Goal: Complete application form: Complete application form

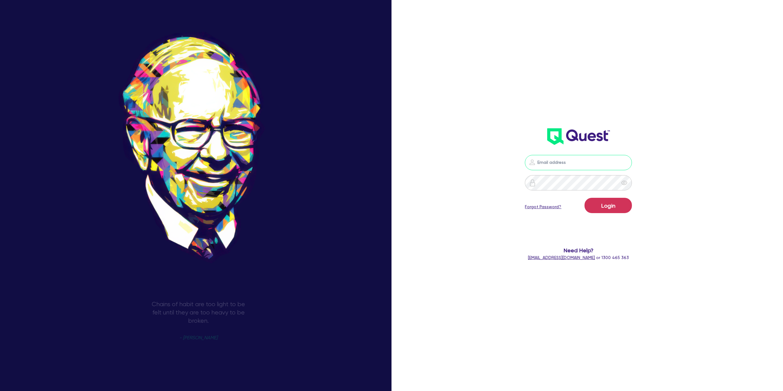
click at [570, 169] on input "email" at bounding box center [578, 162] width 107 height 15
type input "[PERSON_NAME][EMAIL_ADDRESS][DOMAIN_NAME]"
click at [621, 198] on button "Login" at bounding box center [608, 205] width 47 height 15
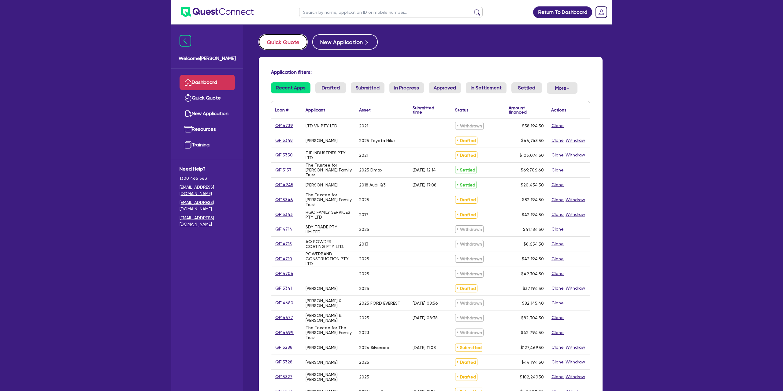
click at [282, 40] on button "Quick Quote" at bounding box center [283, 41] width 49 height 15
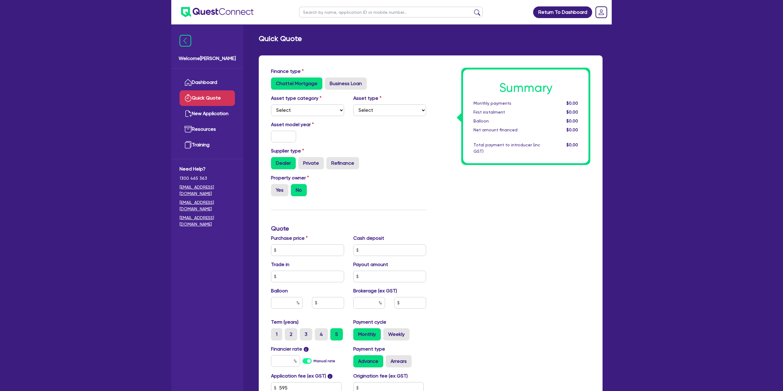
click at [317, 116] on div "Asset type category Select Cars and light trucks Primary assets Secondary asset…" at bounding box center [348, 108] width 164 height 26
click at [319, 112] on select "Select Cars and light trucks Primary assets Secondary assets Tertiary assets" at bounding box center [307, 110] width 73 height 12
select select "CARS_AND_LIGHT_TRUCKS"
click at [271, 104] on select "Select Cars and light trucks Primary assets Secondary assets Tertiary assets" at bounding box center [307, 110] width 73 height 12
click at [374, 111] on select "Select Passenger vehicles Vans and utes Light trucks up to 4.5 tonne" at bounding box center [389, 110] width 73 height 12
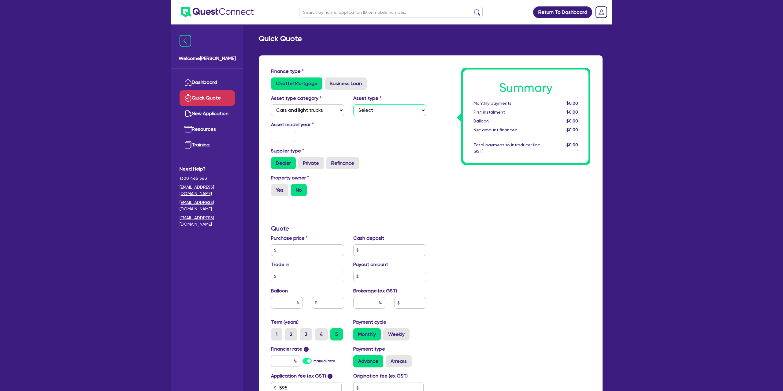
select select "PASSENGER_VEHICLES"
click at [353, 104] on select "Select Passenger vehicles Vans and utes Light trucks up to 4.5 tonne" at bounding box center [389, 110] width 73 height 12
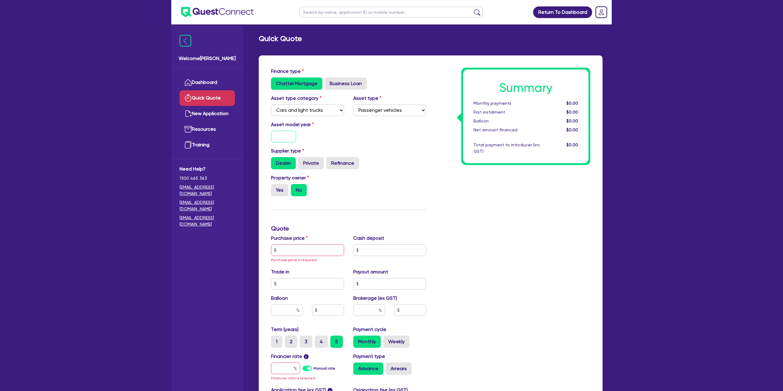
click at [288, 139] on input "text" at bounding box center [283, 137] width 25 height 12
type input "2025"
click at [372, 145] on div "Asset model year [DATE]" at bounding box center [348, 134] width 164 height 26
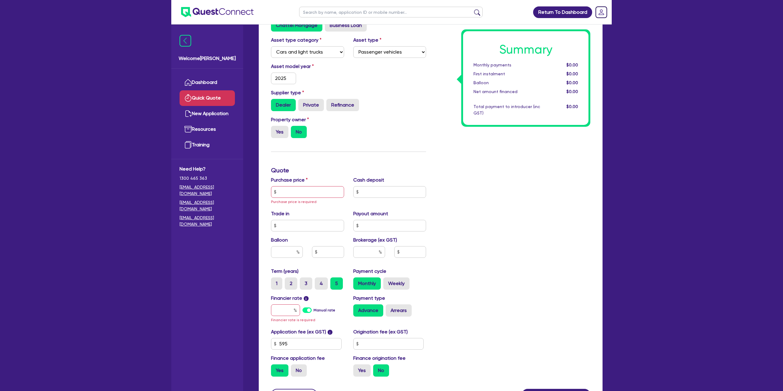
scroll to position [76, 0]
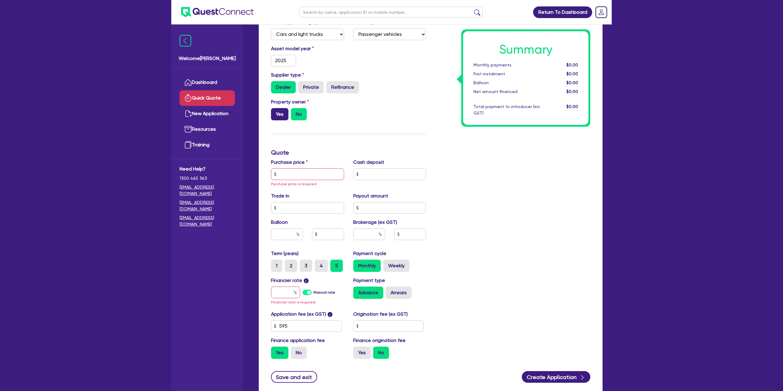
click at [283, 116] on label "Yes" at bounding box center [279, 114] width 17 height 12
click at [275, 112] on input "Yes" at bounding box center [273, 110] width 4 height 4
radio input "true"
click at [290, 173] on input "text" at bounding box center [307, 174] width 73 height 12
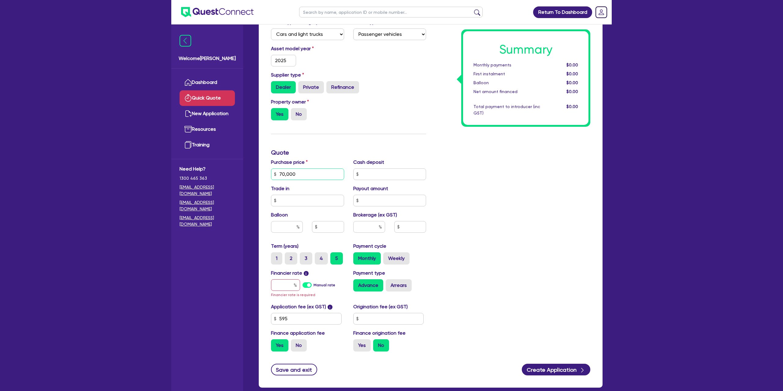
type input "70,000"
click at [471, 121] on div "Summary Monthly payments $0.00 First instalment $0.00 Balloon $0.00 Net amount …" at bounding box center [525, 78] width 125 height 94
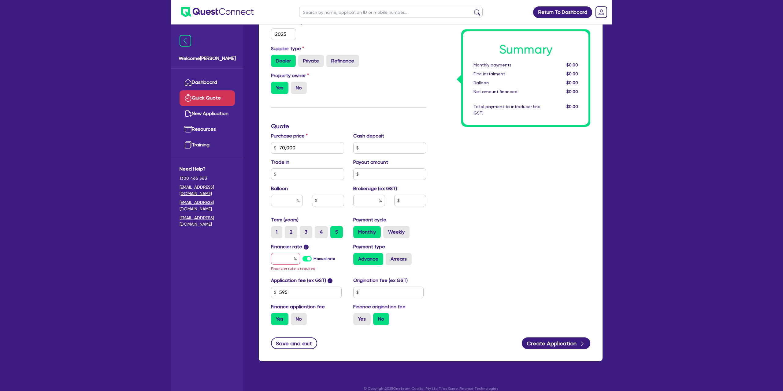
scroll to position [110, 0]
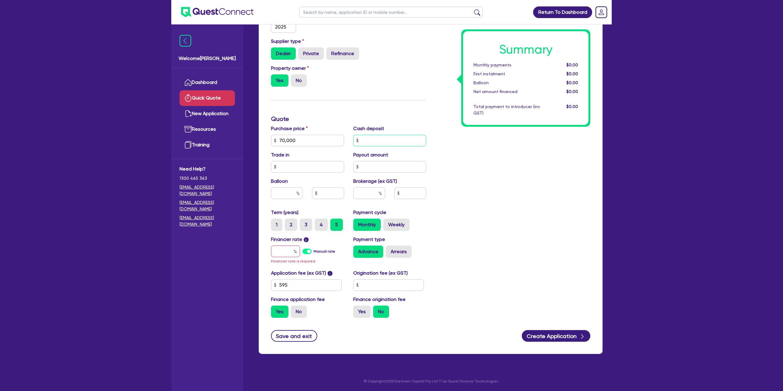
click at [372, 143] on input "text" at bounding box center [389, 141] width 73 height 12
click at [438, 68] on div "Summary Monthly payments $0.00 First instalment $0.00 Balloon $0.00 Net amount …" at bounding box center [513, 140] width 164 height 364
click at [292, 195] on input "text" at bounding box center [287, 193] width 32 height 12
type input "30"
click at [523, 186] on div "Summary Monthly payments $0.00 First instalment $0.00 Balloon $0.00 Net amount …" at bounding box center [513, 140] width 164 height 364
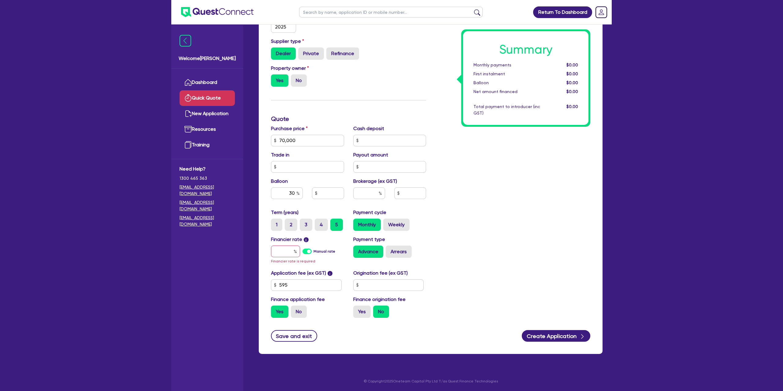
click at [289, 258] on div "Financier rate i Manual rate Financier rate is required" at bounding box center [307, 250] width 82 height 29
click at [289, 247] on input "text" at bounding box center [285, 251] width 29 height 12
type input "6"
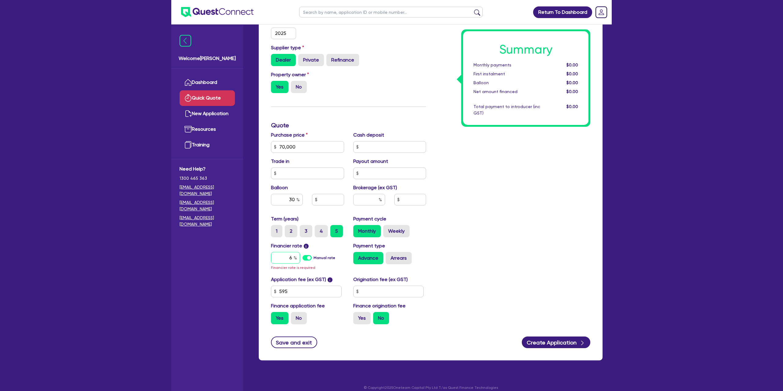
type input "21,000"
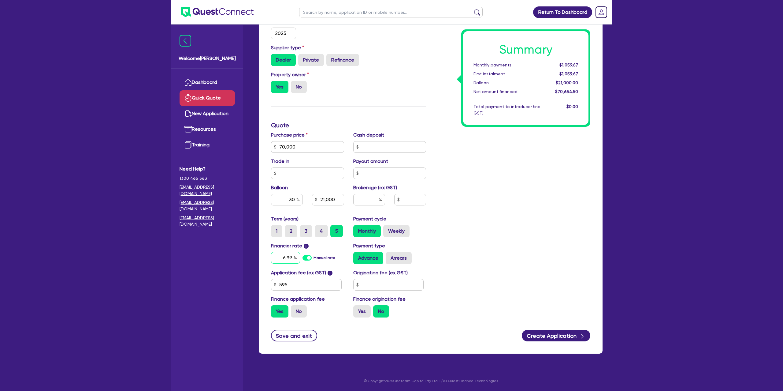
type input "6.99"
type input "21,000"
drag, startPoint x: 528, startPoint y: 254, endPoint x: 384, endPoint y: 297, distance: 150.3
click at [519, 249] on div "Summary Monthly payments $1,059.67 First instalment $1,059.67 Balloon $21,000.0…" at bounding box center [513, 144] width 164 height 358
click at [374, 286] on input "text" at bounding box center [388, 285] width 71 height 12
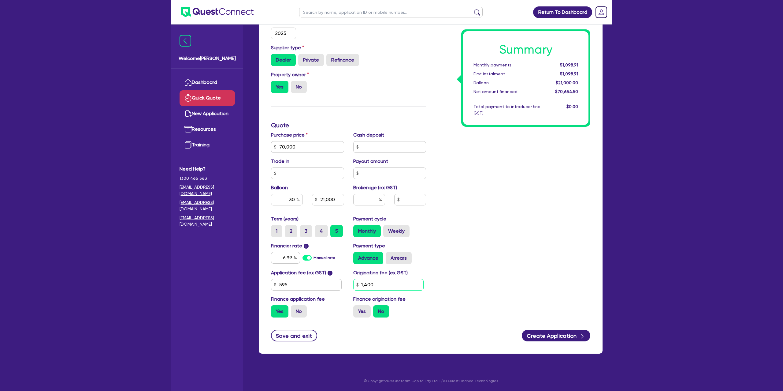
type input "1,400"
type input "21,000"
click at [354, 307] on input "Yes" at bounding box center [355, 307] width 4 height 4
radio input "true"
type input "21,000"
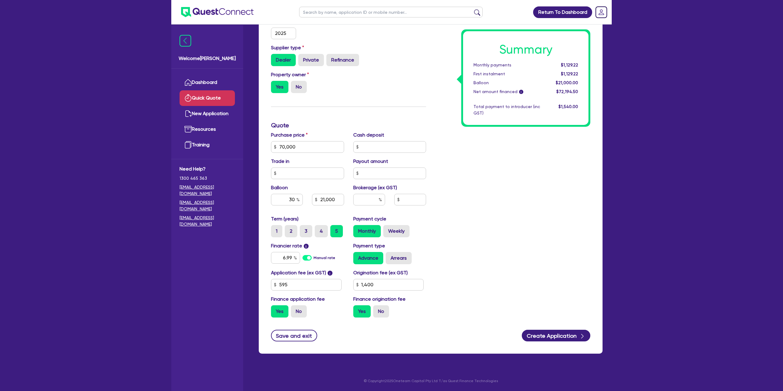
drag, startPoint x: 407, startPoint y: 259, endPoint x: 409, endPoint y: 237, distance: 21.5
click at [409, 255] on label "Arrears" at bounding box center [399, 258] width 26 height 12
click at [390, 255] on input "Arrears" at bounding box center [388, 254] width 4 height 4
radio input "true"
type input "21,000"
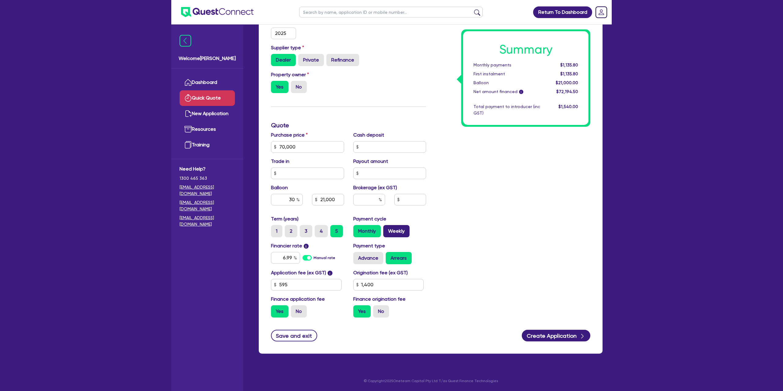
click at [402, 228] on label "Weekly" at bounding box center [396, 231] width 26 height 12
click at [387, 228] on input "Weekly" at bounding box center [385, 227] width 4 height 4
radio input "true"
type input "21,000"
click at [363, 198] on input "text" at bounding box center [369, 200] width 32 height 12
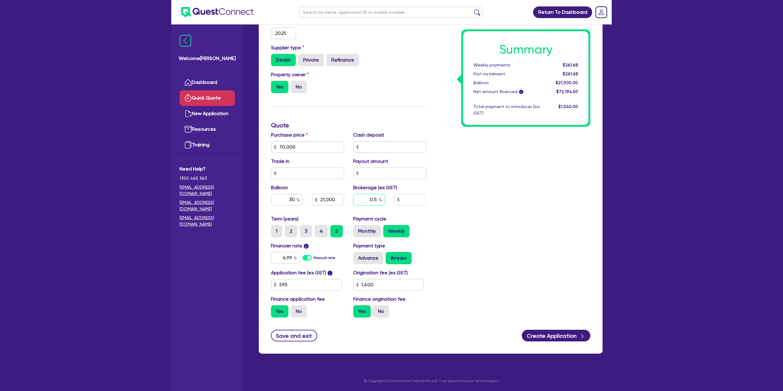
type input "0.5"
type input "21,000"
type input "360.97"
click at [499, 202] on div "Summary Weekly payments $261.68 First instalment $261.68 Balloon $21,000.00 Net…" at bounding box center [513, 144] width 164 height 358
drag, startPoint x: 564, startPoint y: 65, endPoint x: 588, endPoint y: 65, distance: 23.6
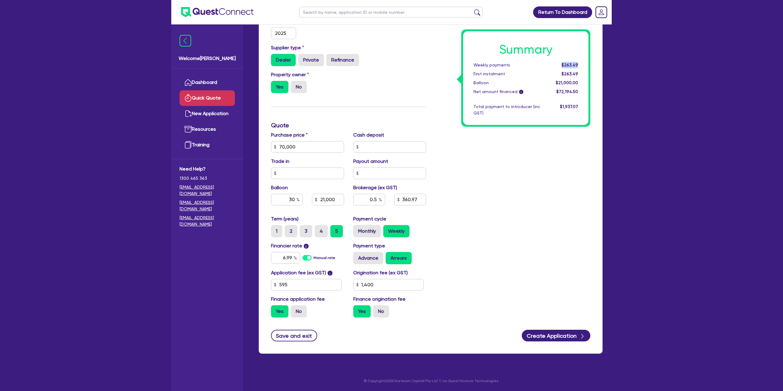
click at [588, 65] on div "Summary Weekly payments $263.49 First instalment $263.49 Balloon $21,000.00 Net…" at bounding box center [525, 78] width 125 height 94
click at [432, 113] on div "Summary Weekly payments $263.49 First instalment $263.49 Balloon $21,000.00 Net…" at bounding box center [513, 144] width 164 height 358
drag, startPoint x: 553, startPoint y: 334, endPoint x: 552, endPoint y: 330, distance: 3.7
click at [553, 334] on button "Create Application" at bounding box center [556, 335] width 69 height 12
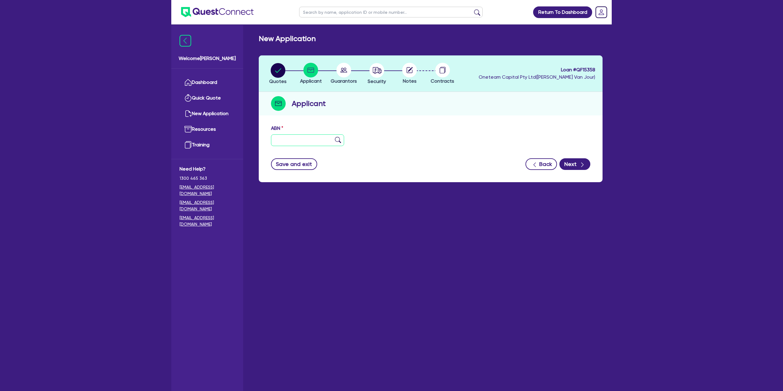
click at [290, 140] on input "text" at bounding box center [307, 140] width 73 height 12
type input "49 418 081 815"
click at [433, 165] on div "Save and exit Back Next" at bounding box center [430, 164] width 329 height 12
type input "M & P FAMILY TRUST"
select select "TRUST"
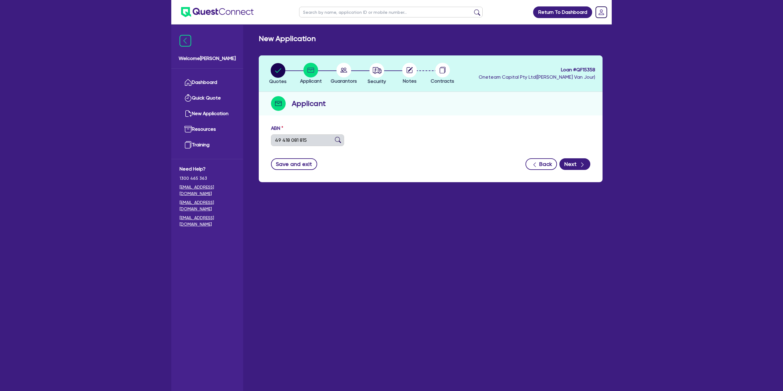
type input "[DATE]"
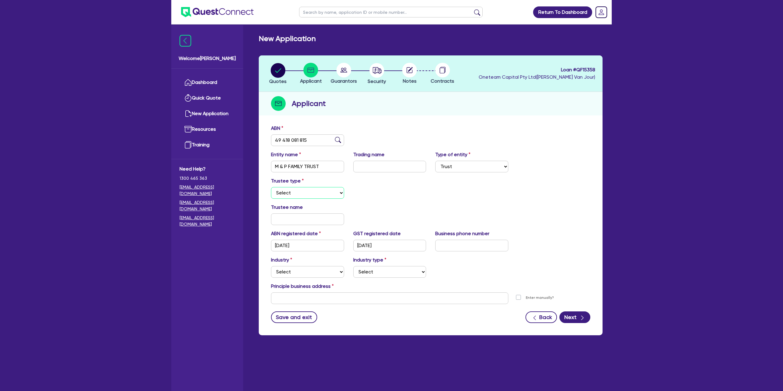
click at [280, 195] on select "Select Individual Company" at bounding box center [307, 193] width 73 height 12
select select "INDIVIDUAL"
click at [271, 187] on select "Select Individual Company" at bounding box center [307, 193] width 73 height 12
click at [304, 223] on input "text" at bounding box center [307, 219] width 73 height 12
paste input "Rogash"
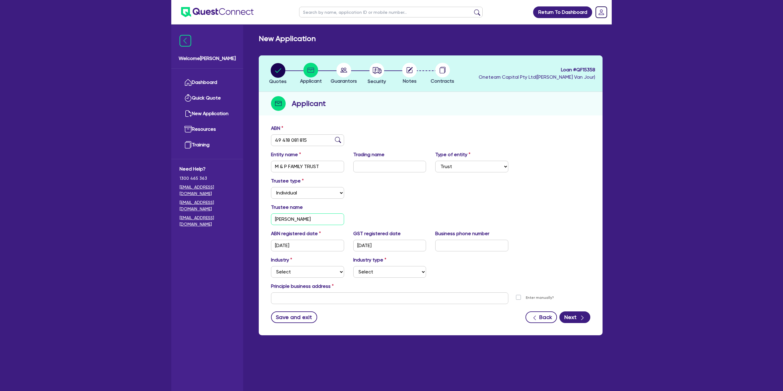
click at [293, 219] on input "[PERSON_NAME]" at bounding box center [307, 219] width 73 height 12
click at [330, 218] on input "[PERSON_NAME]" at bounding box center [307, 219] width 73 height 12
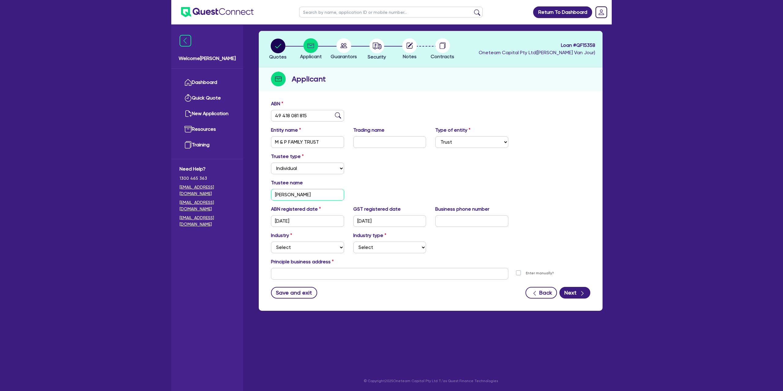
type input "[PERSON_NAME]"
click at [297, 247] on select "Select Accomodation & Food Services Administrative & Support Services Agricultu…" at bounding box center [307, 247] width 73 height 12
select select "BUILDING_CONSTRUCTION"
click at [271, 241] on select "Select Accomodation & Food Services Administrative & Support Services Agricultu…" at bounding box center [307, 247] width 73 height 12
click at [374, 250] on select "Select Trades People Providing Services Direct to Consumers Trades People Provi…" at bounding box center [389, 247] width 73 height 12
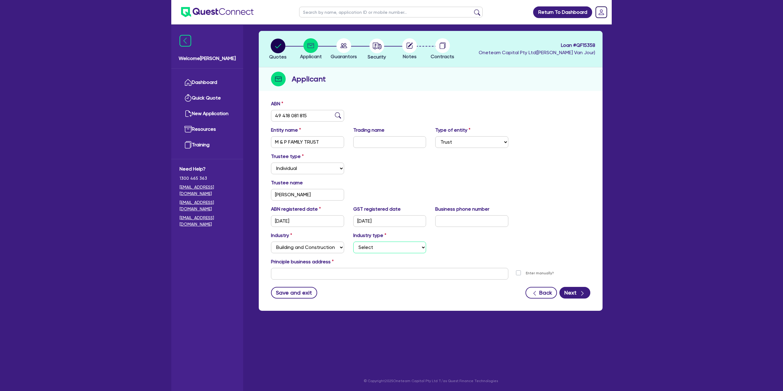
select select "TRADES_SERVICES_BUSINESSES_GOVERNMENT"
click at [353, 241] on select "Select Trades People Providing Services Direct to Consumers Trades People Provi…" at bounding box center [389, 247] width 73 height 12
click at [328, 273] on input "text" at bounding box center [389, 274] width 237 height 12
paste input "[STREET_ADDRESS]"
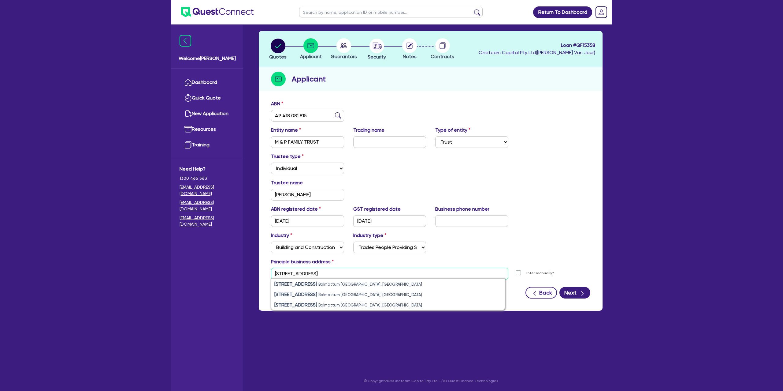
click at [286, 272] on input "[STREET_ADDRESS]" at bounding box center [389, 274] width 237 height 12
click at [285, 272] on input "[STREET_ADDRESS]" at bounding box center [389, 274] width 237 height 12
click at [316, 287] on strong "[STREET_ADDRESS]" at bounding box center [295, 284] width 43 height 6
type input "[STREET_ADDRESS]"
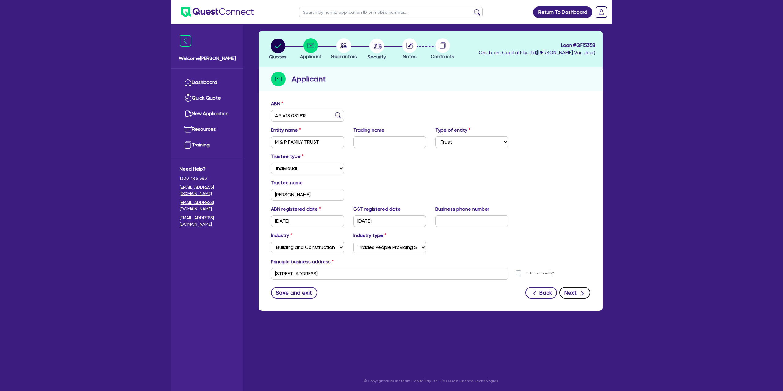
click at [582, 289] on div "button" at bounding box center [582, 292] width 6 height 8
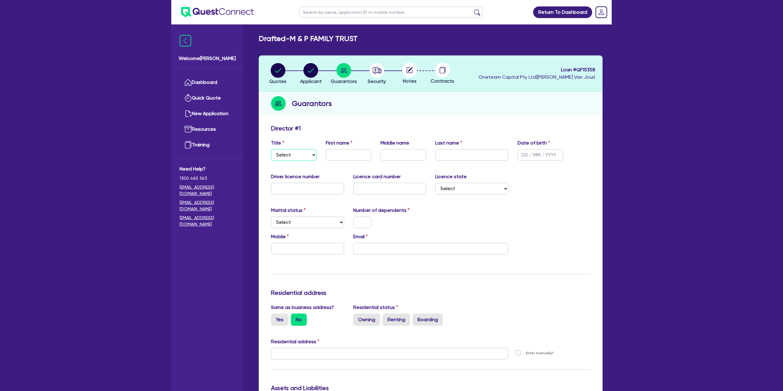
click at [302, 155] on select "Select Mr Mrs Ms Miss Dr" at bounding box center [294, 155] width 46 height 12
select select "MR"
click at [271, 149] on select "Select Mr Mrs Ms Miss Dr" at bounding box center [294, 155] width 46 height 12
click at [340, 156] on input "text" at bounding box center [349, 155] width 46 height 12
type input "[PERSON_NAME]"
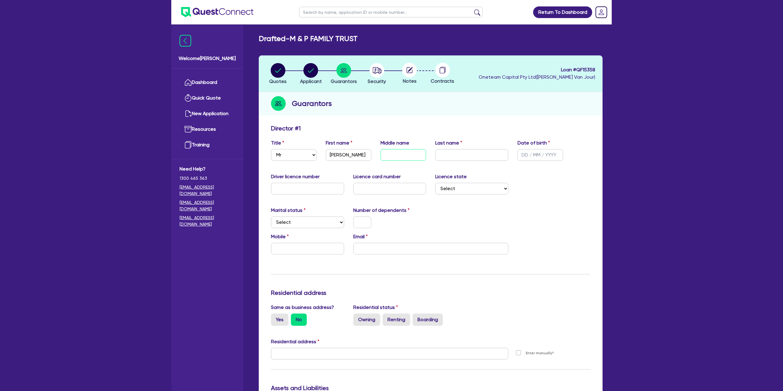
drag, startPoint x: 385, startPoint y: 154, endPoint x: 381, endPoint y: 151, distance: 4.7
click at [385, 154] on input "text" at bounding box center [404, 155] width 46 height 12
type input "[PERSON_NAME]"
type input "Rogash"
click at [522, 151] on input "text" at bounding box center [541, 155] width 46 height 12
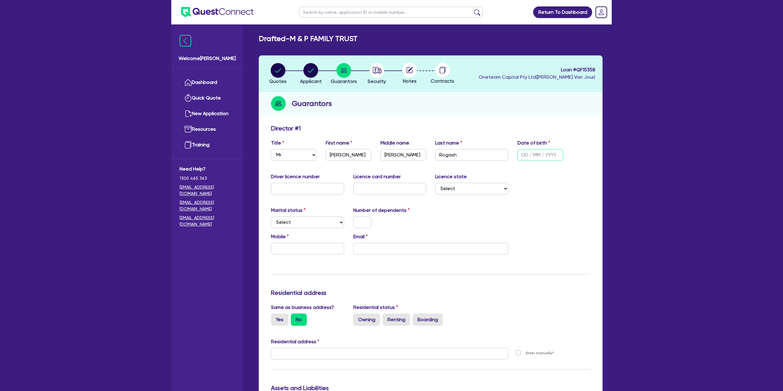
paste input "[DATE]"
type input "[DATE]"
click at [588, 141] on div "Title Select Mr Mrs Ms Miss Dr First name [PERSON_NAME] name [PERSON_NAME] name…" at bounding box center [430, 152] width 329 height 26
click at [296, 188] on input "text" at bounding box center [307, 189] width 73 height 12
click at [308, 222] on select "Select Single Married De Facto / Partner" at bounding box center [307, 222] width 73 height 12
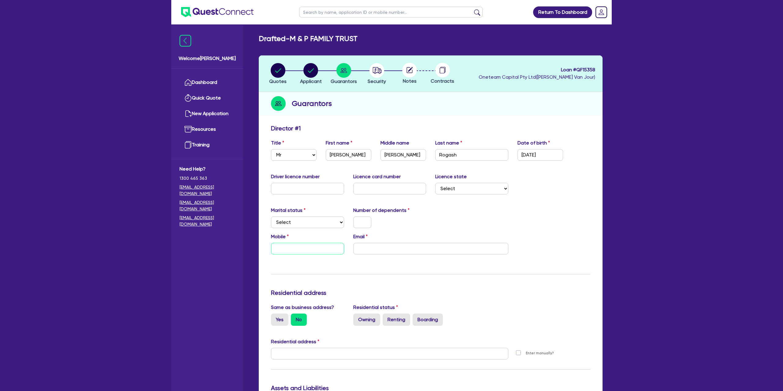
click at [310, 251] on input "text" at bounding box center [307, 249] width 73 height 12
paste input "4161 357 76"
click at [274, 247] on input "4161 357 76" at bounding box center [307, 249] width 73 height 12
click at [312, 248] on input "0416 135 776" at bounding box center [307, 249] width 73 height 12
click at [252, 208] on div "Drafted - M & P FAMILY TRUST Quotes Applicant [GEOGRAPHIC_DATA] Security Notes …" at bounding box center [431, 356] width 362 height 645
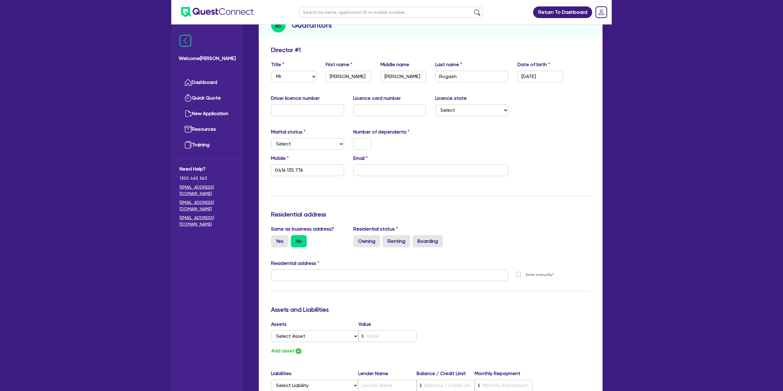
scroll to position [79, 0]
click at [406, 169] on input "email" at bounding box center [430, 170] width 155 height 12
paste input "[PERSON_NAME][EMAIL_ADDRESS][DOMAIN_NAME]"
type input "0416 135 776"
type input "[PERSON_NAME][EMAIL_ADDRESS][DOMAIN_NAME]"
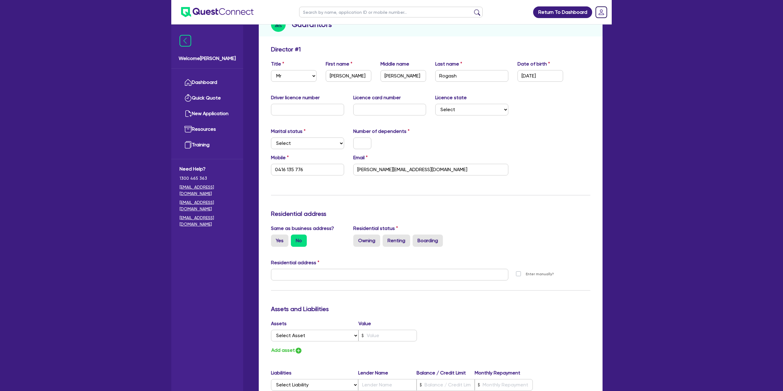
click at [362, 187] on div "Update residential status for Director #1 Boarding is only acceptable when the …" at bounding box center [430, 272] width 319 height 452
click at [359, 142] on input "text" at bounding box center [362, 143] width 18 height 12
drag, startPoint x: 521, startPoint y: 76, endPoint x: 542, endPoint y: 76, distance: 20.5
click at [542, 76] on input "[DATE]" at bounding box center [541, 76] width 46 height 12
drag, startPoint x: 544, startPoint y: 84, endPoint x: 529, endPoint y: 92, distance: 17.1
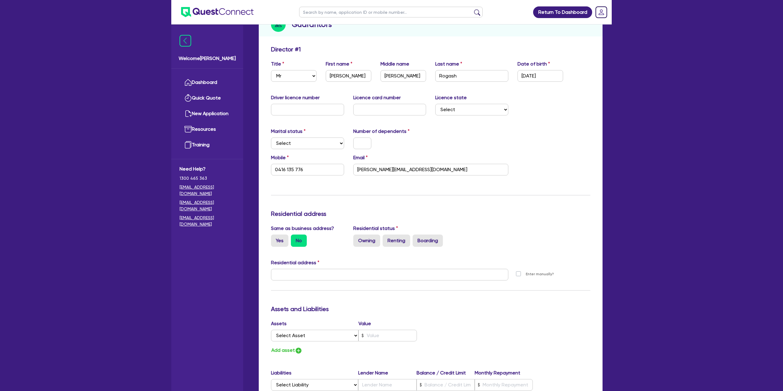
click at [544, 83] on div "Title Select Mr Mrs Ms Miss Dr First name [PERSON_NAME] name [PERSON_NAME] name…" at bounding box center [430, 73] width 329 height 26
click at [289, 106] on input "text" at bounding box center [307, 110] width 73 height 12
click at [296, 144] on select "Select Single Married De Facto / Partner" at bounding box center [307, 143] width 73 height 12
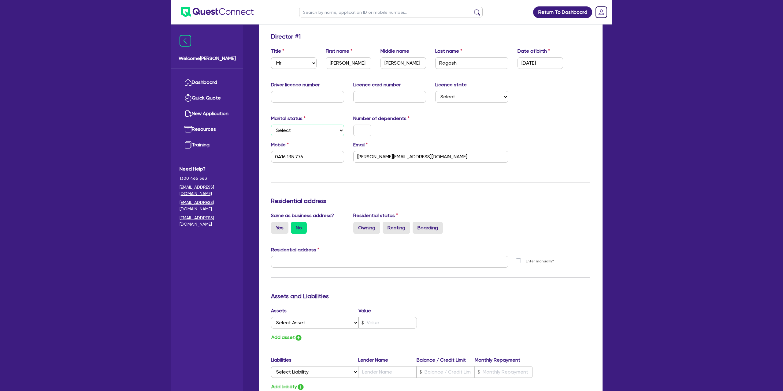
scroll to position [94, 0]
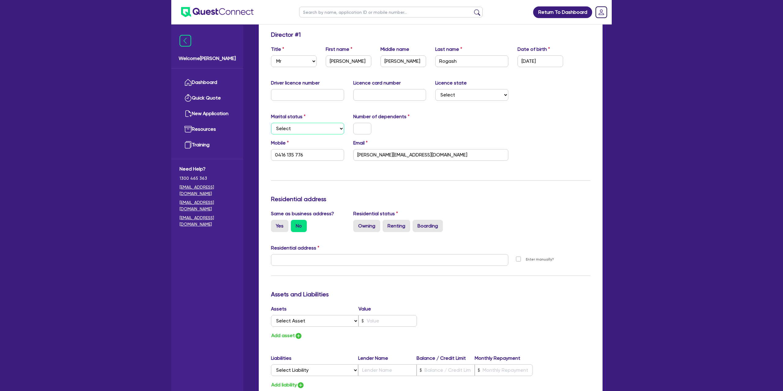
click at [288, 128] on select "Select Single Married De Facto / Partner" at bounding box center [307, 129] width 73 height 12
select select "SINGLE"
click at [271, 123] on select "Select Single Married De Facto / Partner" at bounding box center [307, 129] width 73 height 12
type input "0416 135 776"
click at [361, 128] on input "text" at bounding box center [362, 129] width 18 height 12
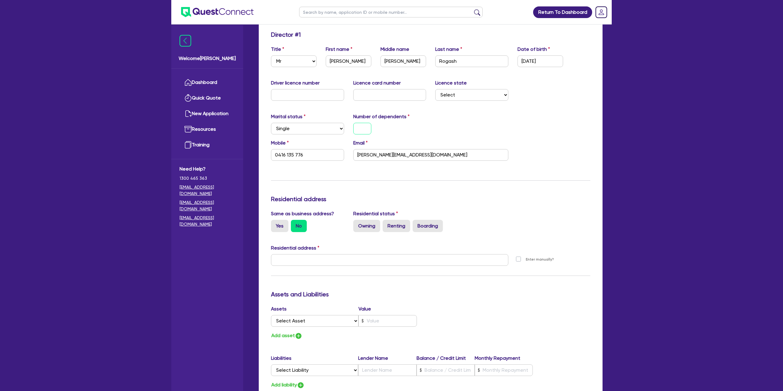
type input "0"
type input "0416 135 776"
type input "0"
click at [392, 121] on div "Number of dependents 0" at bounding box center [390, 123] width 82 height 21
click at [305, 94] on input "text" at bounding box center [307, 95] width 73 height 12
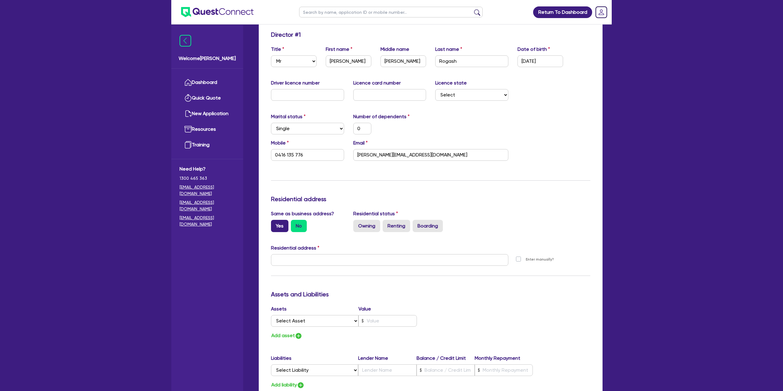
click at [282, 222] on label "Yes" at bounding box center [279, 226] width 17 height 12
click at [275, 222] on input "Yes" at bounding box center [273, 222] width 4 height 4
radio input "true"
type input "0"
type input "0416 135 776"
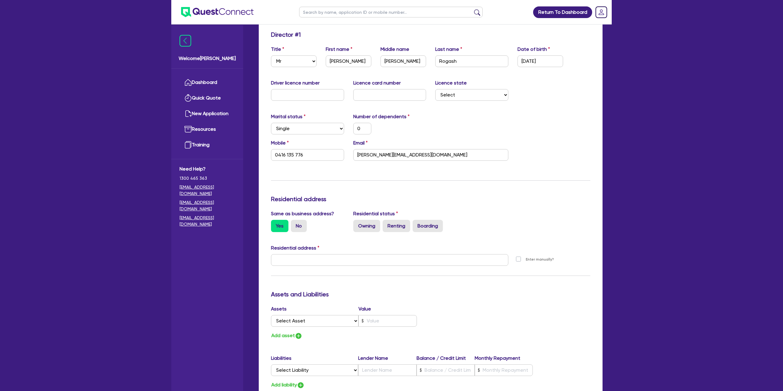
type input "[STREET_ADDRESS]"
click at [335, 180] on div "Update residential status for Director #1 Boarding is only acceptable when the …" at bounding box center [430, 257] width 319 height 452
click at [278, 92] on input "text" at bounding box center [307, 95] width 73 height 12
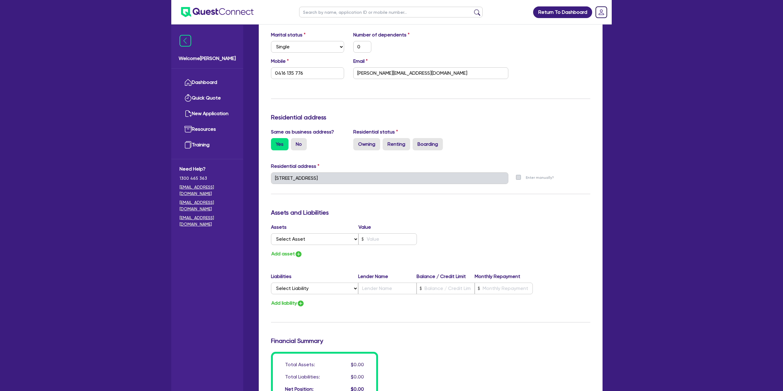
scroll to position [176, 0]
drag, startPoint x: 364, startPoint y: 145, endPoint x: 367, endPoint y: 149, distance: 5.0
click at [364, 145] on label "Owning" at bounding box center [366, 143] width 27 height 12
click at [373, 149] on div "Same as business address? Yes No Residential status Owning Renting Boarding" at bounding box center [430, 140] width 329 height 27
click at [361, 144] on label "Owning" at bounding box center [366, 143] width 27 height 12
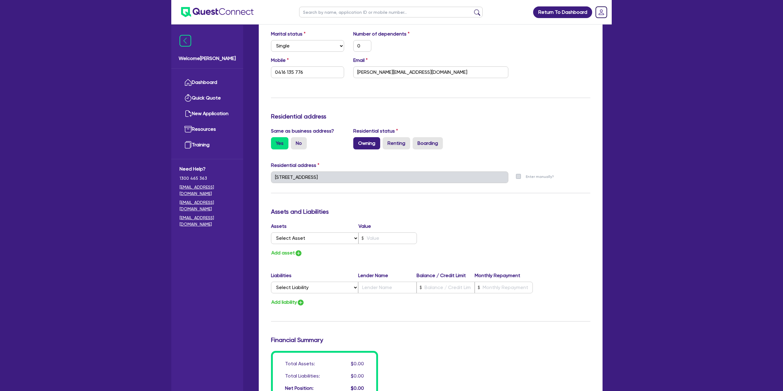
click at [357, 141] on input "Owning" at bounding box center [355, 139] width 4 height 4
radio input "true"
type input "0"
type input "0416 135 776"
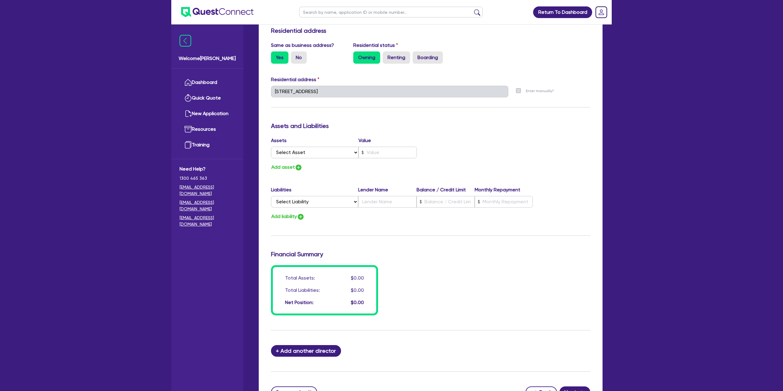
scroll to position [262, 0]
click at [316, 200] on select "Select Liability Credit card Mortgage Investment property loan Vehicle loan Tru…" at bounding box center [314, 201] width 87 height 12
select select "MORTGAGE"
click at [271, 195] on select "Select Liability Credit card Mortgage Investment property loan Vehicle loan Tru…" at bounding box center [314, 201] width 87 height 12
type input "0"
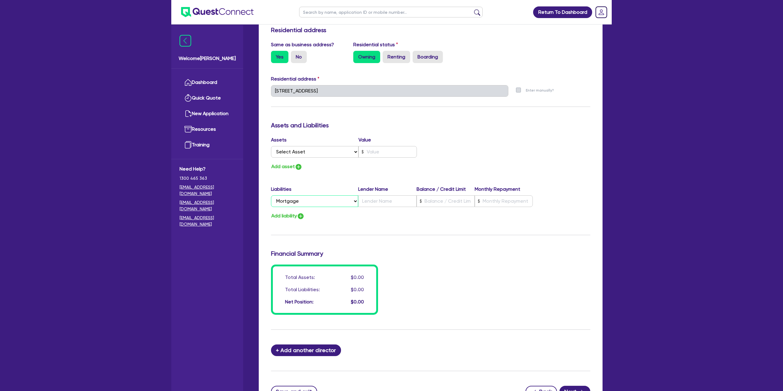
type input "0416 135 776"
click at [382, 204] on input "text" at bounding box center [387, 201] width 58 height 12
click at [434, 200] on input "text" at bounding box center [446, 201] width 58 height 12
click at [312, 156] on select "Select Asset Cash Property Investment property Vehicle Truck Trailer Equipment …" at bounding box center [314, 152] width 87 height 12
select select "PROPERTY"
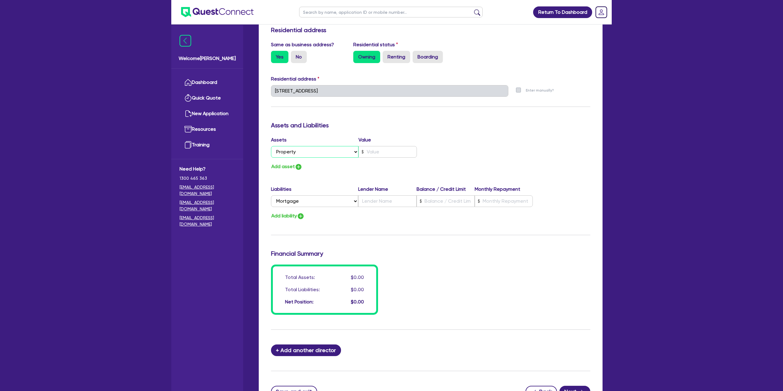
click at [271, 146] on select "Select Asset Cash Property Investment property Vehicle Truck Trailer Equipment …" at bounding box center [314, 152] width 87 height 12
type input "0"
type input "0416 135 776"
click at [374, 150] on input "text" at bounding box center [388, 152] width 58 height 12
type input "0"
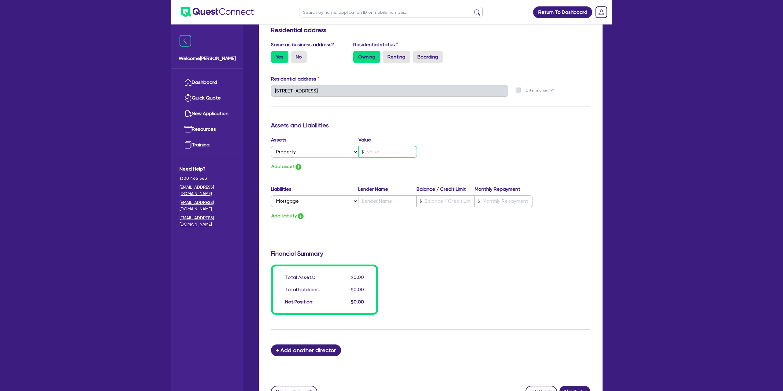
type input "0416 135 776"
type input "1"
type input "0"
type input "0416 135 776"
type input "18"
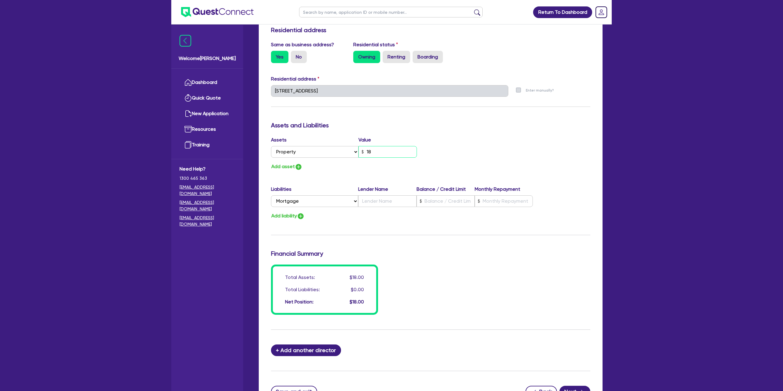
type input "0"
type input "0416 135 776"
type input "180"
type input "0"
type input "0416 135 776"
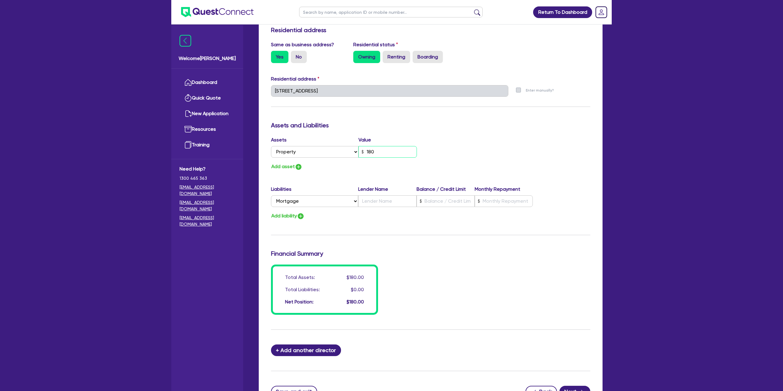
type input "1,800"
type input "0"
type input "0416 135 776"
type input "18,000"
type input "0"
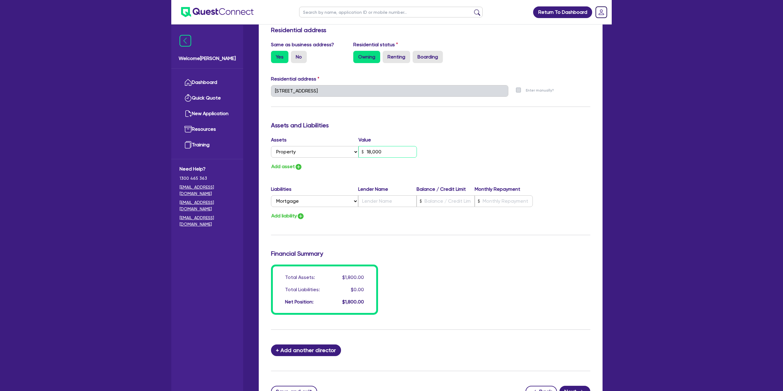
type input "0416 135 776"
type input "180,000"
type input "0"
type input "0416 135 776"
type input "1,800,000"
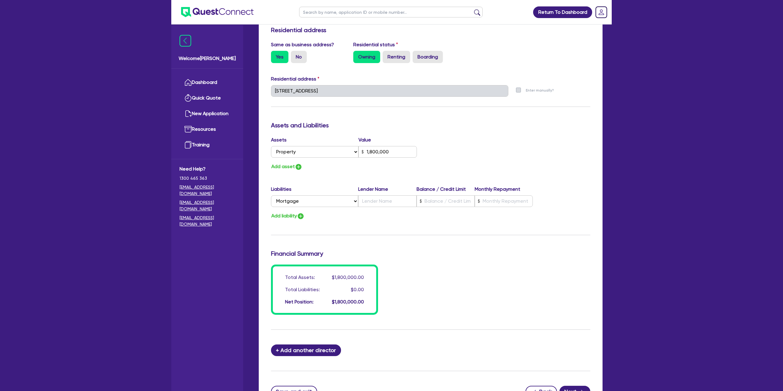
drag, startPoint x: 487, startPoint y: 140, endPoint x: 490, endPoint y: 148, distance: 9.0
click at [488, 142] on div "Assets Value Select Asset Cash Property Investment property Vehicle Truck Trail…" at bounding box center [430, 153] width 329 height 35
click at [437, 204] on input "text" at bounding box center [446, 201] width 58 height 12
type input "0"
type input "0416 135 776"
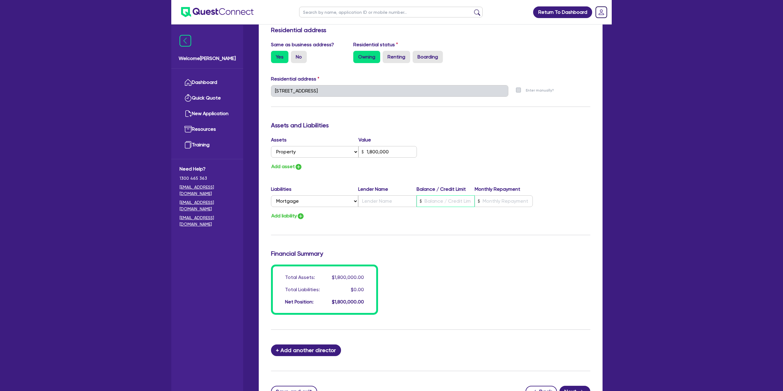
type input "1,800,000"
type input "1"
type input "0"
type input "0416 135 776"
type input "1,800,000"
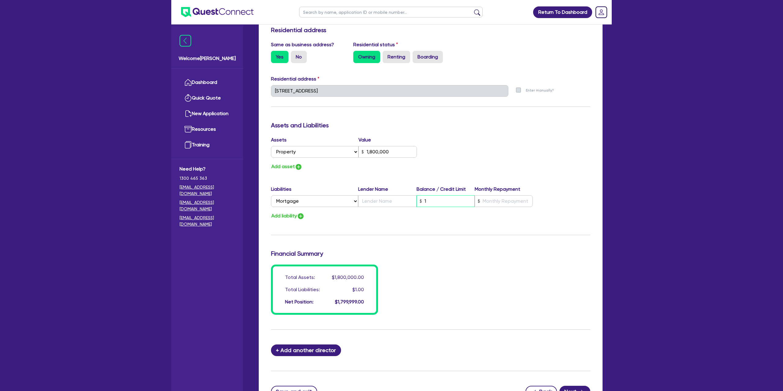
type input "16"
type input "0"
type input "0416 135 776"
type input "1,800,000"
type input "160"
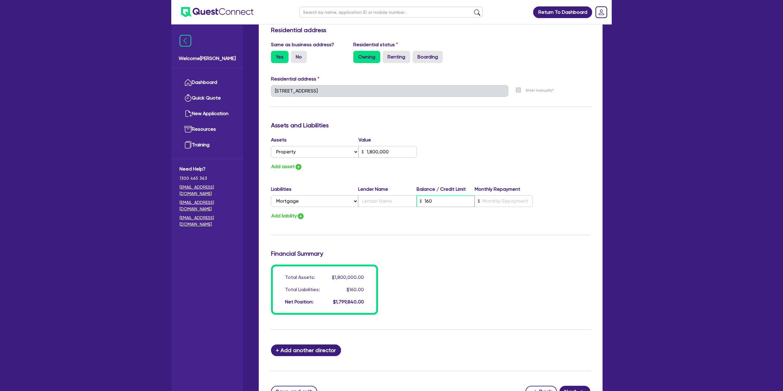
type input "0"
type input "0416 135 776"
type input "1,800,000"
type input "1,600"
type input "0"
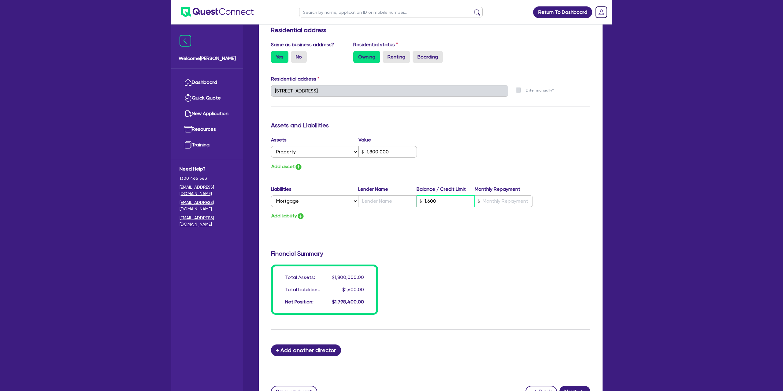
type input "0416 135 776"
type input "1,800,000"
type input "16,000"
type input "0"
type input "0416 135 776"
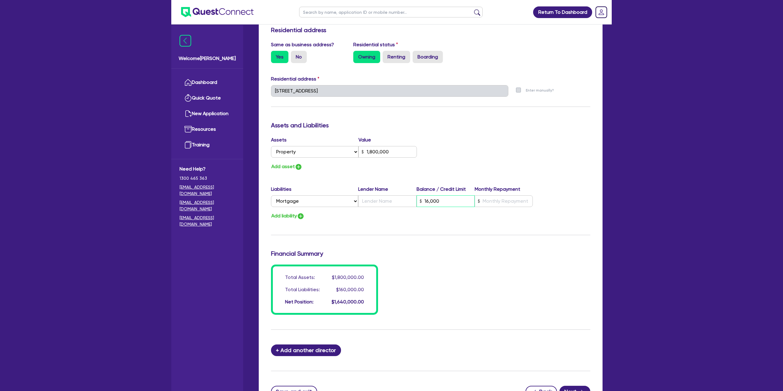
type input "1,800,000"
type input "160,000"
click at [526, 171] on div "Update residential status for Director #1 Boarding is only acceptable when the …" at bounding box center [430, 88] width 319 height 452
click at [396, 201] on input "text" at bounding box center [387, 201] width 58 height 12
type input "0"
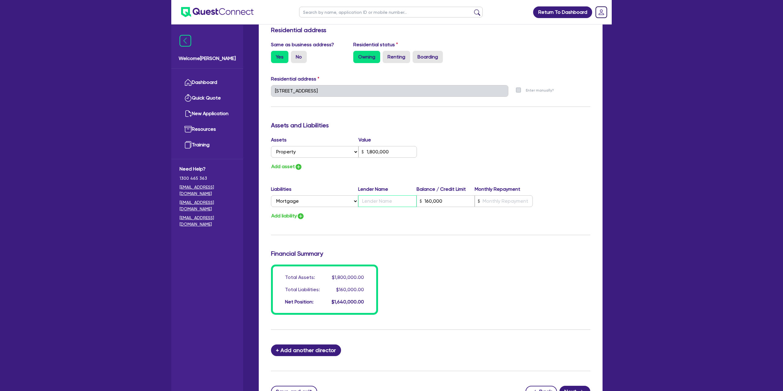
type input "0416 135 776"
type input "1,800,000"
type input "N"
type input "160,000"
type input "0"
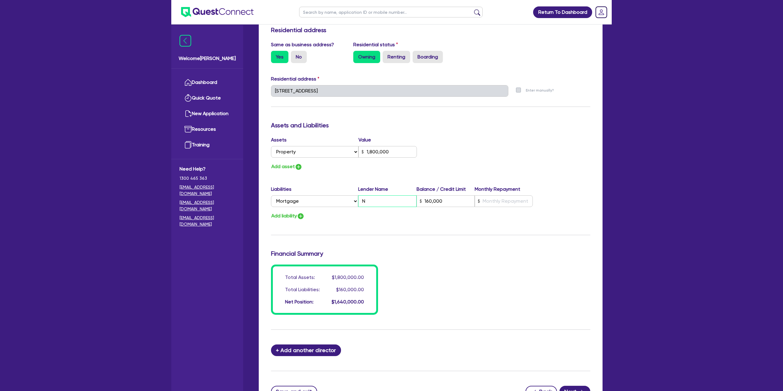
type input "0416 135 776"
type input "1,800,000"
type input "NA"
type input "160,000"
type input "0"
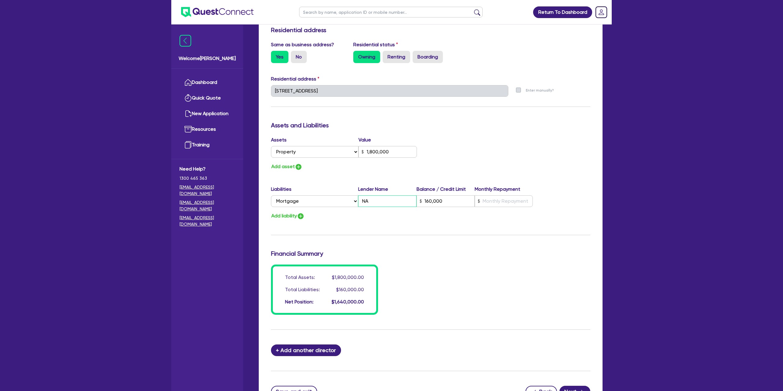
type input "0416 135 776"
type input "1,800,000"
type input "NAB"
type input "160,000"
type input "NAB"
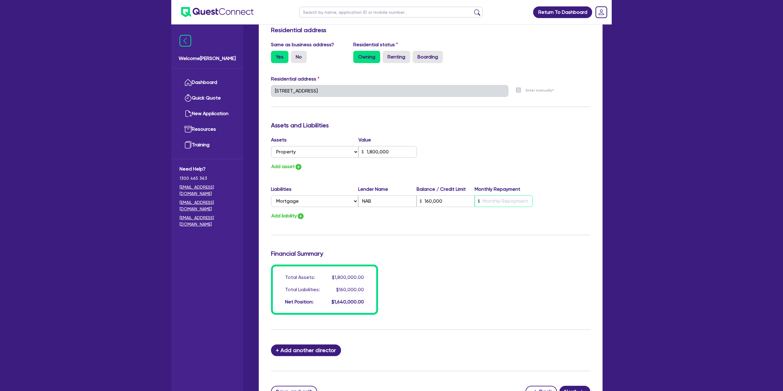
click at [494, 201] on input "text" at bounding box center [504, 201] width 58 height 12
type input "0"
type input "0416 135 776"
type input "1,800,000"
type input "160,000"
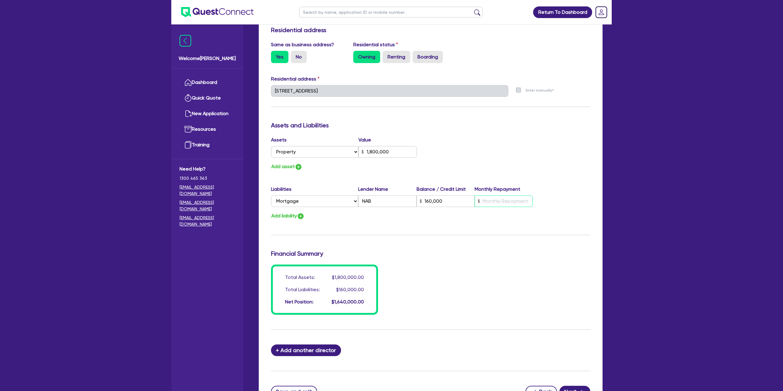
type input "1"
type input "0"
type input "0416 135 776"
type input "1,800,000"
type input "160,000"
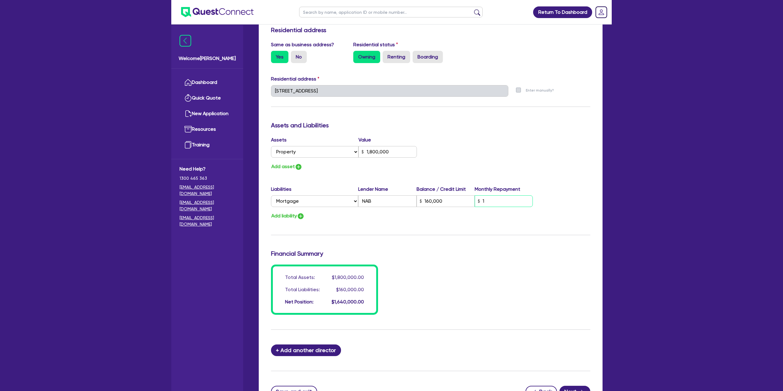
type input "15"
type input "0"
type input "0416 135 776"
type input "1,800,000"
type input "160,000"
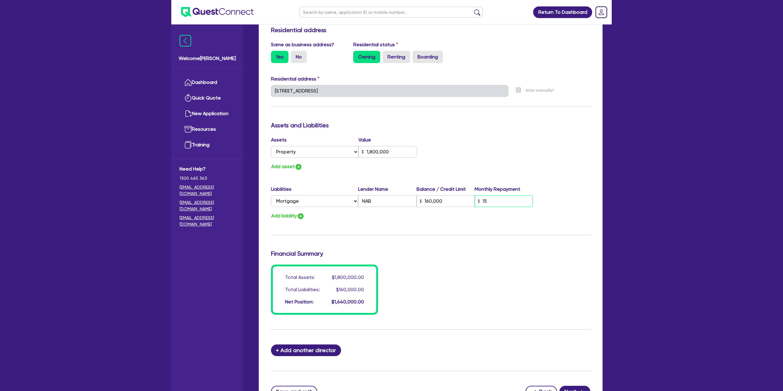
type input "150"
type input "0"
type input "0416 135 776"
type input "1,800,000"
type input "160,000"
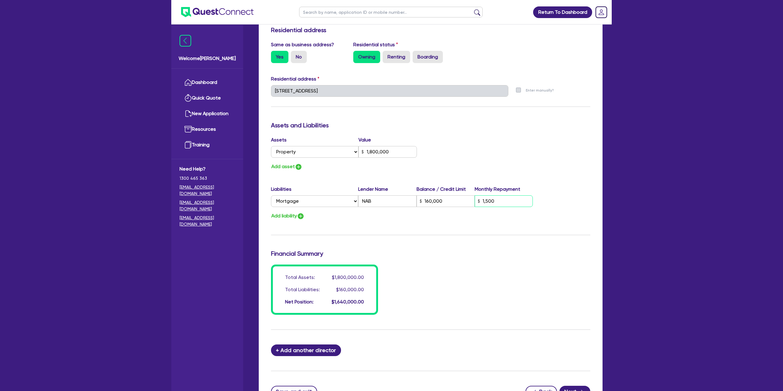
type input "1,500"
click at [517, 143] on div "Assets Value Select Asset Cash Property Investment property Vehicle Truck Trail…" at bounding box center [430, 153] width 329 height 35
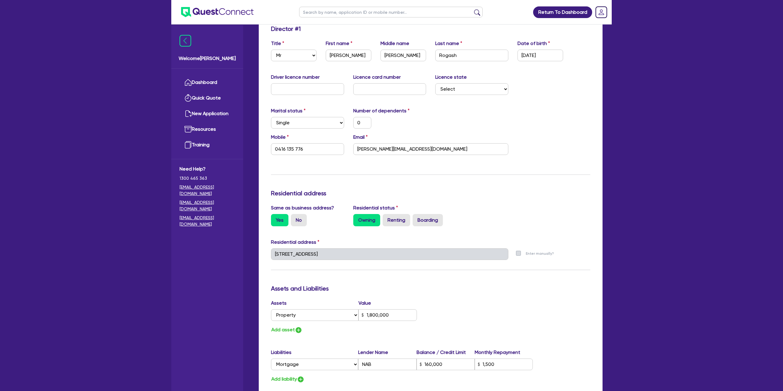
scroll to position [0, 0]
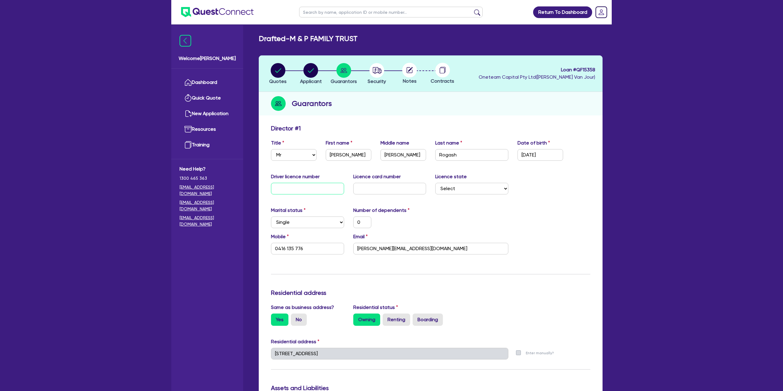
click at [312, 186] on input "text" at bounding box center [307, 189] width 73 height 12
type input "0"
type input "0416 135 776"
type input "1,800,000"
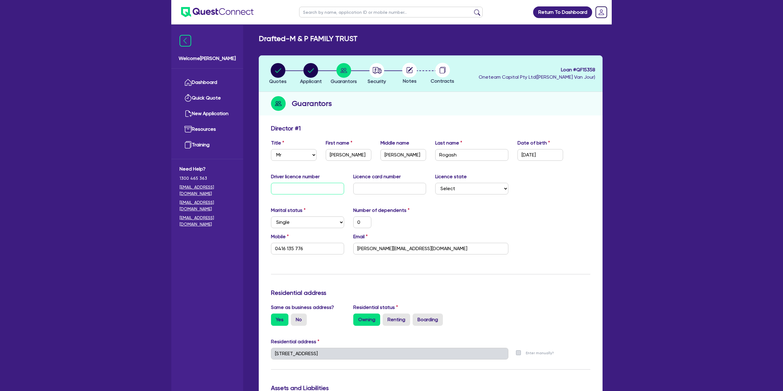
type input "160,000"
type input "1,500"
type input "04"
type input "0"
type input "0416 135 776"
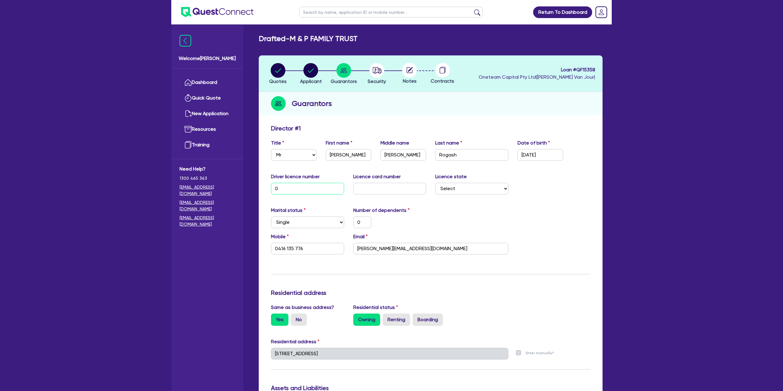
type input "1,800,000"
type input "160,000"
type input "1,500"
type input "043"
type input "0"
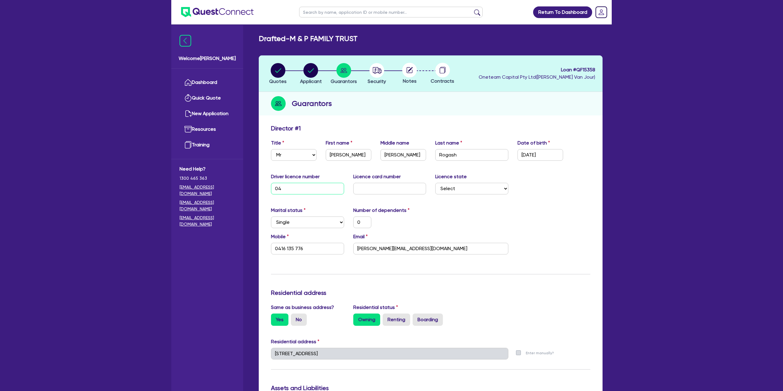
type input "0416 135 776"
type input "1,800,000"
type input "160,000"
type input "1,500"
type input "0433"
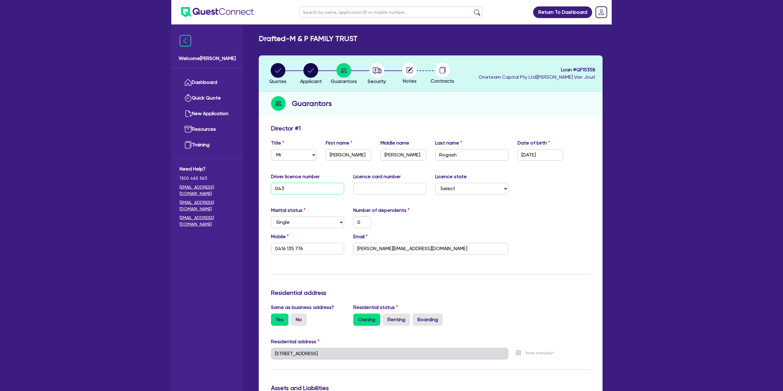
type input "0"
type input "0416 135 776"
type input "1,800,000"
type input "160,000"
type input "1,500"
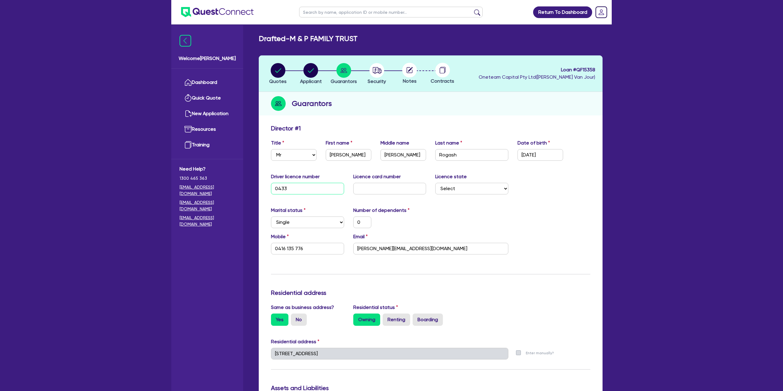
type input "04332"
type input "0"
type input "0416 135 776"
type input "1,800,000"
type input "160,000"
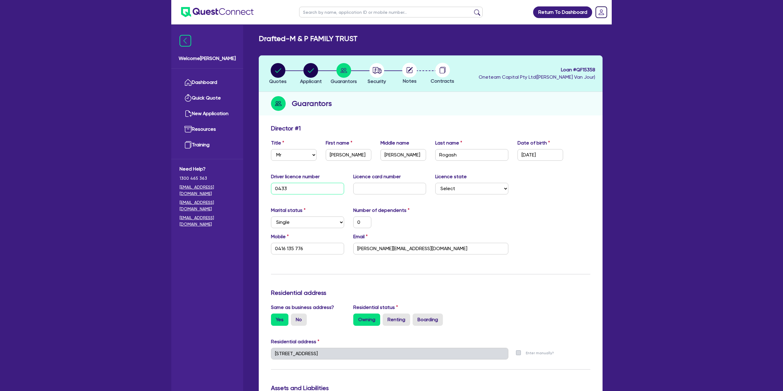
type input "1,500"
type input "043323"
type input "0"
type input "0416 135 776"
type input "1,800,000"
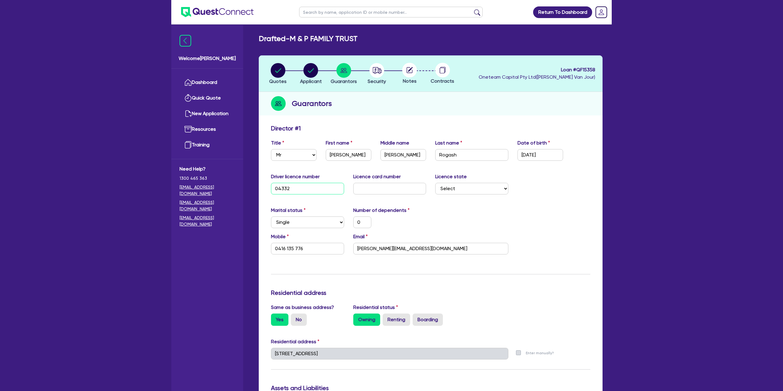
type input "160,000"
type input "1,500"
type input "0433238"
type input "0"
type input "0416 135 776"
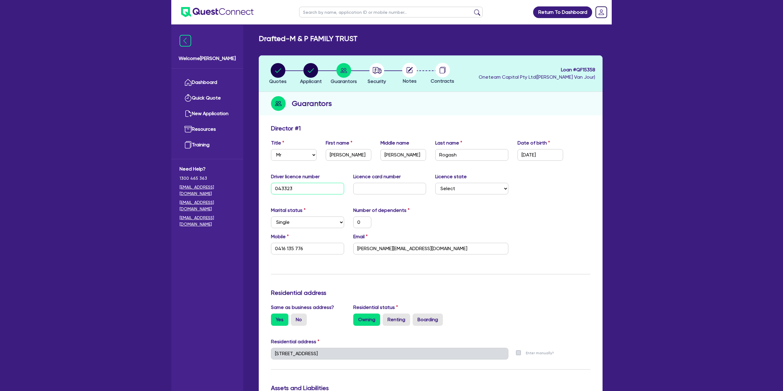
type input "1,800,000"
type input "160,000"
type input "1,500"
type input "04332389"
type input "0"
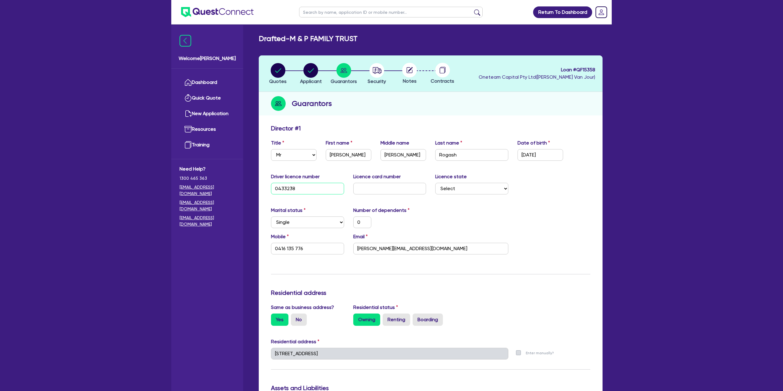
type input "0416 135 776"
type input "1,800,000"
type input "160,000"
type input "1,500"
type input "043323892"
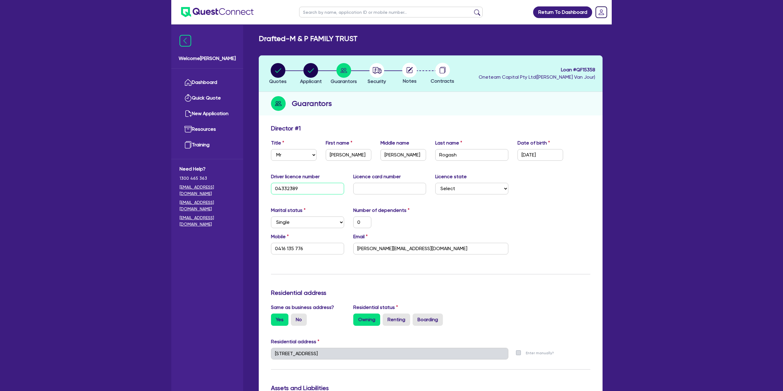
type input "0"
type input "0416 135 776"
type input "1,800,000"
type input "160,000"
type input "1,500"
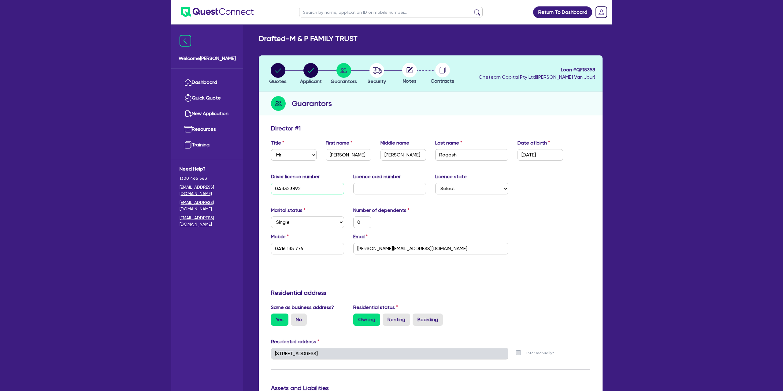
type input "043323892"
click at [400, 189] on input "text" at bounding box center [389, 189] width 73 height 12
type input "P"
type input "0"
type input "0416 135 776"
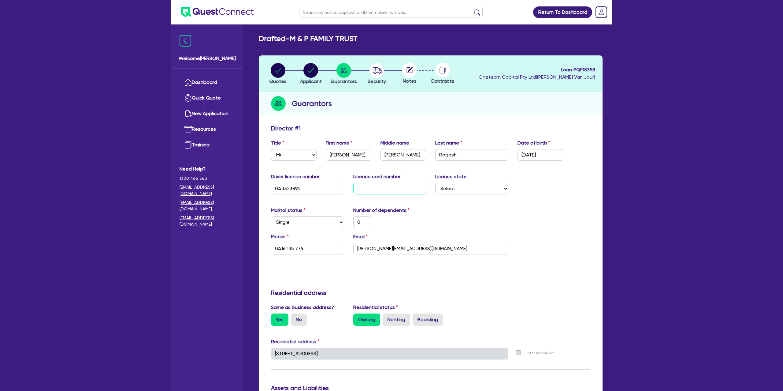
type input "1,800,000"
type input "160,000"
type input "1,500"
type input "P"
click at [450, 186] on select "Select [GEOGRAPHIC_DATA] [GEOGRAPHIC_DATA] [GEOGRAPHIC_DATA] [GEOGRAPHIC_DATA] …" at bounding box center [471, 189] width 73 height 12
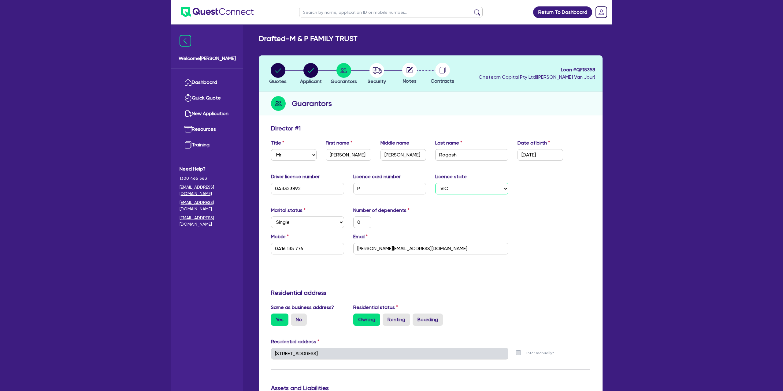
click at [435, 183] on select "Select [GEOGRAPHIC_DATA] [GEOGRAPHIC_DATA] [GEOGRAPHIC_DATA] [GEOGRAPHIC_DATA] …" at bounding box center [471, 189] width 73 height 12
click at [395, 185] on input "P" at bounding box center [389, 189] width 73 height 12
click at [370, 186] on input "P" at bounding box center [389, 189] width 73 height 12
click at [429, 221] on div "0" at bounding box center [390, 222] width 82 height 12
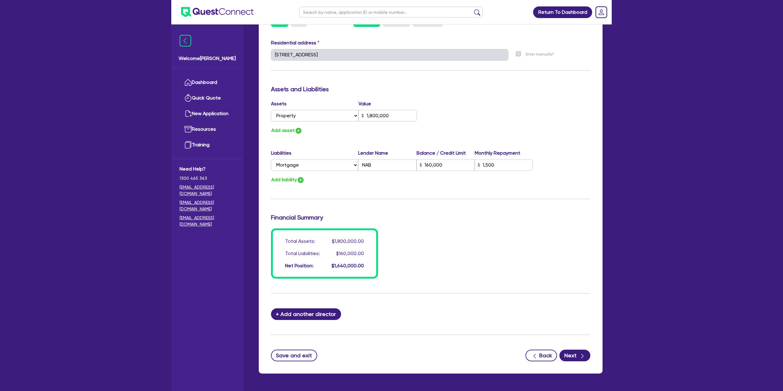
scroll to position [301, 0]
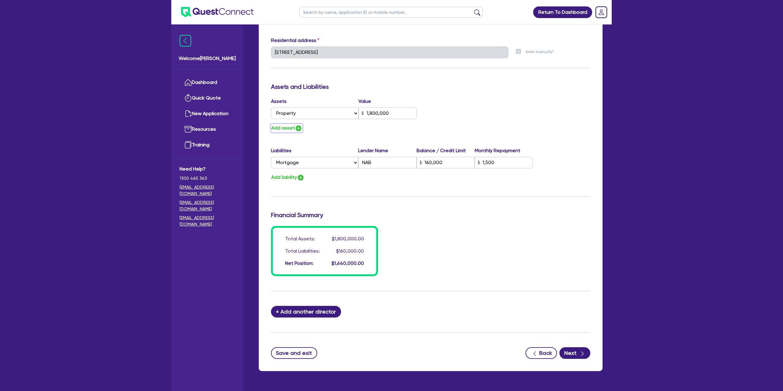
click at [293, 129] on button "Add asset" at bounding box center [287, 128] width 32 height 8
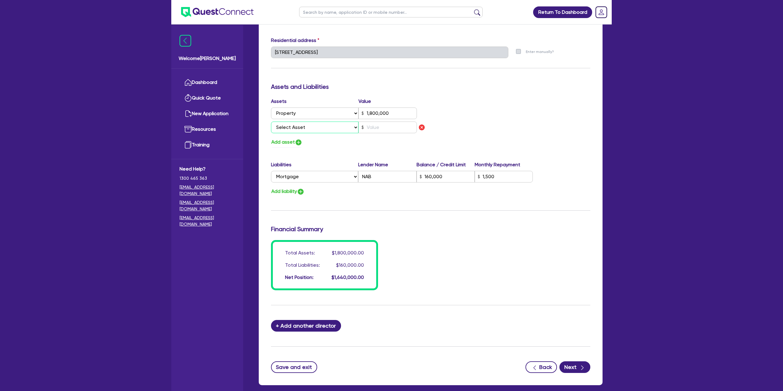
click at [295, 127] on select "Select Asset Cash Property Investment property Vehicle Truck Trailer Equipment …" at bounding box center [314, 127] width 87 height 12
click at [271, 121] on select "Select Asset Cash Property Investment property Vehicle Truck Trailer Equipment …" at bounding box center [314, 127] width 87 height 12
click at [389, 128] on input "text" at bounding box center [388, 127] width 58 height 12
click at [561, 112] on div "Assets Value Select Asset Cash Property Investment property Vehicle Truck Trail…" at bounding box center [430, 122] width 329 height 49
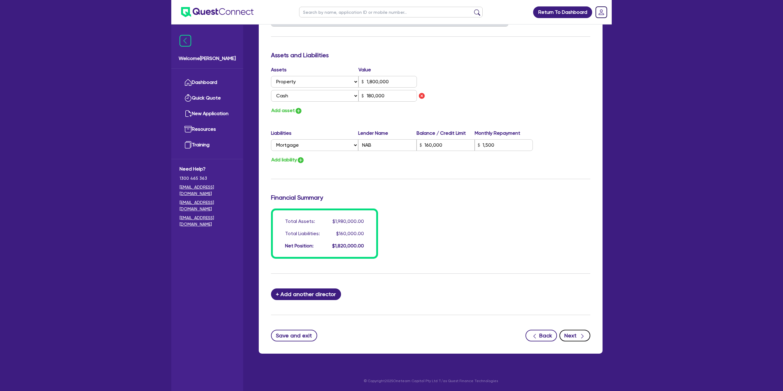
click at [571, 333] on button "Next" at bounding box center [575, 335] width 31 height 12
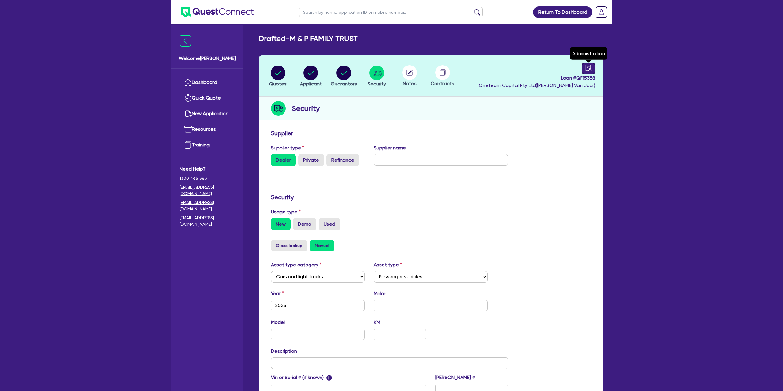
click at [587, 69] on icon "audit" at bounding box center [588, 68] width 7 height 7
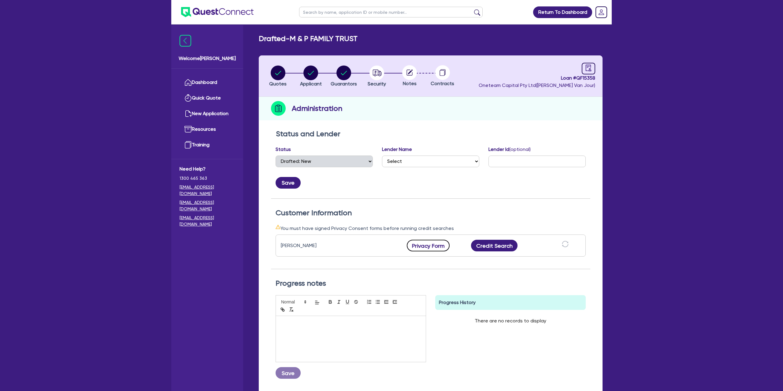
click at [432, 244] on button "Privacy Form" at bounding box center [428, 246] width 43 height 12
click at [312, 73] on circle "button" at bounding box center [310, 72] width 15 height 15
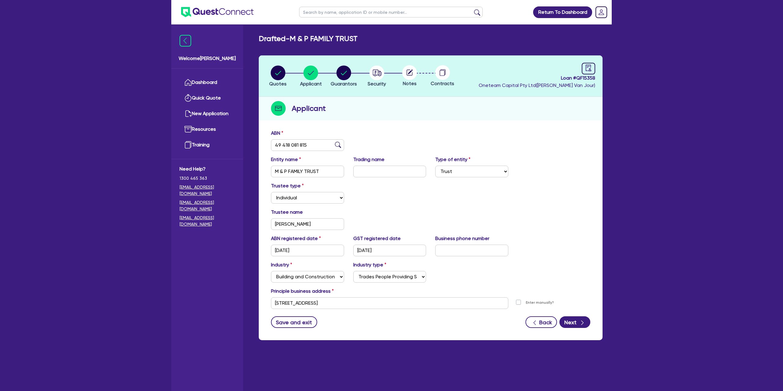
click at [425, 135] on div "ABN 49 418 081 815" at bounding box center [430, 142] width 329 height 26
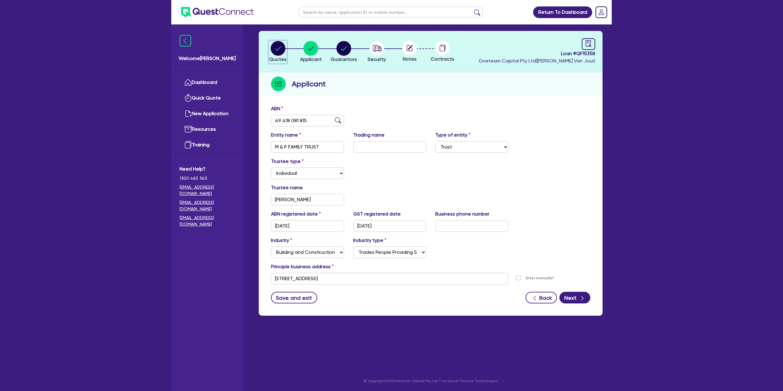
click at [283, 49] on circle "button" at bounding box center [278, 48] width 15 height 15
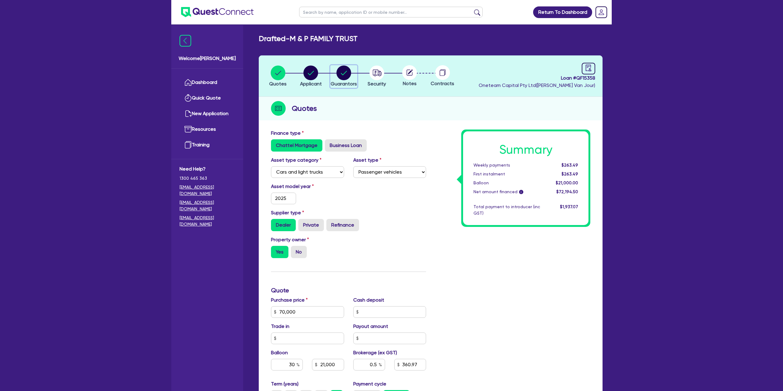
click at [356, 73] on div "button" at bounding box center [344, 72] width 26 height 15
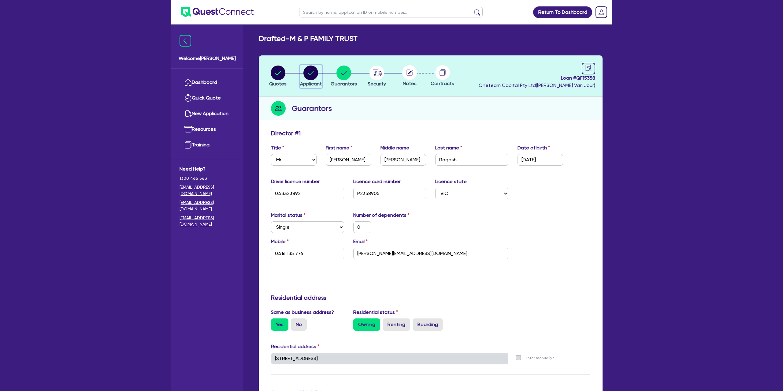
click at [311, 73] on icon "button" at bounding box center [311, 73] width 6 height 4
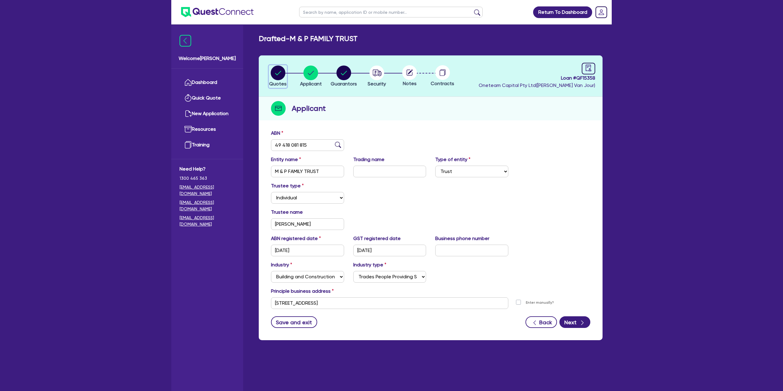
click at [274, 73] on circle "button" at bounding box center [278, 72] width 15 height 15
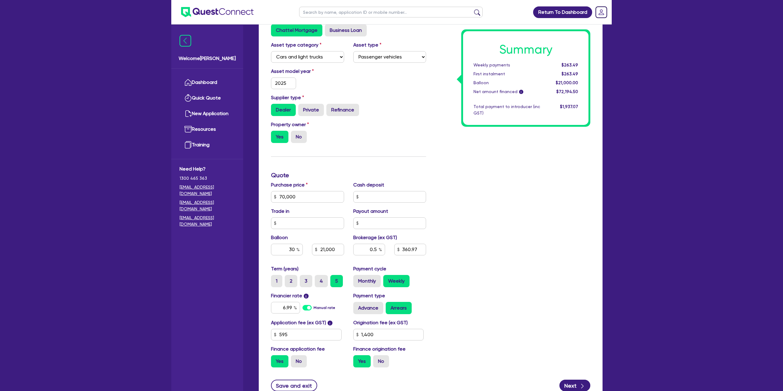
scroll to position [164, 0]
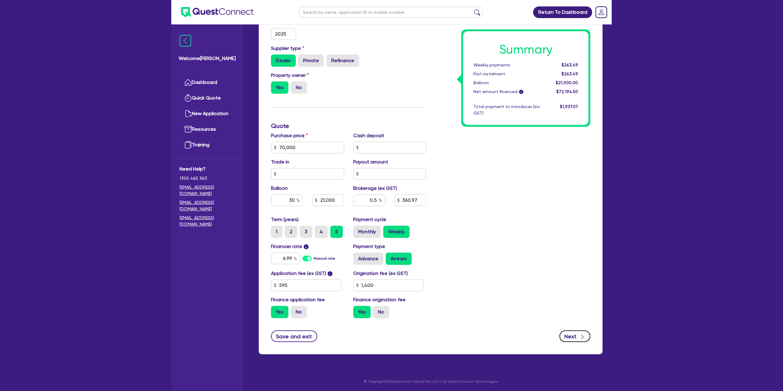
click at [573, 334] on button "Next" at bounding box center [575, 336] width 31 height 12
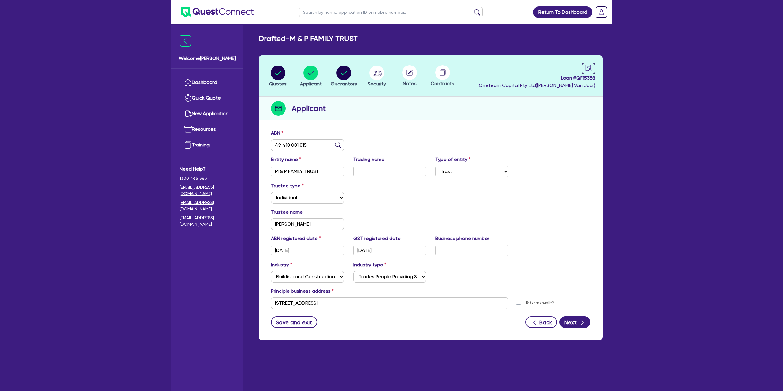
drag, startPoint x: 409, startPoint y: 70, endPoint x: 418, endPoint y: 72, distance: 8.4
click at [409, 70] on circle at bounding box center [409, 72] width 15 height 15
click at [584, 66] on link at bounding box center [588, 69] width 13 height 12
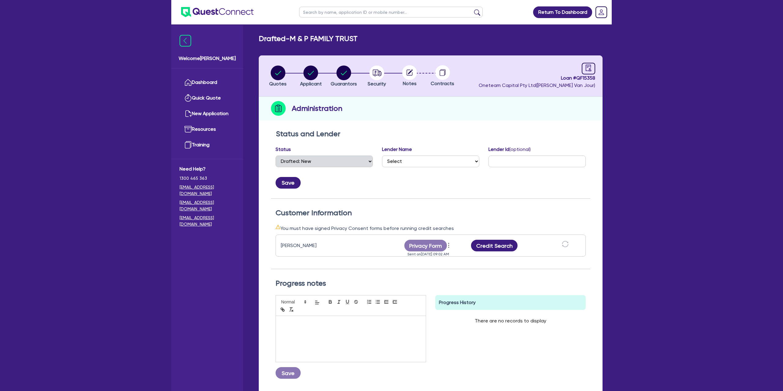
click at [410, 66] on circle at bounding box center [409, 72] width 15 height 15
drag, startPoint x: 371, startPoint y: 73, endPoint x: 379, endPoint y: 82, distance: 11.3
click at [371, 73] on circle "button" at bounding box center [377, 72] width 15 height 15
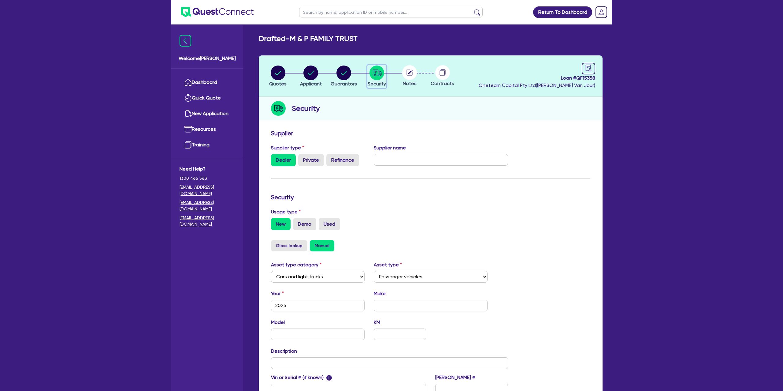
scroll to position [80, 0]
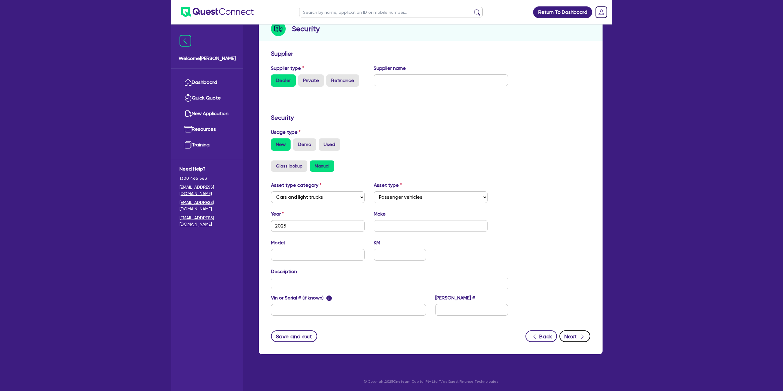
click at [569, 331] on button "Next" at bounding box center [575, 336] width 31 height 12
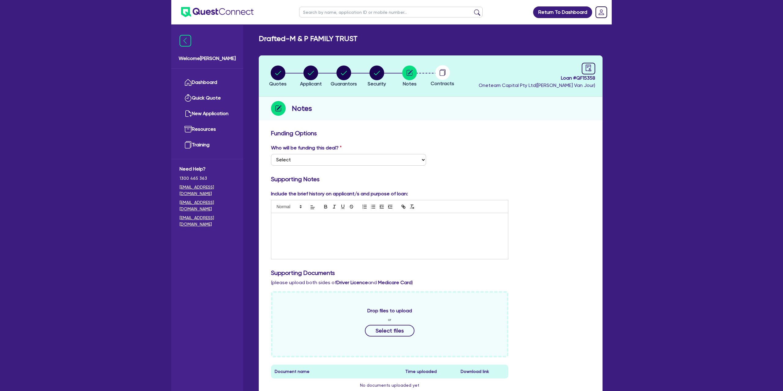
click at [307, 223] on div at bounding box center [389, 236] width 237 height 46
click at [527, 190] on div "Include the brief history on applicant/s and purpose of loan: Toyota Hiace- LWB…" at bounding box center [430, 227] width 329 height 74
click at [365, 159] on select "Select I want Quest to fund 100% I will fund 100% I will co-fund with Quest Oth…" at bounding box center [348, 160] width 155 height 12
click at [271, 154] on select "Select I want Quest to fund 100% I will fund 100% I will co-fund with Quest Oth…" at bounding box center [348, 160] width 155 height 12
drag, startPoint x: 465, startPoint y: 119, endPoint x: 407, endPoint y: 107, distance: 59.2
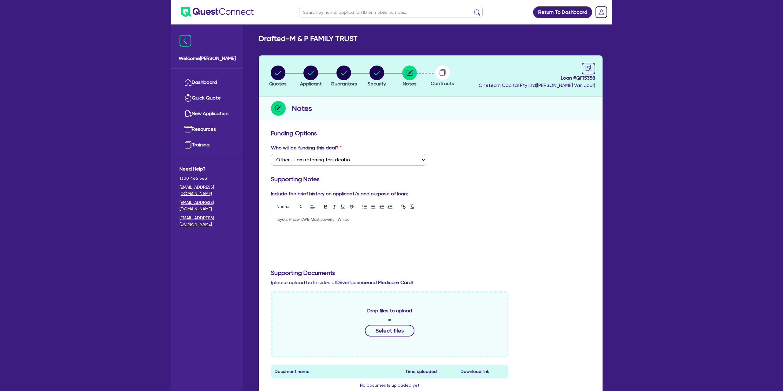
click at [464, 119] on div "Notes" at bounding box center [431, 109] width 344 height 24
click at [278, 70] on circle "button" at bounding box center [278, 72] width 15 height 15
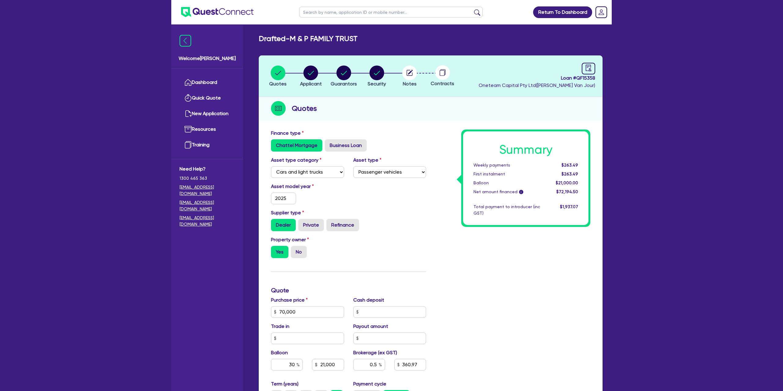
click at [581, 65] on div "Loan # QF15358 Oneteam Capital Pty Ltd ( [PERSON_NAME] )" at bounding box center [537, 76] width 117 height 26
click at [590, 65] on icon "audit" at bounding box center [589, 68] width 6 height 6
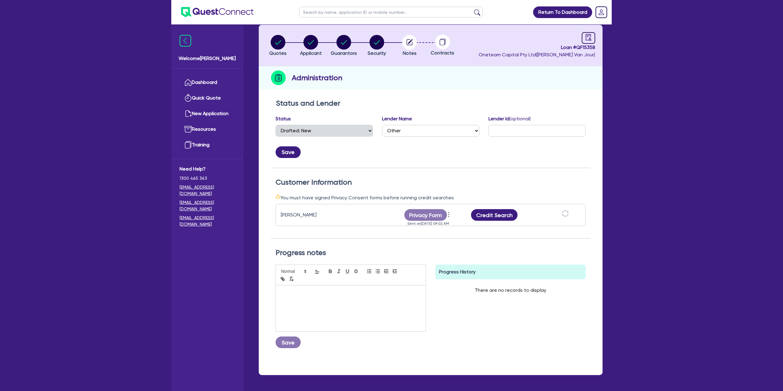
scroll to position [52, 0]
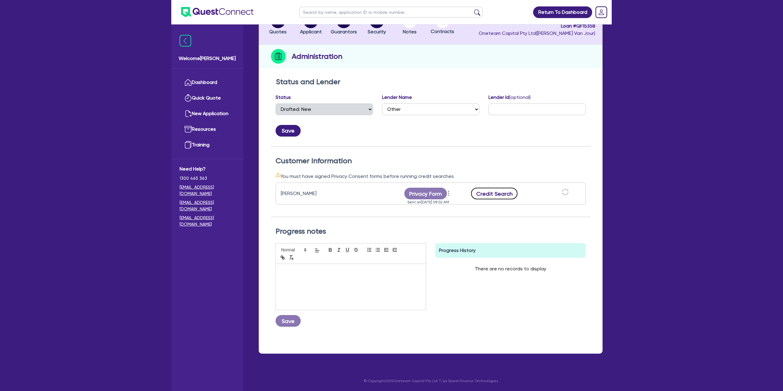
click at [498, 191] on button "Credit Search" at bounding box center [494, 194] width 47 height 12
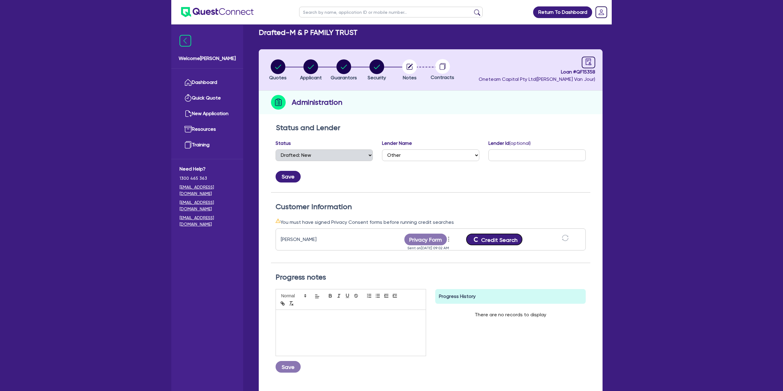
scroll to position [0, 0]
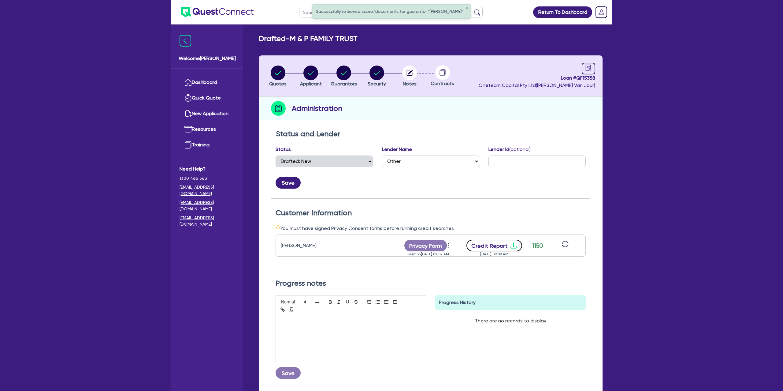
click at [512, 243] on icon "download" at bounding box center [514, 246] width 6 height 6
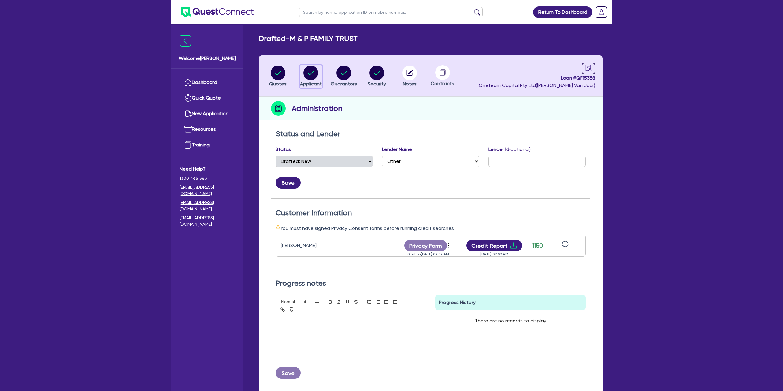
click at [307, 71] on circle "button" at bounding box center [310, 72] width 15 height 15
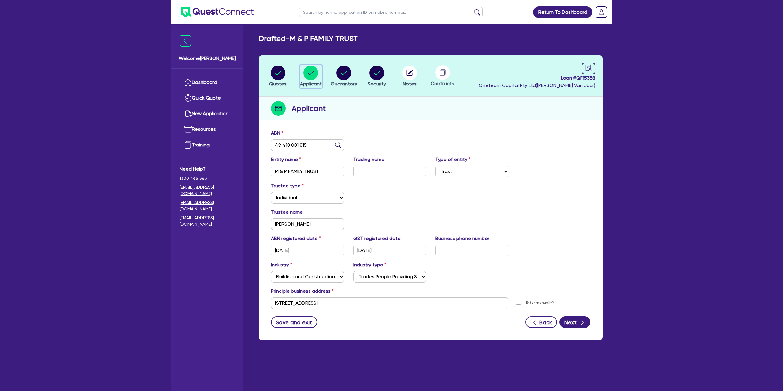
scroll to position [24, 0]
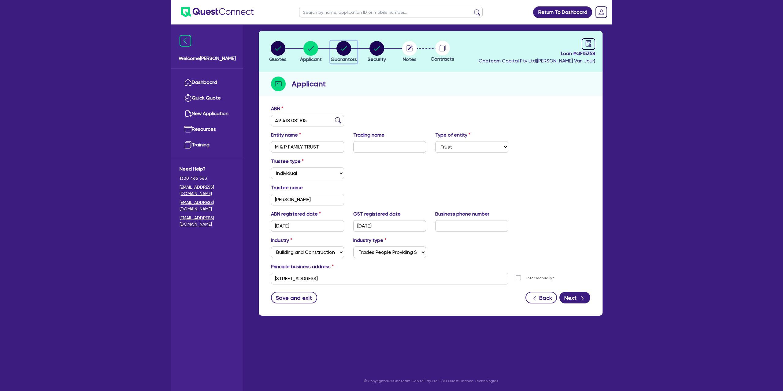
click at [346, 52] on circle "button" at bounding box center [344, 48] width 15 height 15
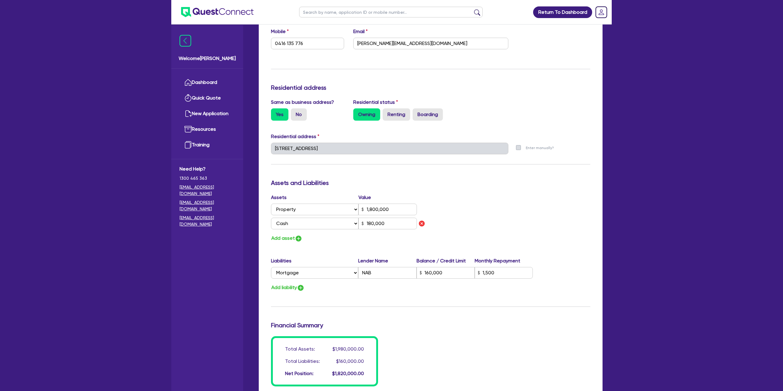
scroll to position [221, 0]
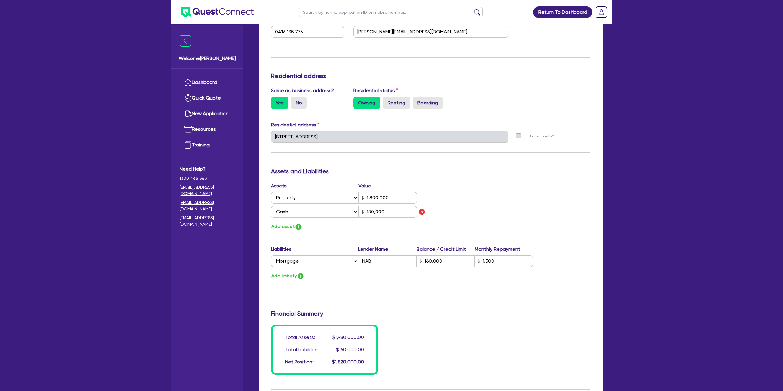
click at [488, 98] on div "Owning Renting Boarding" at bounding box center [430, 103] width 155 height 12
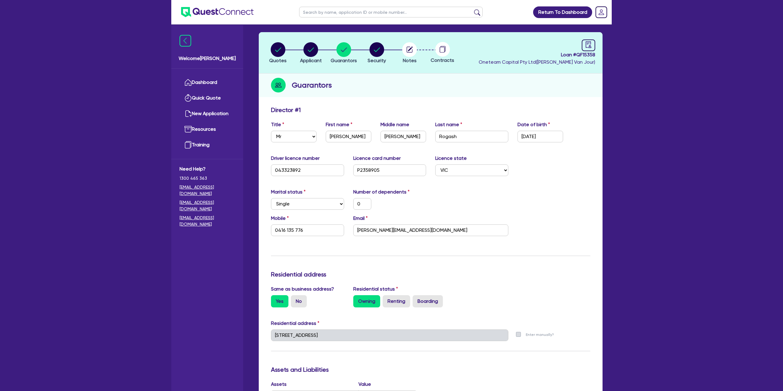
scroll to position [0, 0]
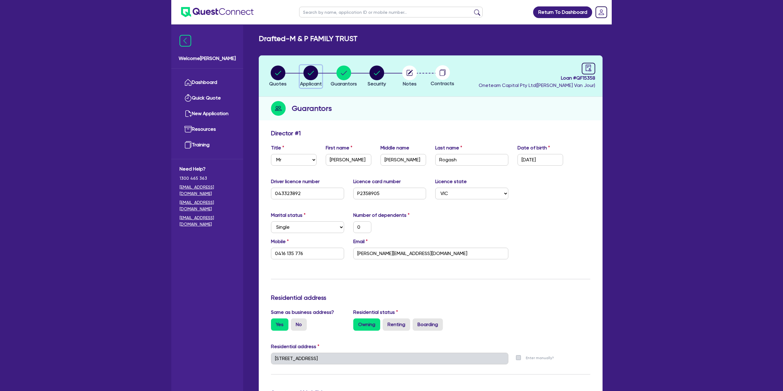
click at [311, 74] on icon "button" at bounding box center [311, 73] width 6 height 4
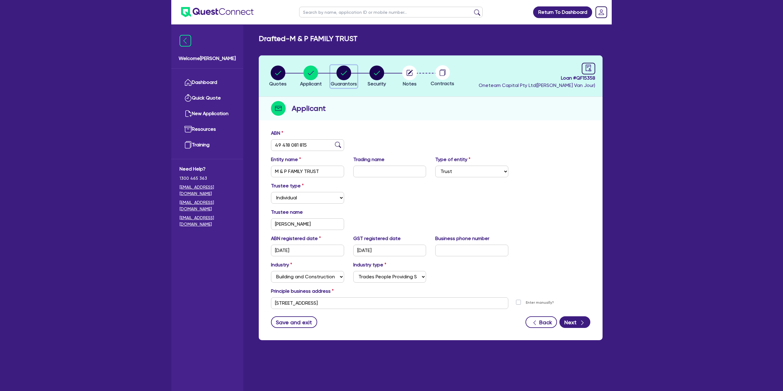
click at [344, 71] on circle "button" at bounding box center [344, 72] width 15 height 15
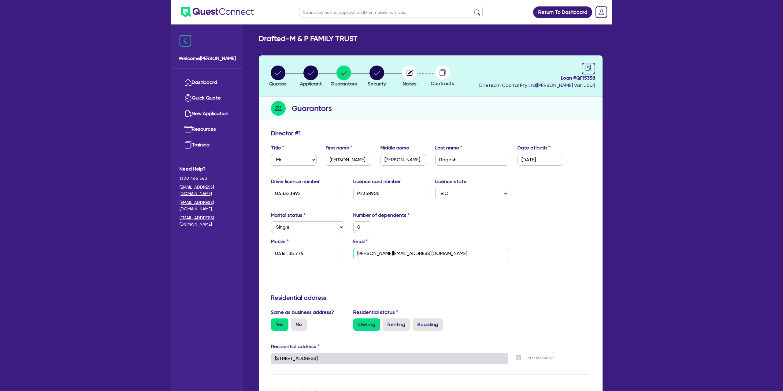
click at [391, 255] on input "[PERSON_NAME][EMAIL_ADDRESS][DOMAIN_NAME]" at bounding box center [430, 253] width 155 height 12
click at [577, 221] on div "Marital status Select [DEMOGRAPHIC_DATA] Married De Facto / Partner Number of d…" at bounding box center [430, 224] width 329 height 26
click at [203, 82] on link "Dashboard" at bounding box center [207, 83] width 55 height 16
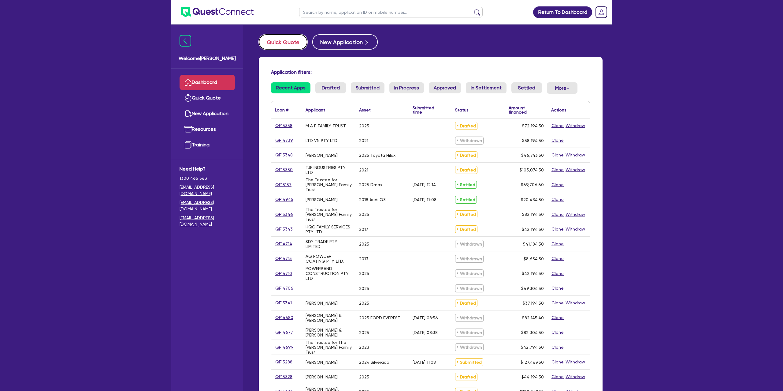
click at [272, 44] on button "Quick Quote" at bounding box center [283, 41] width 49 height 15
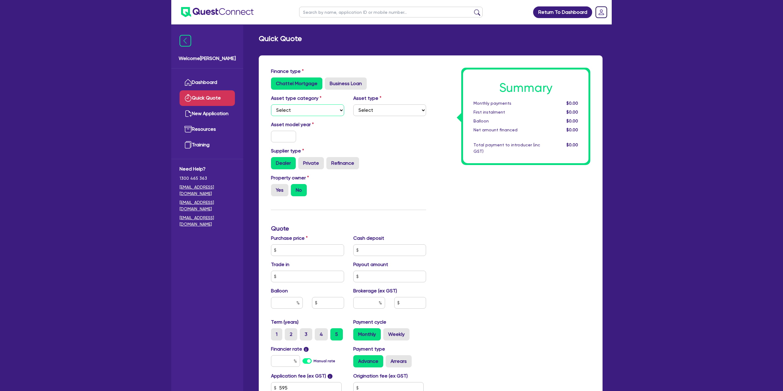
click at [294, 110] on select "Select Cars and light trucks Primary assets Secondary assets Tertiary assets" at bounding box center [307, 110] width 73 height 12
click at [271, 104] on select "Select Cars and light trucks Primary assets Secondary assets Tertiary assets" at bounding box center [307, 110] width 73 height 12
click at [369, 110] on select "Select" at bounding box center [389, 110] width 73 height 12
click at [353, 104] on select "Select Passenger vehicles Vans and utes Light trucks up to 4.5 tonne" at bounding box center [389, 110] width 73 height 12
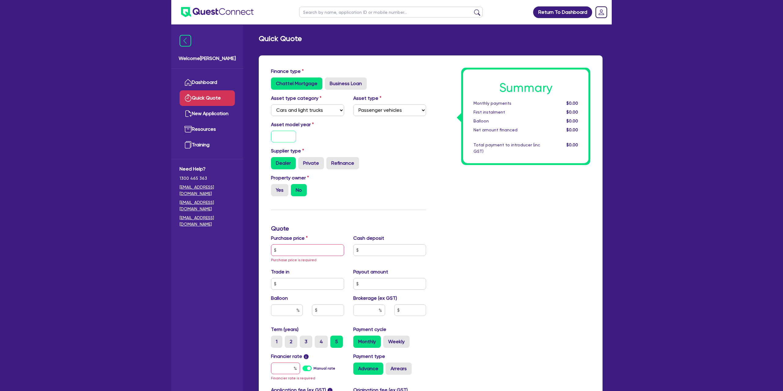
click at [281, 134] on input "text" at bounding box center [283, 137] width 25 height 12
click at [400, 153] on div "Supplier type Dealer Private Refinance" at bounding box center [348, 158] width 164 height 22
click at [278, 185] on label "Yes" at bounding box center [279, 190] width 17 height 12
click at [275, 185] on input "Yes" at bounding box center [273, 186] width 4 height 4
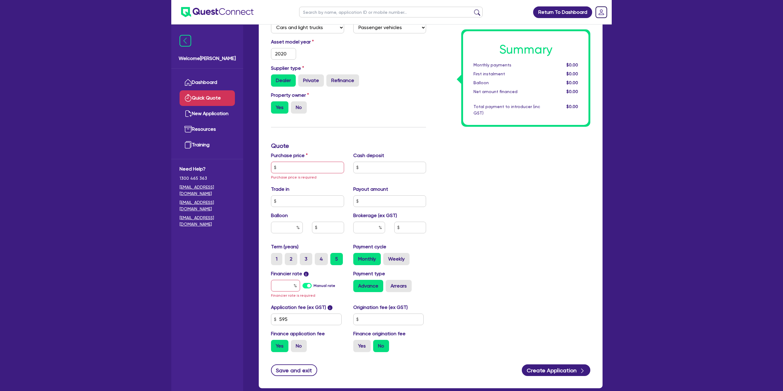
scroll to position [84, 0]
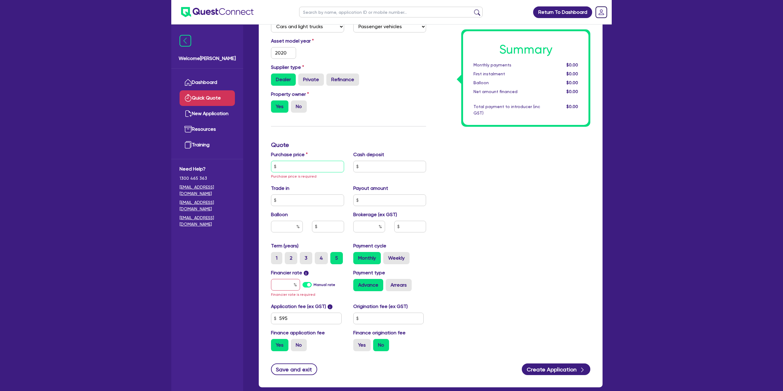
click at [280, 168] on input "text" at bounding box center [307, 167] width 73 height 12
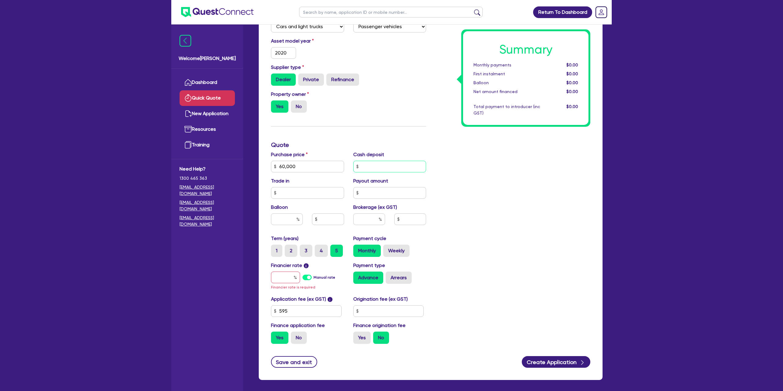
click at [377, 163] on input "text" at bounding box center [389, 167] width 73 height 12
drag, startPoint x: 476, startPoint y: 155, endPoint x: 393, endPoint y: 154, distance: 83.2
click at [475, 153] on div "Summary Monthly payments $0.00 First instalment $0.00 Balloon $0.00 Net amount …" at bounding box center [513, 166] width 164 height 364
drag, startPoint x: 279, startPoint y: 165, endPoint x: 333, endPoint y: 166, distance: 53.9
click at [336, 166] on input "60,000" at bounding box center [307, 167] width 73 height 12
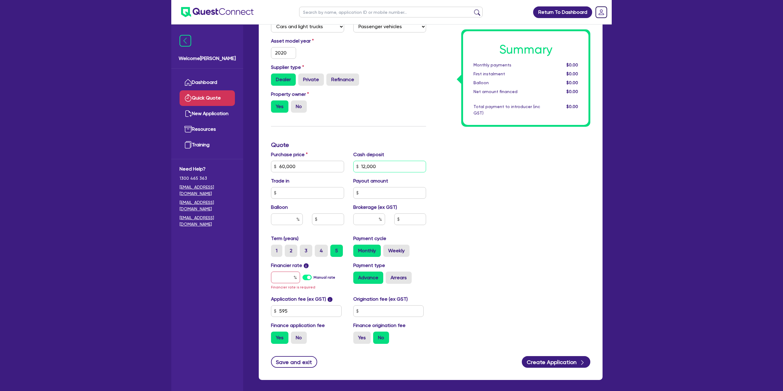
drag, startPoint x: 362, startPoint y: 166, endPoint x: 420, endPoint y: 169, distance: 57.9
click at [420, 169] on input "12,000" at bounding box center [389, 167] width 73 height 12
drag, startPoint x: 303, startPoint y: 194, endPoint x: 306, endPoint y: 192, distance: 3.7
click at [306, 192] on input "text" at bounding box center [307, 193] width 73 height 12
click at [288, 220] on input "text" at bounding box center [287, 219] width 32 height 12
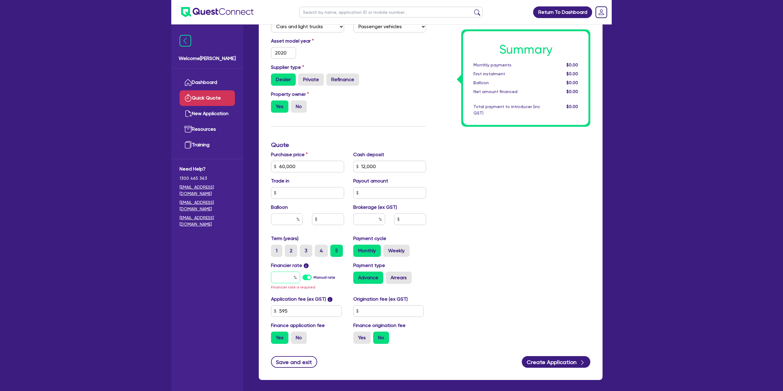
drag, startPoint x: 290, startPoint y: 274, endPoint x: 290, endPoint y: 277, distance: 3.1
click at [290, 276] on input "text" at bounding box center [285, 277] width 29 height 12
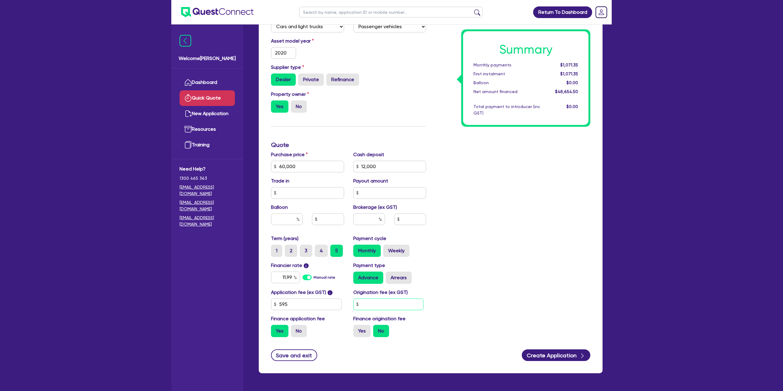
click at [385, 303] on input "text" at bounding box center [388, 304] width 71 height 12
click at [455, 311] on div "Summary Monthly payments Calculating... First instalment Calculating... Balloon…" at bounding box center [513, 163] width 164 height 358
click at [367, 330] on label "Yes" at bounding box center [361, 331] width 17 height 12
click at [357, 329] on input "Yes" at bounding box center [355, 327] width 4 height 4
click at [291, 218] on input "text" at bounding box center [287, 219] width 32 height 12
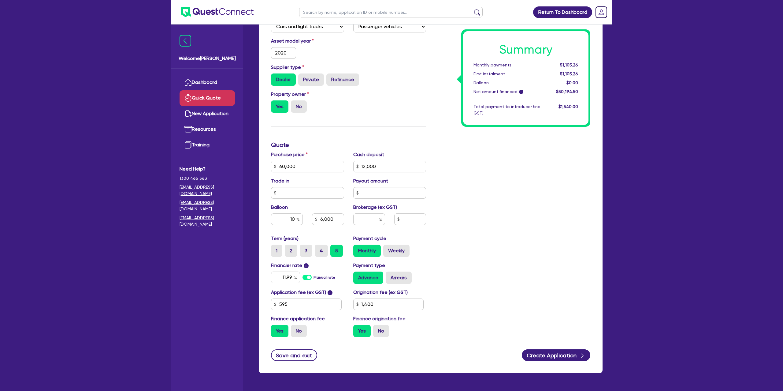
click at [548, 203] on div "Summary Monthly payments $1,105.26 First instalment $1,105.26 Balloon $0.00 Net…" at bounding box center [513, 163] width 164 height 358
click at [297, 217] on div "10" at bounding box center [287, 219] width 32 height 12
click at [292, 274] on input "11.99" at bounding box center [285, 277] width 29 height 12
click at [465, 230] on div "Summary Monthly payments $1,032.50 First instalment $1,032.50 Balloon $6,000.00…" at bounding box center [513, 163] width 164 height 358
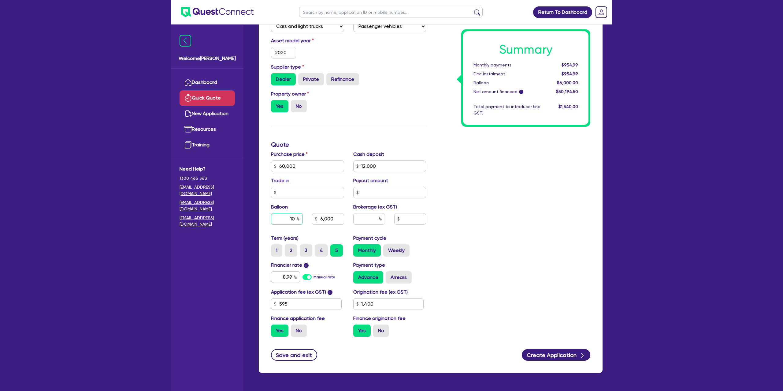
click at [294, 218] on input "10" at bounding box center [287, 219] width 32 height 12
click at [399, 273] on label "Arrears" at bounding box center [399, 277] width 26 height 12
click at [390, 273] on input "Arrears" at bounding box center [388, 273] width 4 height 4
click at [296, 218] on input "10" at bounding box center [287, 219] width 32 height 12
drag, startPoint x: 294, startPoint y: 218, endPoint x: 268, endPoint y: 218, distance: 26.6
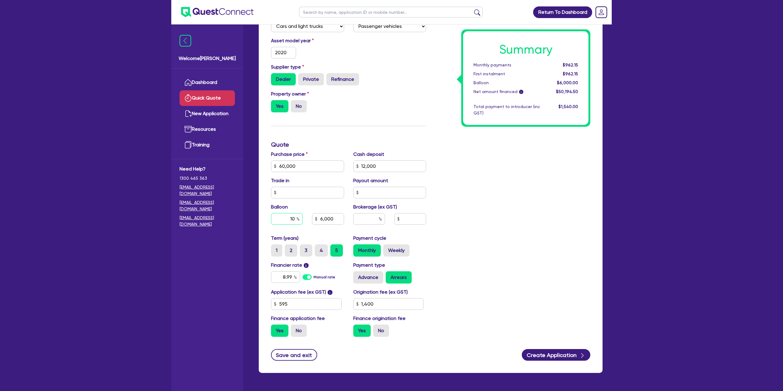
click at [268, 218] on div "10" at bounding box center [286, 219] width 41 height 12
drag, startPoint x: 319, startPoint y: 217, endPoint x: 349, endPoint y: 218, distance: 30.0
click at [349, 218] on div "Purchase price 60,000 Cash deposit 12,000 Trade in Payout amount Balloon 10 6,0…" at bounding box center [348, 193] width 164 height 84
drag, startPoint x: 564, startPoint y: 64, endPoint x: 594, endPoint y: 62, distance: 29.7
click at [594, 62] on div "Summary Monthly payments $962.15 First instalment $962.15 Balloon $6,000.00 Net…" at bounding box center [513, 163] width 164 height 358
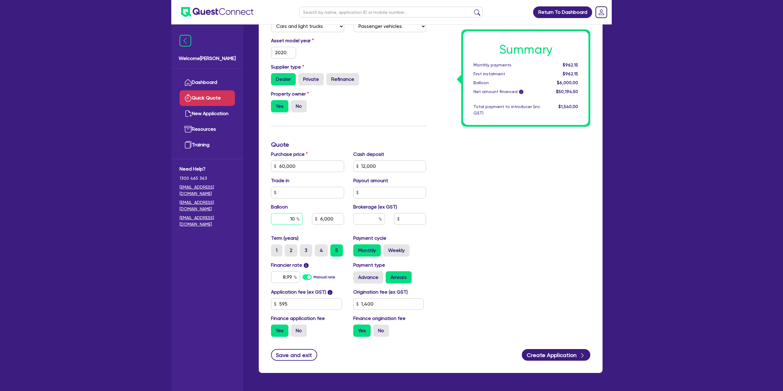
click at [295, 218] on input "10" at bounding box center [287, 219] width 32 height 12
drag, startPoint x: 666, startPoint y: 215, endPoint x: 659, endPoint y: 205, distance: 12.0
click at [666, 212] on div "Return To Dashboard Edit Profile Logout Welcome [PERSON_NAME] Quick Quote New A…" at bounding box center [391, 163] width 783 height 494
click at [557, 186] on div "Summary Monthly payments $803.00 First instalment $803.00 Balloon $18,000.00 Ne…" at bounding box center [513, 163] width 164 height 358
drag, startPoint x: 564, startPoint y: 63, endPoint x: 586, endPoint y: 63, distance: 22.0
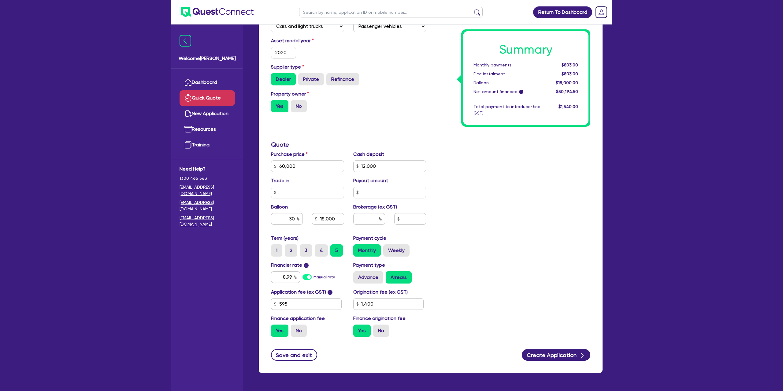
click at [586, 63] on div "Summary Monthly payments $803.00 First instalment $803.00 Balloon $18,000.00 Ne…" at bounding box center [525, 78] width 125 height 94
drag, startPoint x: 579, startPoint y: 63, endPoint x: 529, endPoint y: 73, distance: 50.8
click at [529, 71] on div "Summary Monthly payments $803.00 First instalment $803.00 Balloon $18,000.00 Ne…" at bounding box center [525, 78] width 125 height 94
click at [521, 225] on div "Summary Monthly payments $803.00 First instalment $803.00 Balloon $18,000.00 Ne…" at bounding box center [513, 163] width 164 height 358
drag, startPoint x: 321, startPoint y: 219, endPoint x: 339, endPoint y: 219, distance: 17.7
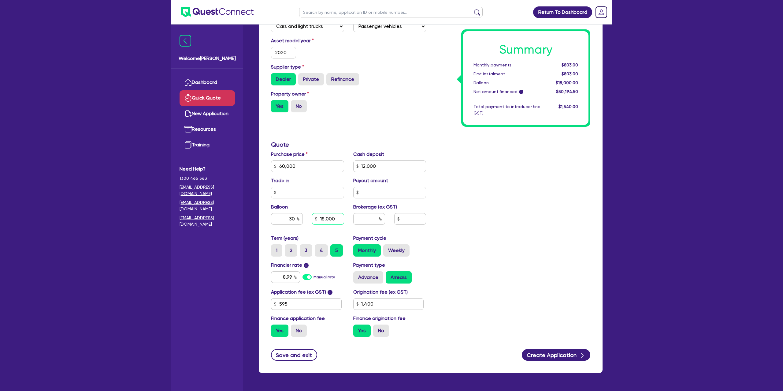
click at [339, 219] on input "18,000" at bounding box center [328, 219] width 32 height 12
drag, startPoint x: 285, startPoint y: 222, endPoint x: 316, endPoint y: 219, distance: 30.7
click at [316, 219] on div "30 18,000" at bounding box center [307, 219] width 82 height 12
drag, startPoint x: 319, startPoint y: 219, endPoint x: 355, endPoint y: 220, distance: 36.1
click at [355, 220] on div "Purchase price 60,000 Cash deposit 12,000 Trade in Payout amount Balloon 30 18,…" at bounding box center [348, 193] width 164 height 84
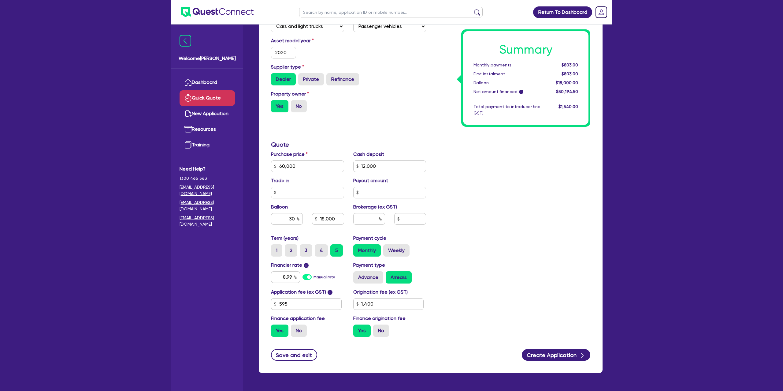
drag, startPoint x: 478, startPoint y: 129, endPoint x: 473, endPoint y: 131, distance: 5.0
click at [478, 129] on div "Summary Monthly payments $803.00 First instalment $803.00 Balloon $18,000.00 Ne…" at bounding box center [513, 163] width 164 height 358
drag, startPoint x: 320, startPoint y: 219, endPoint x: 347, endPoint y: 215, distance: 26.9
click at [347, 215] on div "18,000" at bounding box center [327, 219] width 41 height 12
drag, startPoint x: 337, startPoint y: 217, endPoint x: 314, endPoint y: 217, distance: 23.3
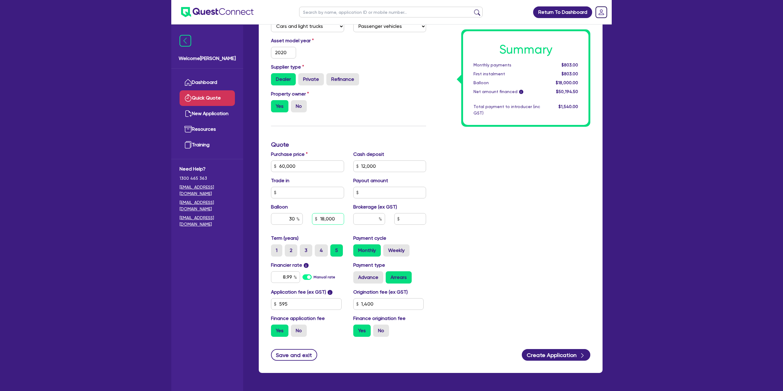
click at [314, 217] on input "18,000" at bounding box center [328, 219] width 32 height 12
click at [496, 190] on div "Summary Monthly payments $803.00 First instalment $803.00 Balloon $18,000.00 Ne…" at bounding box center [513, 163] width 164 height 358
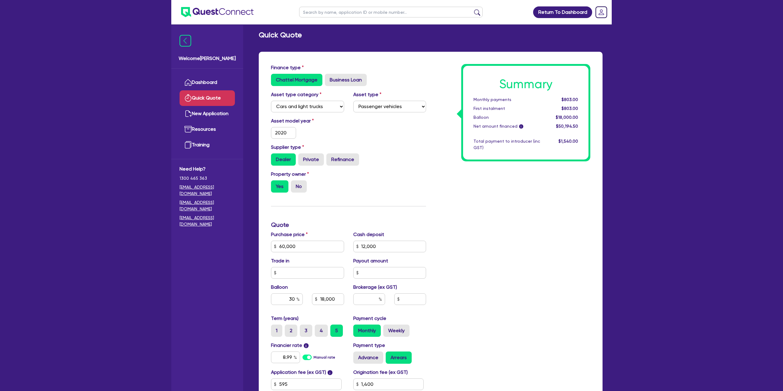
scroll to position [0, 0]
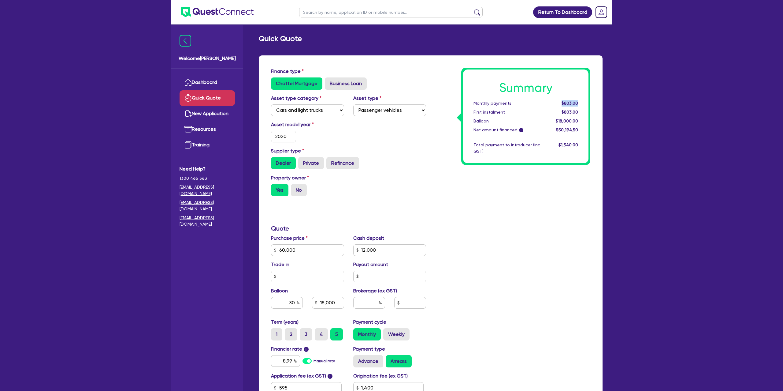
drag, startPoint x: 563, startPoint y: 102, endPoint x: 589, endPoint y: 102, distance: 26.0
click at [589, 102] on div "Summary Monthly payments $803.00 First instalment $803.00 Balloon $18,000.00 Ne…" at bounding box center [525, 116] width 129 height 97
click at [578, 102] on span "$803.00" at bounding box center [570, 103] width 17 height 5
drag, startPoint x: 578, startPoint y: 102, endPoint x: 558, endPoint y: 95, distance: 20.7
click at [556, 103] on div "$803.00" at bounding box center [564, 103] width 38 height 6
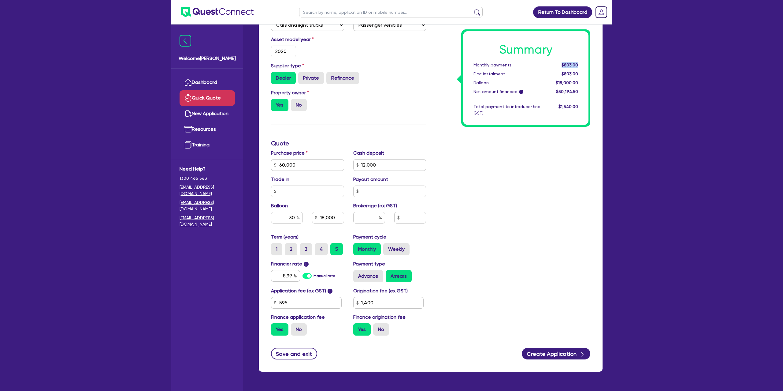
scroll to position [99, 0]
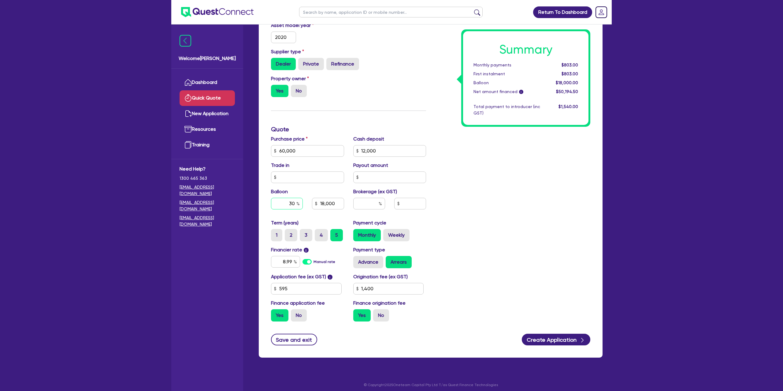
drag, startPoint x: 288, startPoint y: 202, endPoint x: 323, endPoint y: 201, distance: 34.9
click at [323, 201] on div "30 18,000" at bounding box center [307, 204] width 82 height 12
click at [619, 199] on div "Return To Dashboard Edit Profile Logout Welcome [PERSON_NAME] Quick Quote New A…" at bounding box center [391, 148] width 783 height 494
click at [296, 203] on input "15" at bounding box center [287, 204] width 32 height 12
click at [470, 161] on div "Summary Monthly payments Calculating... First instalment Calculating... Balloon…" at bounding box center [513, 147] width 164 height 358
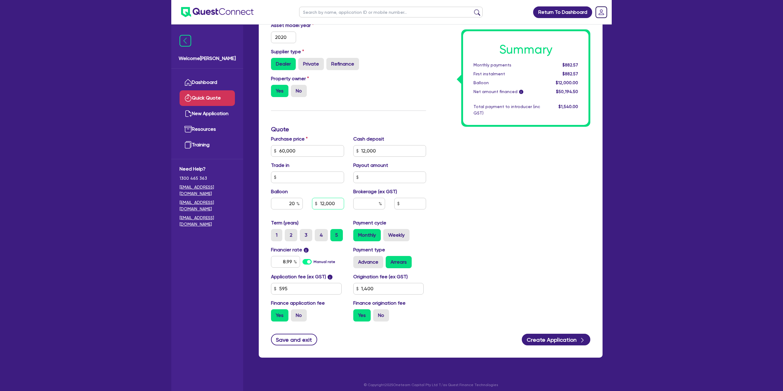
drag, startPoint x: 320, startPoint y: 204, endPoint x: 338, endPoint y: 205, distance: 17.8
click at [337, 205] on input "12,000" at bounding box center [328, 204] width 32 height 12
click at [520, 141] on div "Summary Monthly payments $882.57 First instalment $882.57 Balloon $12,000.00 Ne…" at bounding box center [513, 147] width 164 height 358
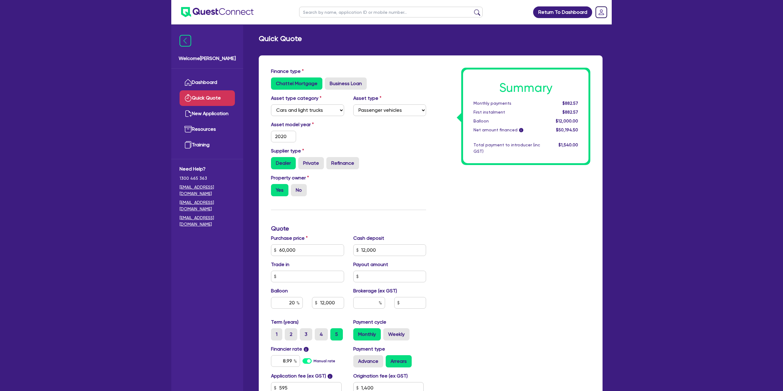
scroll to position [25, 0]
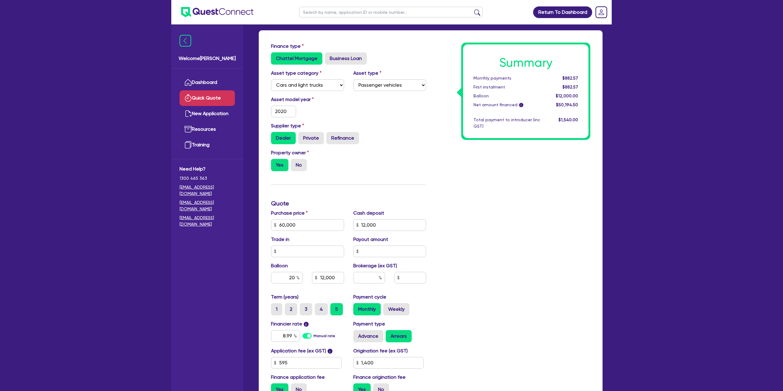
click at [356, 157] on div "Property owner Yes No" at bounding box center [348, 162] width 164 height 27
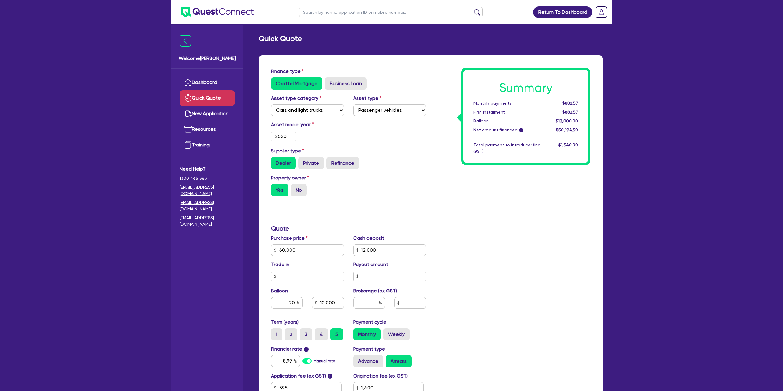
scroll to position [103, 0]
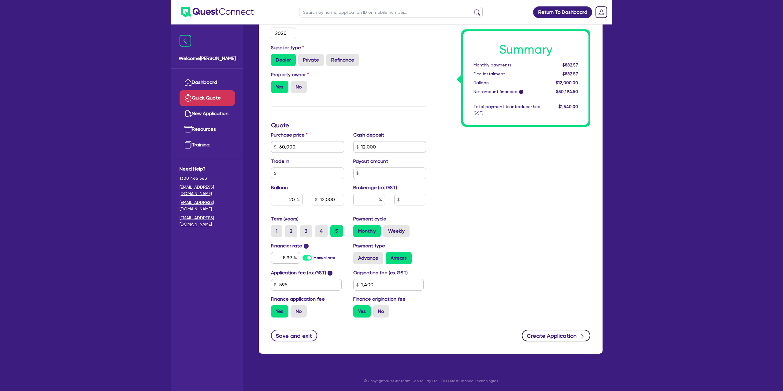
click at [556, 335] on button "Create Application" at bounding box center [556, 335] width 69 height 12
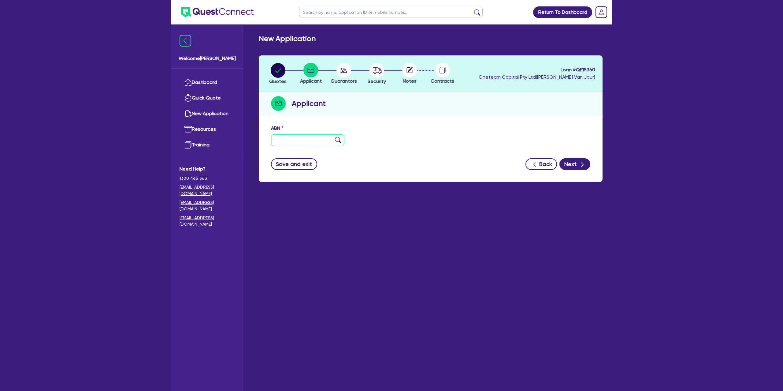
click at [311, 142] on input "text" at bounding box center [307, 140] width 73 height 12
click at [510, 121] on div "Quotes Applicant [GEOGRAPHIC_DATA] Security Notes Contracts Loan # QF15360 Onet…" at bounding box center [431, 118] width 344 height 127
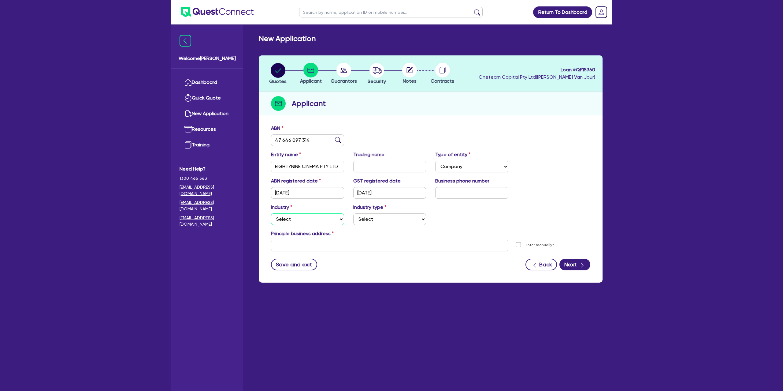
click at [300, 219] on select "Select Accomodation & Food Services Administrative & Support Services Agricultu…" at bounding box center [307, 219] width 73 height 12
click at [271, 213] on select "Select Accomodation & Food Services Administrative & Support Services Agricultu…" at bounding box center [307, 219] width 73 height 12
click at [372, 216] on select "Select Trades People Providing Services Direct to Consumers Trades People Provi…" at bounding box center [389, 219] width 73 height 12
click at [353, 213] on select "Select Trades People Providing Services Direct to Consumers Trades People Provi…" at bounding box center [389, 219] width 73 height 12
click at [326, 244] on input "text" at bounding box center [389, 246] width 237 height 12
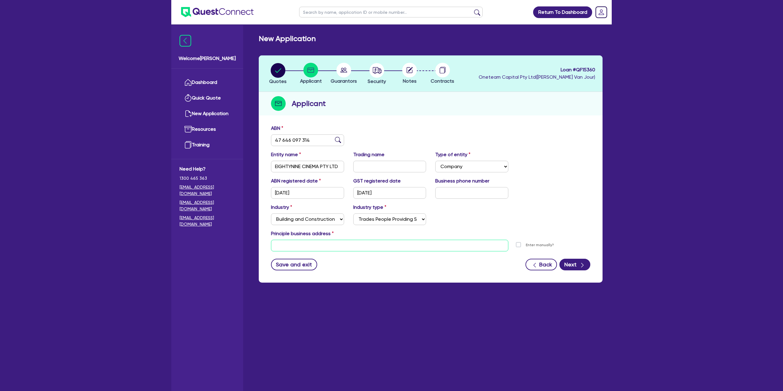
paste input "[STREET_ADDRESS]"
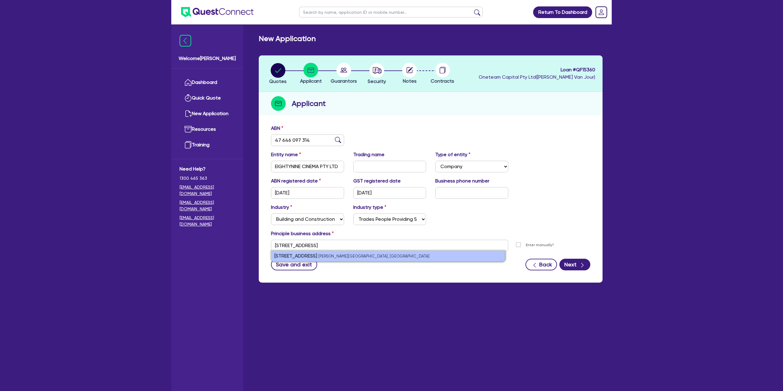
drag, startPoint x: 327, startPoint y: 258, endPoint x: 397, endPoint y: 255, distance: 70.4
click at [327, 258] on small "[PERSON_NAME][GEOGRAPHIC_DATA], [GEOGRAPHIC_DATA]" at bounding box center [373, 256] width 111 height 5
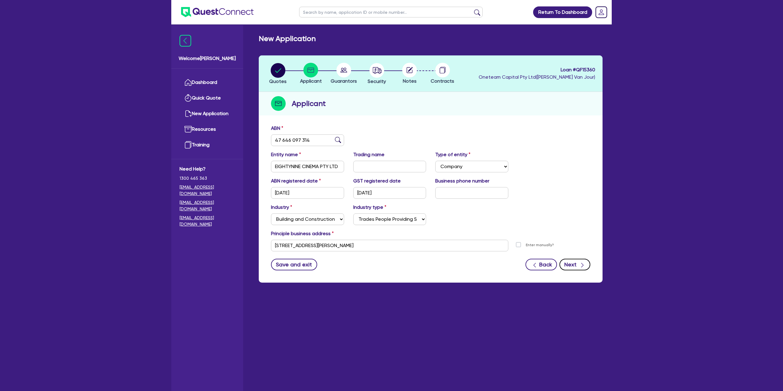
click at [577, 264] on button "Next" at bounding box center [575, 265] width 31 height 12
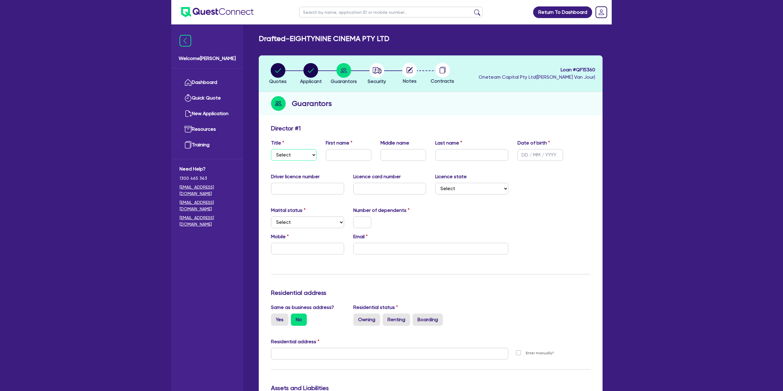
click at [289, 157] on select "Select Mr Mrs Ms Miss Dr" at bounding box center [294, 155] width 46 height 12
click at [271, 149] on select "Select Mr Mrs Ms Miss Dr" at bounding box center [294, 155] width 46 height 12
click at [353, 156] on input "text" at bounding box center [349, 155] width 46 height 12
click at [393, 156] on input "text" at bounding box center [404, 155] width 46 height 12
drag, startPoint x: 445, startPoint y: 156, endPoint x: 441, endPoint y: 135, distance: 21.6
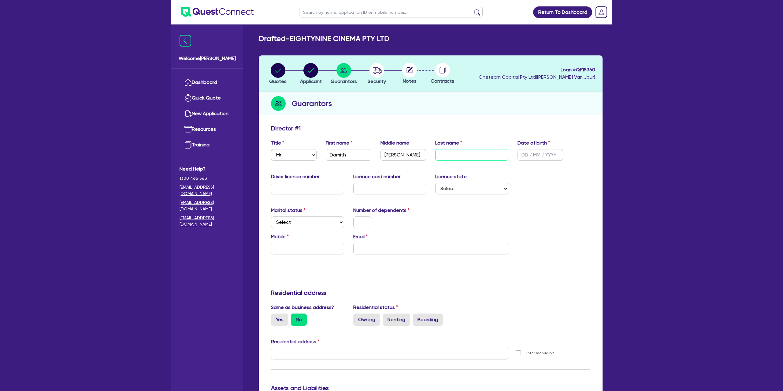
click at [445, 156] on input "text" at bounding box center [471, 155] width 73 height 12
paste input "Manikku"
drag, startPoint x: 534, startPoint y: 198, endPoint x: 535, endPoint y: 168, distance: 30.3
click at [534, 197] on div "Driver licence number Licence card number Licence state Select [GEOGRAPHIC_DATA…" at bounding box center [430, 186] width 329 height 26
click at [530, 156] on input "text" at bounding box center [541, 155] width 46 height 12
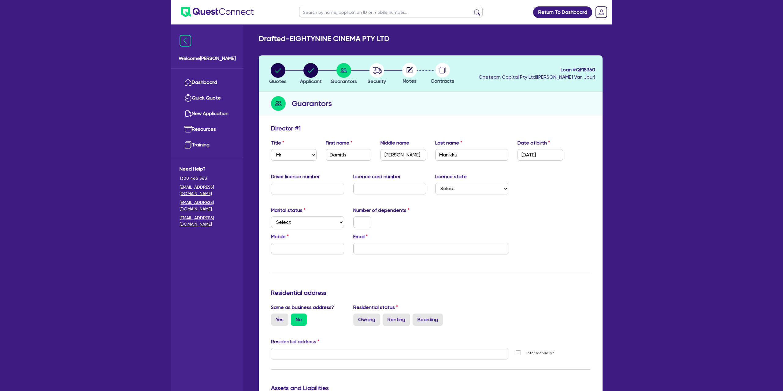
click at [585, 195] on div "Driver licence number Licence card number Licence state Select [GEOGRAPHIC_DATA…" at bounding box center [430, 186] width 329 height 26
click at [295, 189] on input "text" at bounding box center [307, 189] width 73 height 12
click at [452, 215] on div "Marital status Select [DEMOGRAPHIC_DATA] Married De Facto / Partner Number of d…" at bounding box center [430, 220] width 329 height 26
click at [479, 188] on select "Select [GEOGRAPHIC_DATA] [GEOGRAPHIC_DATA] [GEOGRAPHIC_DATA] [GEOGRAPHIC_DATA] …" at bounding box center [471, 189] width 73 height 12
click at [435, 183] on select "Select [GEOGRAPHIC_DATA] [GEOGRAPHIC_DATA] [GEOGRAPHIC_DATA] [GEOGRAPHIC_DATA] …" at bounding box center [471, 189] width 73 height 12
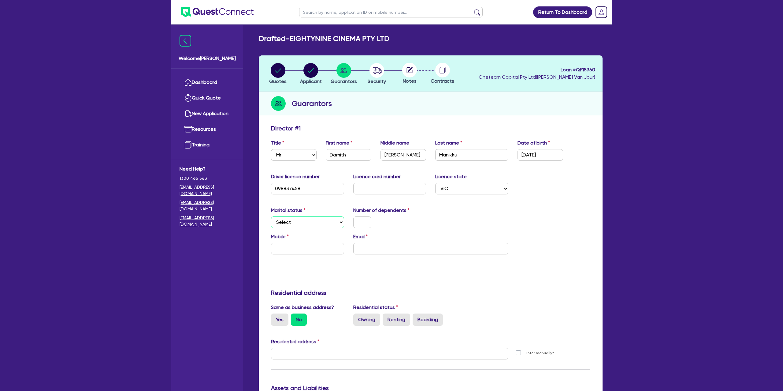
click at [296, 222] on select "Select Single Married De Facto / Partner" at bounding box center [307, 222] width 73 height 12
click at [271, 216] on select "Select Single Married De Facto / Partner" at bounding box center [307, 222] width 73 height 12
click at [362, 221] on input "text" at bounding box center [362, 222] width 18 height 12
click at [310, 251] on input "text" at bounding box center [307, 249] width 73 height 12
click at [296, 247] on input "0450 643 87" at bounding box center [307, 249] width 73 height 12
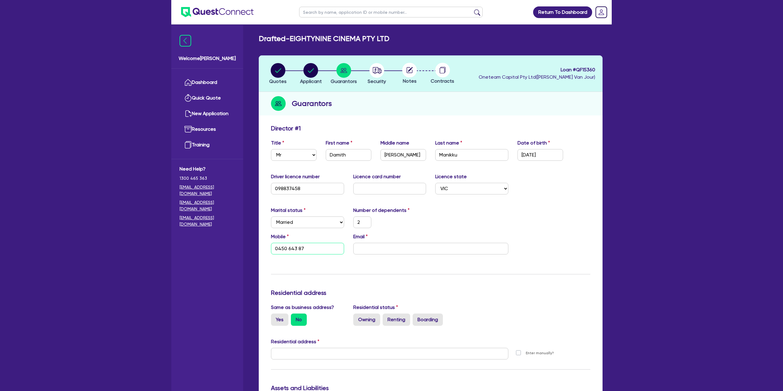
click at [294, 248] on input "0450 643 87" at bounding box center [307, 249] width 73 height 12
click at [370, 244] on input "email" at bounding box center [430, 249] width 155 height 12
paste input "[EMAIL_ADDRESS][DOMAIN_NAME]"
click at [453, 214] on div "Marital status Select [DEMOGRAPHIC_DATA] Married De Facto / Partner Number of d…" at bounding box center [430, 220] width 329 height 26
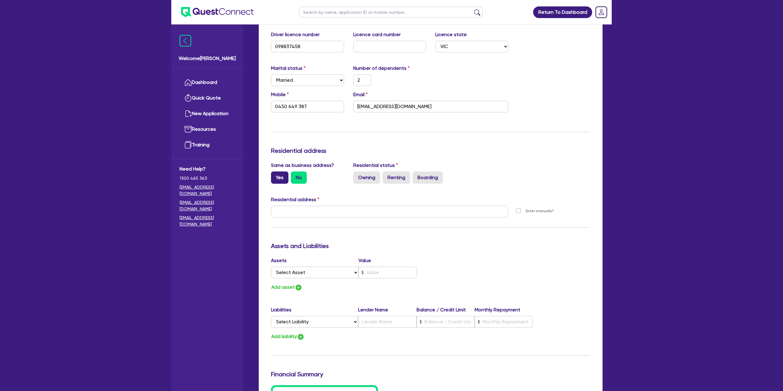
scroll to position [142, 0]
drag, startPoint x: 281, startPoint y: 183, endPoint x: 281, endPoint y: 179, distance: 4.0
click at [281, 183] on div "Same as business address? Yes No Residential status Owning Renting Boarding" at bounding box center [430, 174] width 329 height 27
click at [283, 174] on label "Yes" at bounding box center [279, 177] width 17 height 12
click at [275, 174] on input "Yes" at bounding box center [273, 173] width 4 height 4
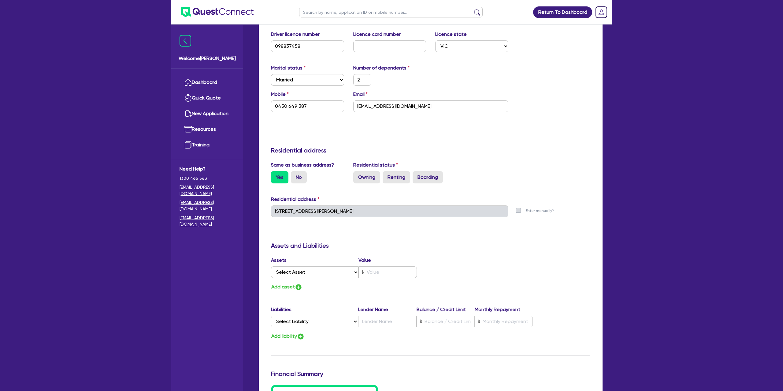
drag, startPoint x: 370, startPoint y: 178, endPoint x: 367, endPoint y: 184, distance: 7.6
click at [370, 178] on label "Owning" at bounding box center [366, 177] width 27 height 12
click at [357, 175] on input "Owning" at bounding box center [355, 173] width 4 height 4
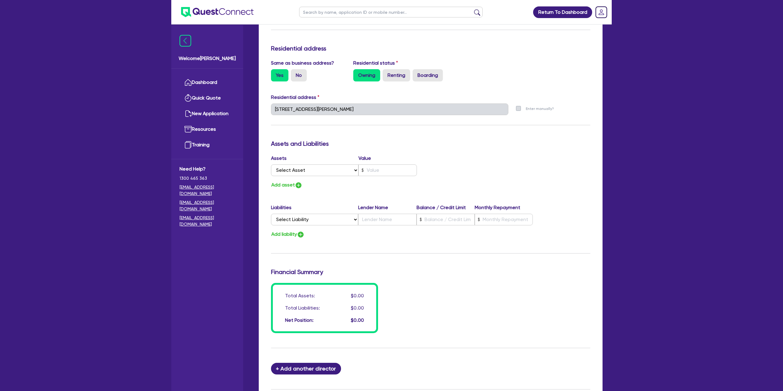
scroll to position [248, 0]
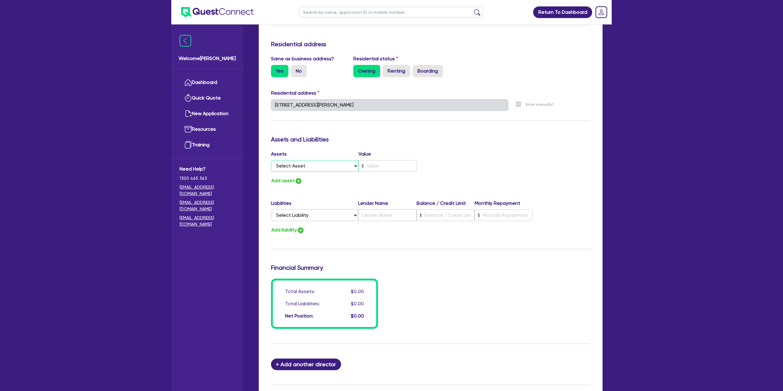
click at [307, 167] on select "Select Asset Cash Property Investment property Vehicle Truck Trailer Equipment …" at bounding box center [314, 166] width 87 height 12
click at [271, 160] on select "Select Asset Cash Property Investment property Vehicle Truck Trailer Equipment …" at bounding box center [314, 166] width 87 height 12
click at [387, 169] on input "text" at bounding box center [388, 166] width 58 height 12
click at [421, 165] on div "Select Asset Cash Property Investment property Vehicle Truck Trailer Equipment …" at bounding box center [348, 166] width 155 height 12
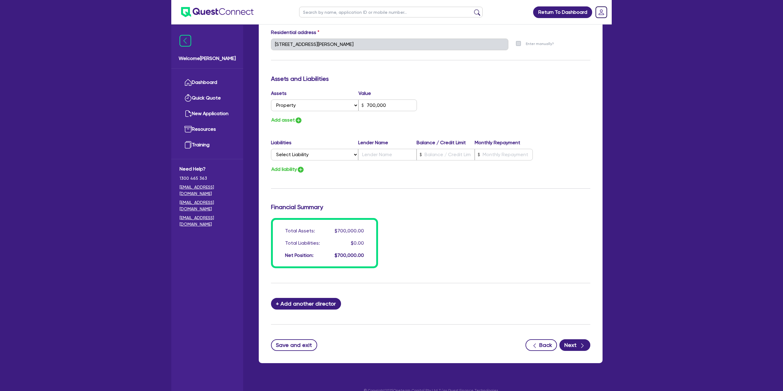
scroll to position [319, 0]
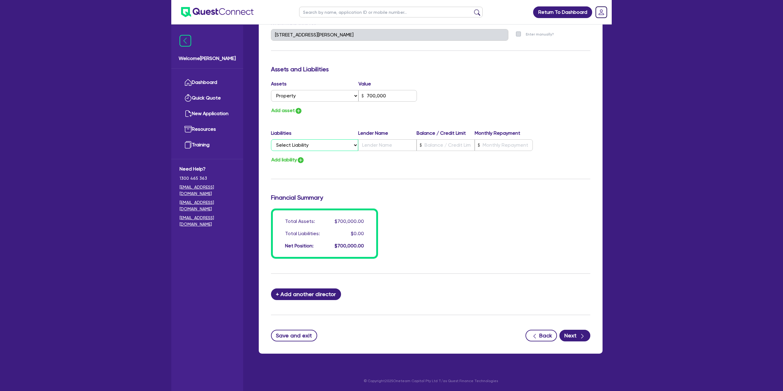
click at [286, 146] on select "Select Liability Credit card Mortgage Investment property loan Vehicle loan Tru…" at bounding box center [314, 145] width 87 height 12
click at [271, 139] on select "Select Liability Credit card Mortgage Investment property loan Vehicle loan Tru…" at bounding box center [314, 145] width 87 height 12
click at [429, 144] on input "text" at bounding box center [446, 145] width 58 height 12
click at [367, 147] on input "text" at bounding box center [387, 145] width 58 height 12
click at [497, 147] on input "text" at bounding box center [504, 145] width 58 height 12
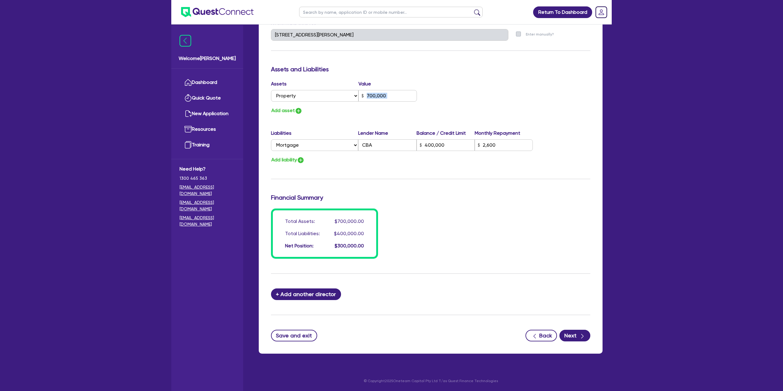
click at [587, 103] on div "Assets Value Select Asset Cash Property Investment property Vehicle Truck Trail…" at bounding box center [430, 97] width 329 height 35
click at [282, 106] on button "Add asset" at bounding box center [287, 110] width 32 height 8
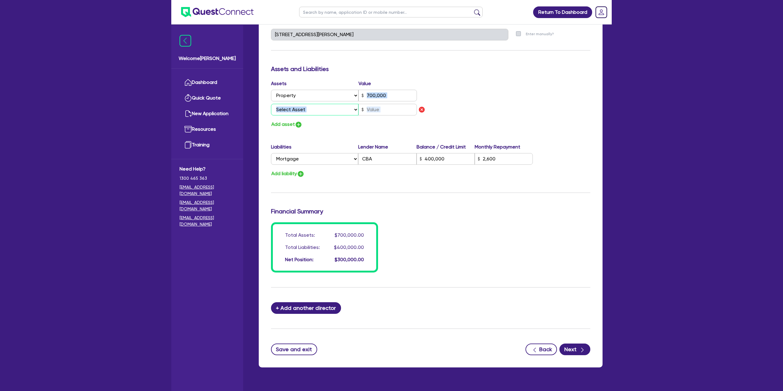
click at [303, 108] on select "Select Asset Cash Property Investment property Vehicle Truck Trailer Equipment …" at bounding box center [314, 110] width 87 height 12
click at [271, 104] on select "Select Asset Cash Property Investment property Vehicle Truck Trailer Equipment …" at bounding box center [314, 110] width 87 height 12
click at [385, 104] on input "text" at bounding box center [388, 110] width 58 height 12
click at [481, 103] on div "Assets Value Select Asset Cash Property Investment property Vehicle Truck Trail…" at bounding box center [430, 104] width 329 height 49
click at [287, 122] on button "Add asset" at bounding box center [287, 124] width 32 height 8
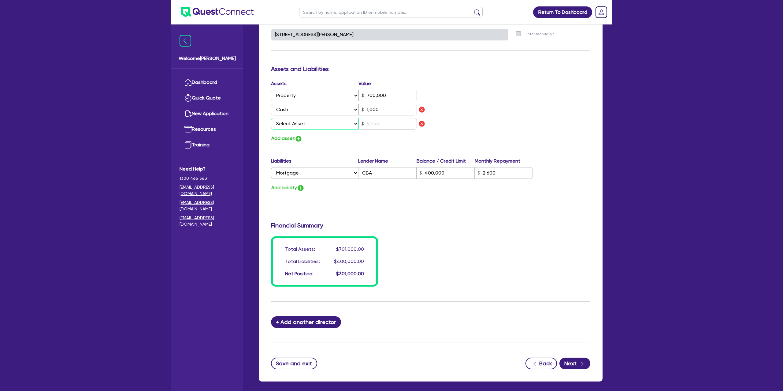
click at [287, 122] on select "Select Asset Cash Property Investment property Vehicle Truck Trailer Equipment …" at bounding box center [314, 124] width 87 height 12
click at [422, 123] on img "button" at bounding box center [421, 123] width 7 height 7
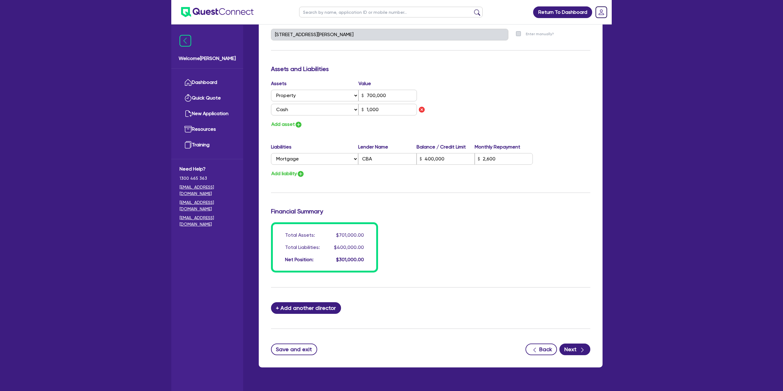
click at [551, 20] on ul "Return To Dashboard" at bounding box center [560, 12] width 64 height 24
click at [380, 108] on input "1,000" at bounding box center [388, 110] width 58 height 12
click at [511, 88] on div "Assets Value Select Asset Cash Property Investment property Vehicle Truck Trail…" at bounding box center [430, 104] width 329 height 49
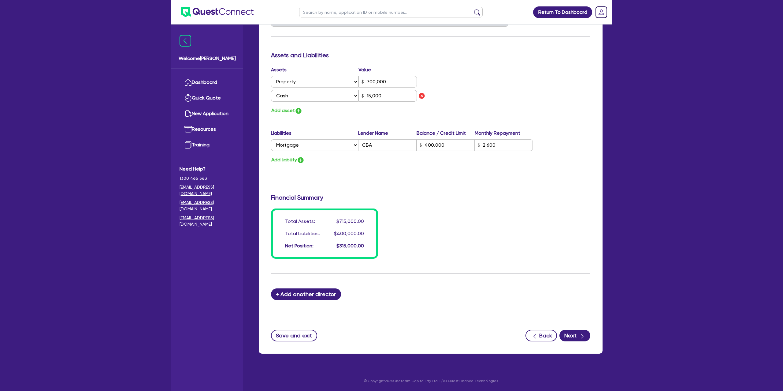
drag, startPoint x: 414, startPoint y: 191, endPoint x: 493, endPoint y: 227, distance: 86.8
click at [414, 191] on div "Update residential status for Director #1 Boarding is only acceptable when the …" at bounding box center [430, 25] width 319 height 467
click at [573, 337] on button "Next" at bounding box center [575, 335] width 31 height 12
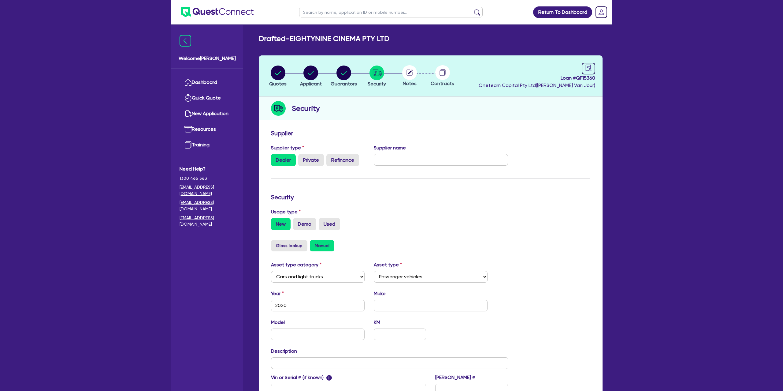
click at [580, 69] on div "Loan # QF15360 Oneteam Capital Pty Ltd ( [PERSON_NAME] )" at bounding box center [537, 76] width 117 height 26
click at [593, 67] on link at bounding box center [588, 69] width 13 height 12
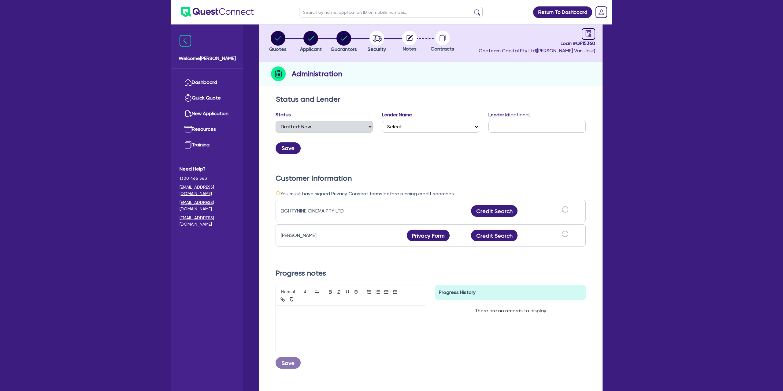
scroll to position [77, 0]
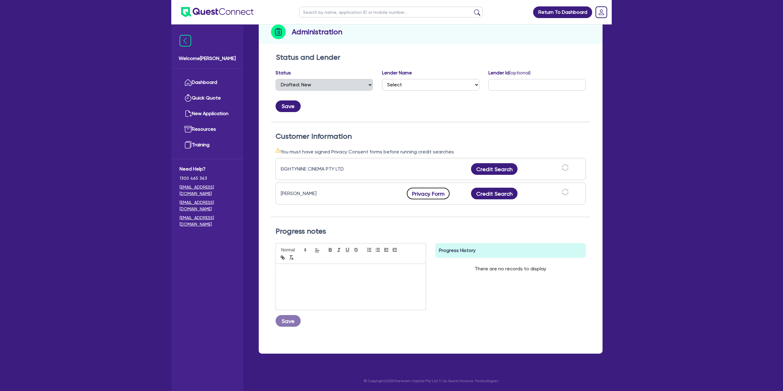
click at [426, 188] on button "Privacy Form" at bounding box center [428, 194] width 43 height 12
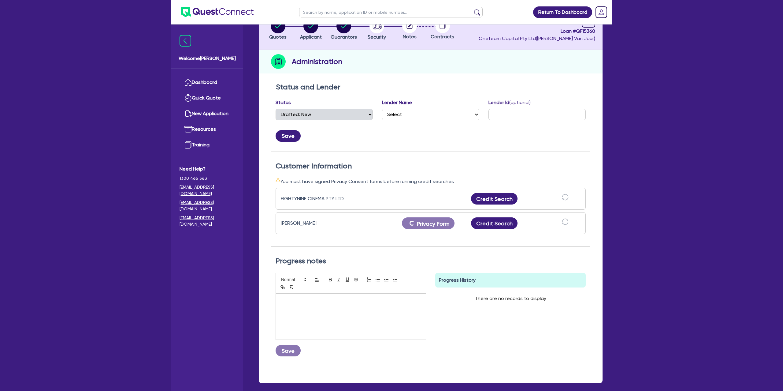
scroll to position [0, 0]
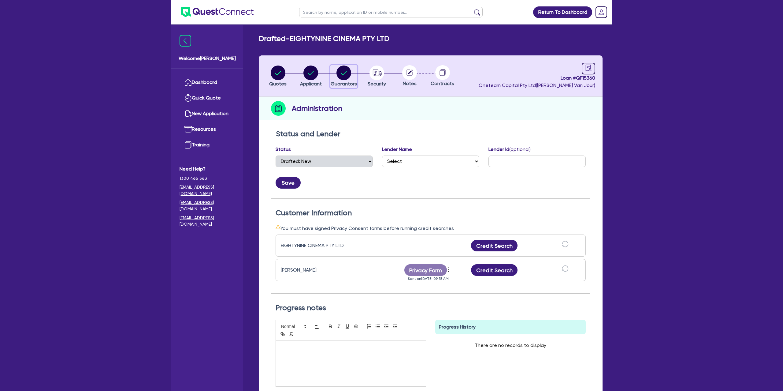
click at [341, 66] on circle "button" at bounding box center [344, 72] width 15 height 15
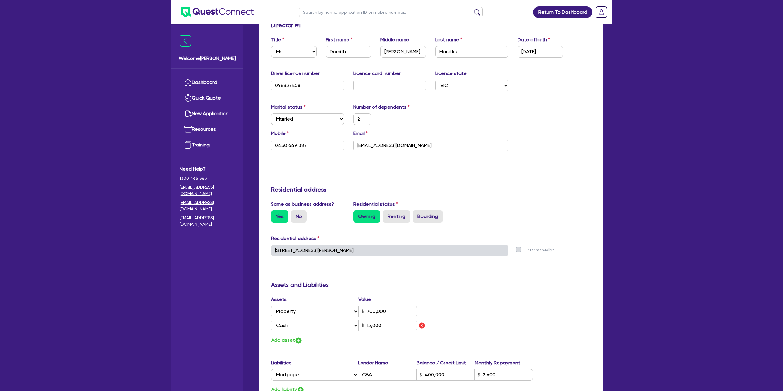
scroll to position [108, 0]
drag, startPoint x: 357, startPoint y: 144, endPoint x: 363, endPoint y: 145, distance: 6.1
click at [363, 145] on input "[EMAIL_ADDRESS][DOMAIN_NAME]" at bounding box center [430, 145] width 155 height 12
click at [339, 154] on div "Mobile [PHONE_NUMBER] Email [EMAIL_ADDRESS][DOMAIN_NAME]" at bounding box center [430, 142] width 329 height 26
click at [377, 161] on div "Update residential status for Director #1 Boarding is only acceptable when the …" at bounding box center [430, 254] width 319 height 467
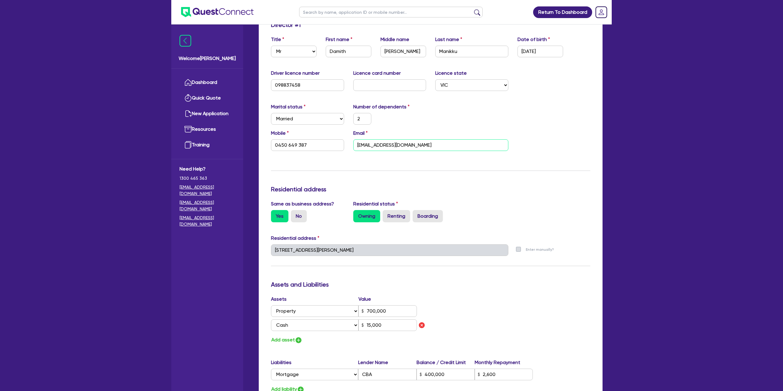
click at [393, 144] on input "[EMAIL_ADDRESS][DOMAIN_NAME]" at bounding box center [430, 145] width 155 height 12
click at [500, 115] on div "Marital status Select [DEMOGRAPHIC_DATA] Married De Facto / Partner Number of d…" at bounding box center [430, 115] width 329 height 26
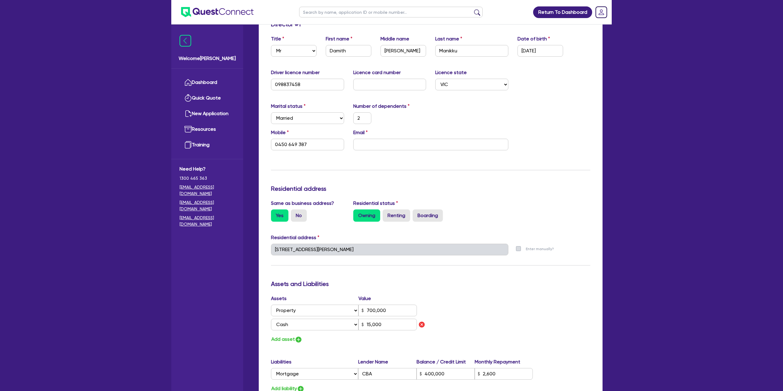
scroll to position [0, 0]
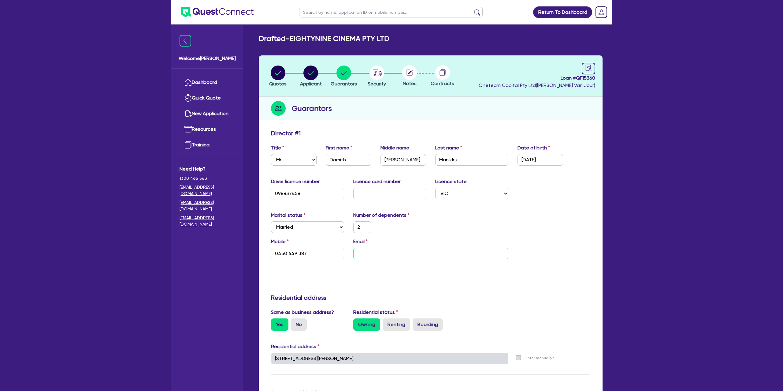
click at [378, 252] on input "email" at bounding box center [430, 253] width 155 height 12
click at [591, 67] on icon "audit" at bounding box center [589, 68] width 6 height 6
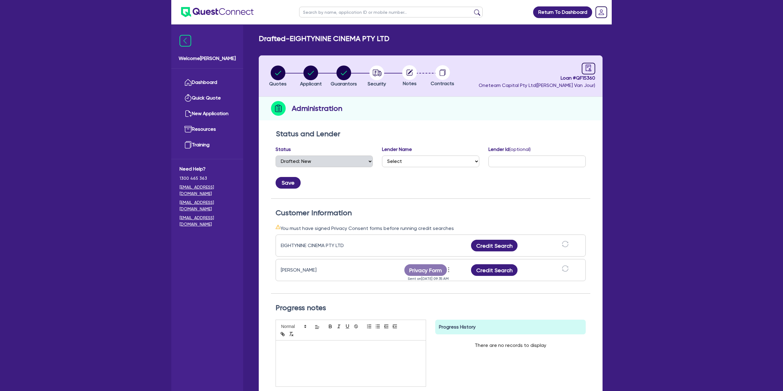
drag, startPoint x: 490, startPoint y: 169, endPoint x: 482, endPoint y: 212, distance: 44.1
click at [489, 169] on div "Lender Id (optional)" at bounding box center [537, 159] width 106 height 26
click at [486, 267] on button "Credit Search" at bounding box center [494, 270] width 47 height 12
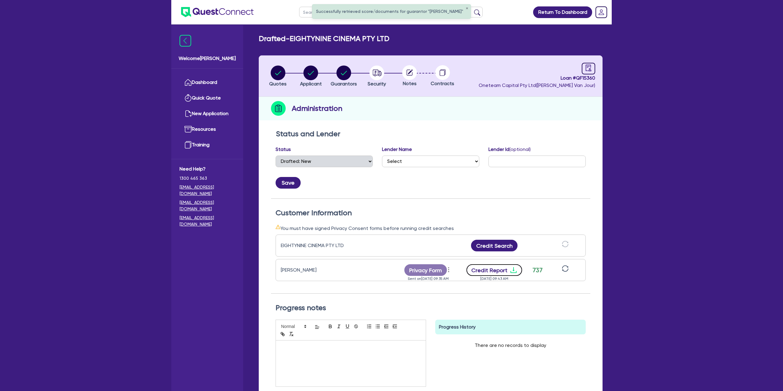
click at [510, 268] on icon "download" at bounding box center [513, 269] width 7 height 7
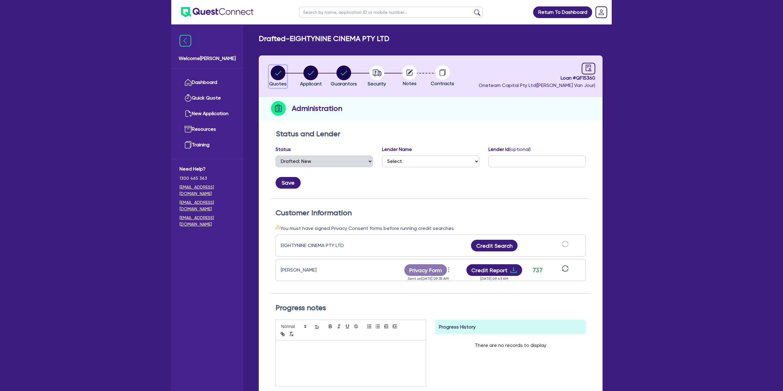
click at [283, 74] on circle "button" at bounding box center [278, 72] width 15 height 15
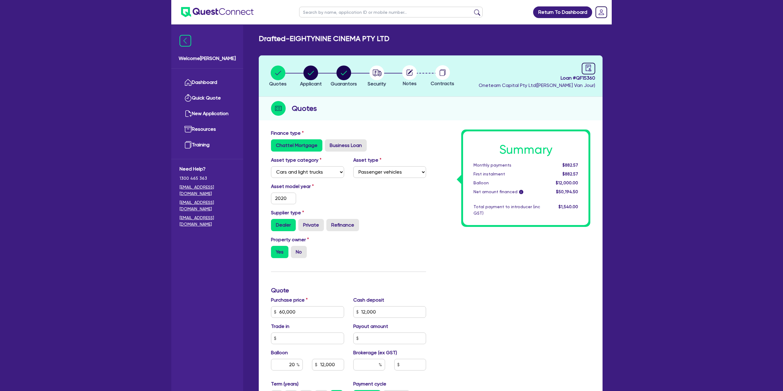
click at [392, 122] on div "Quotes Applicant [GEOGRAPHIC_DATA] Security Notes Contracts Loan # QF15360 Onet…" at bounding box center [431, 286] width 344 height 463
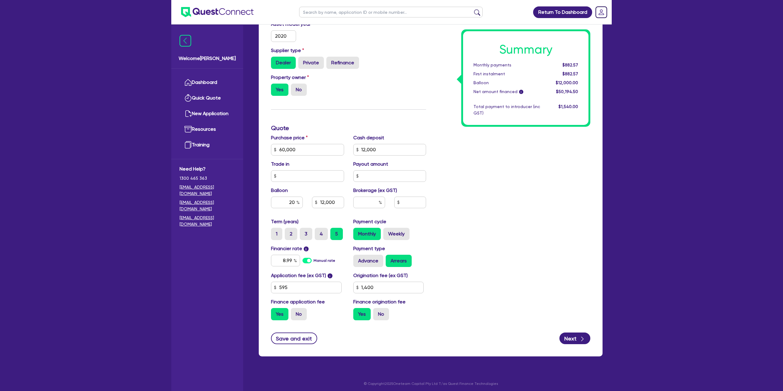
scroll to position [164, 0]
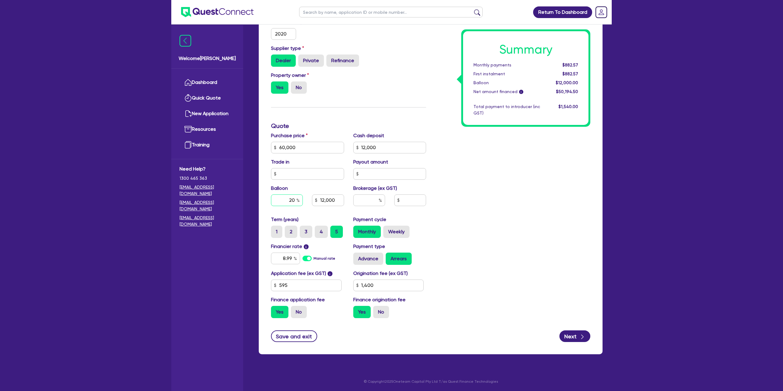
drag, startPoint x: 294, startPoint y: 198, endPoint x: 277, endPoint y: 198, distance: 17.1
click at [277, 198] on input "20" at bounding box center [287, 200] width 32 height 12
click at [658, 191] on div "Return To Dashboard Edit Profile Logout Welcome [PERSON_NAME] Quick Quote New A…" at bounding box center [391, 114] width 783 height 556
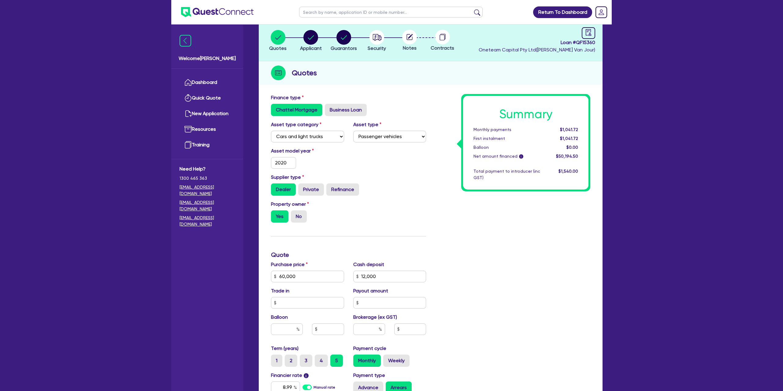
scroll to position [0, 0]
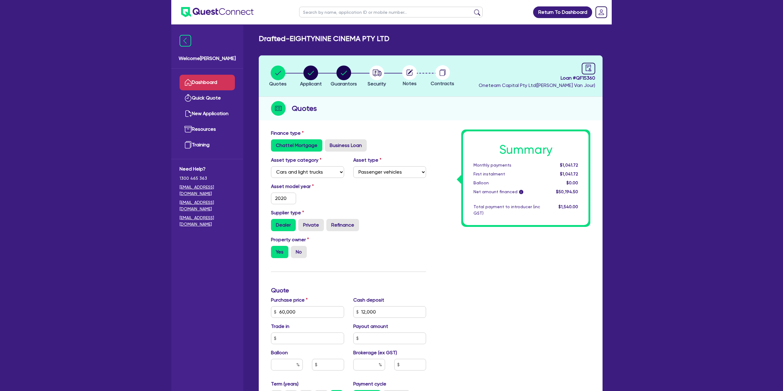
click at [210, 75] on link "Dashboard" at bounding box center [207, 83] width 55 height 16
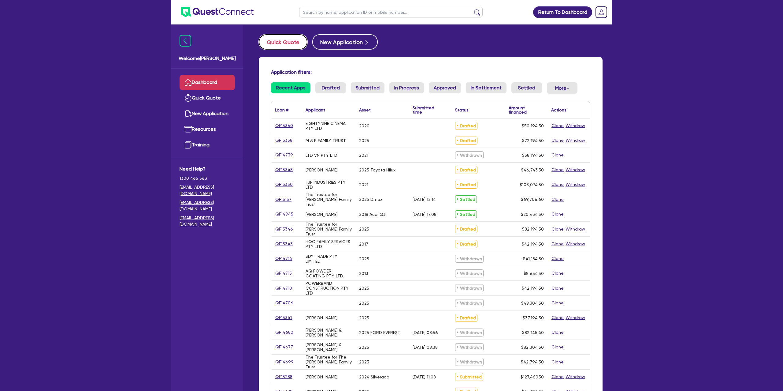
click at [263, 47] on button "Quick Quote" at bounding box center [283, 41] width 49 height 15
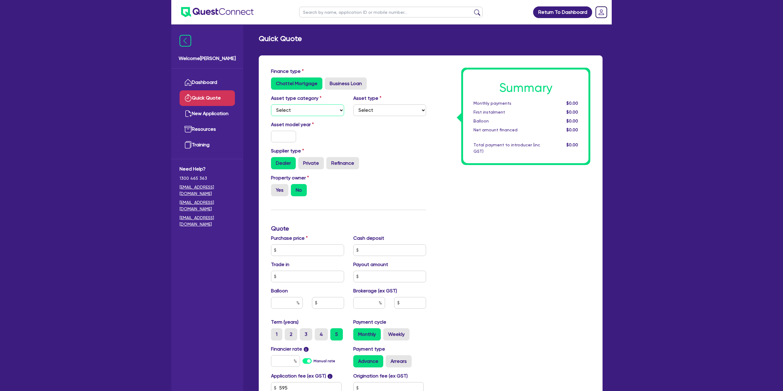
click at [327, 109] on select "Select Cars and light trucks Primary assets Secondary assets Tertiary assets" at bounding box center [307, 110] width 73 height 12
click at [271, 104] on select "Select Cars and light trucks Primary assets Secondary assets Tertiary assets" at bounding box center [307, 110] width 73 height 12
click at [398, 111] on select "Select Passenger vehicles Vans and utes Light trucks up to 4.5 tonne" at bounding box center [389, 110] width 73 height 12
click at [353, 104] on select "Select Passenger vehicles Vans and utes Light trucks up to 4.5 tonne" at bounding box center [389, 110] width 73 height 12
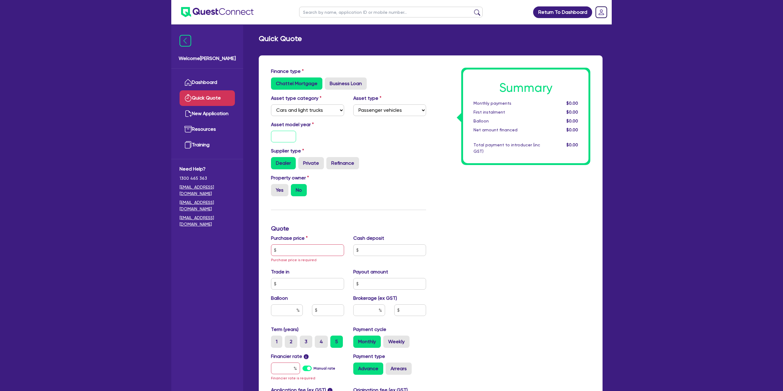
click at [287, 134] on input "text" at bounding box center [283, 137] width 25 height 12
drag, startPoint x: 433, startPoint y: 171, endPoint x: 340, endPoint y: 210, distance: 101.4
click at [433, 171] on div "Summary Monthly payments $0.00 First instalment $0.00 Balloon $0.00 Net amount …" at bounding box center [513, 254] width 164 height 372
click at [276, 191] on label "Yes" at bounding box center [279, 190] width 17 height 12
click at [275, 188] on input "Yes" at bounding box center [273, 186] width 4 height 4
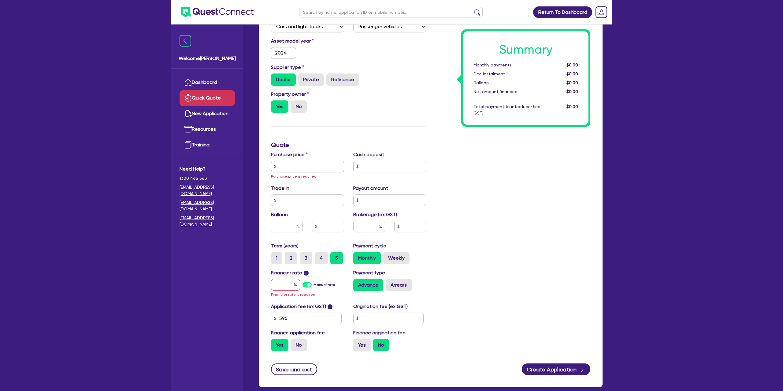
scroll to position [84, 0]
drag, startPoint x: 300, startPoint y: 174, endPoint x: 301, endPoint y: 169, distance: 4.3
click at [301, 173] on div "Purchase price Purchase price is required" at bounding box center [307, 165] width 82 height 29
click at [300, 166] on input "text" at bounding box center [307, 166] width 73 height 12
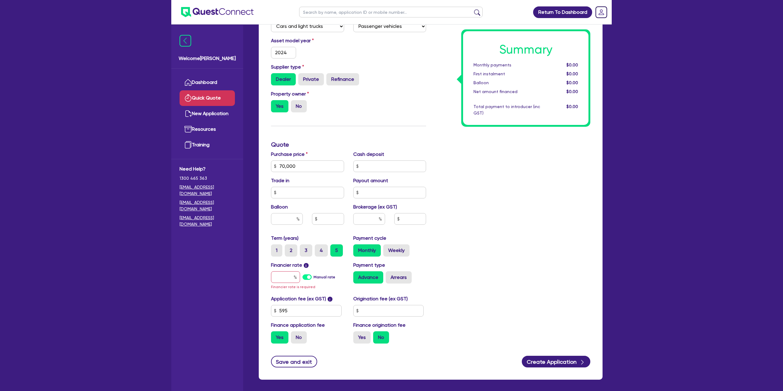
click at [508, 172] on div "Summary Monthly payments $0.00 First instalment $0.00 Balloon $0.00 Net amount …" at bounding box center [513, 166] width 164 height 364
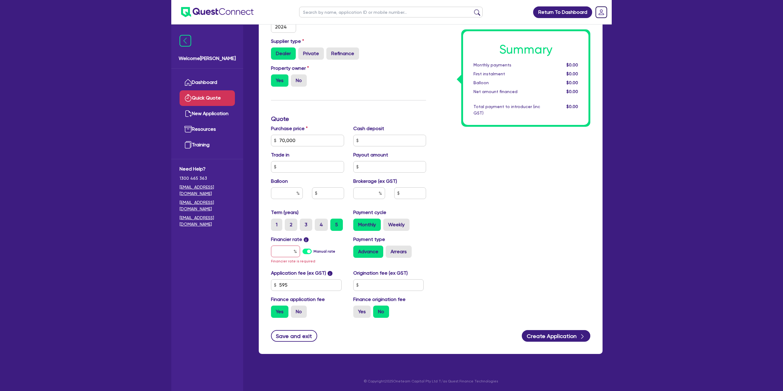
scroll to position [0, 0]
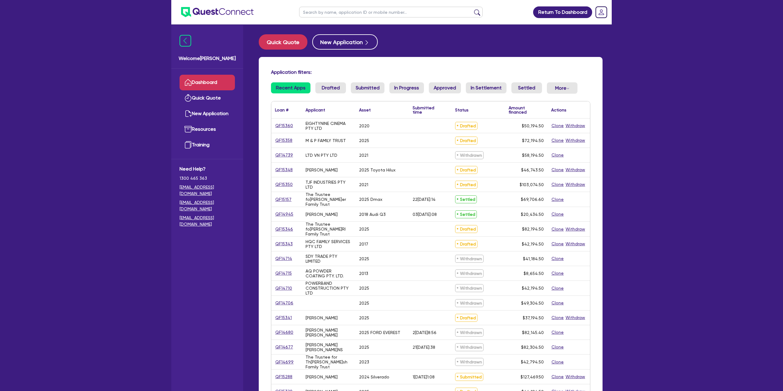
click at [322, 14] on input "text" at bounding box center [391, 12] width 184 height 11
type input "Barry"
click at [472, 9] on button "submit" at bounding box center [477, 13] width 10 height 9
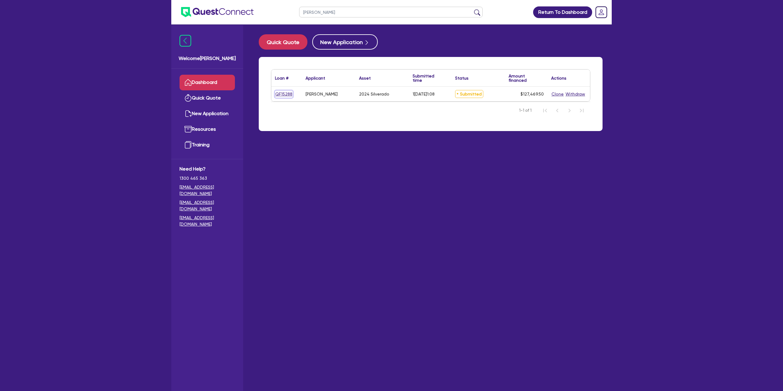
click at [283, 92] on link "QF15288" at bounding box center [284, 94] width 18 height 7
select select "CARS_AND_LIGHT_TRUCKS"
select select "PASSENGER_VEHICLES"
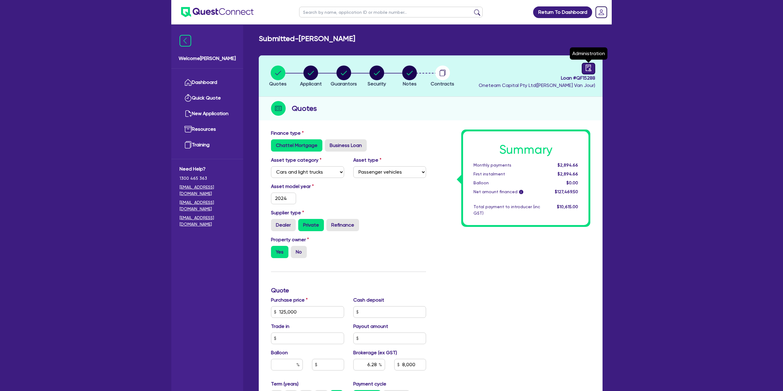
click at [592, 72] on link at bounding box center [588, 69] width 13 height 12
select select "SUBMITTED_NEW"
select select "Other"
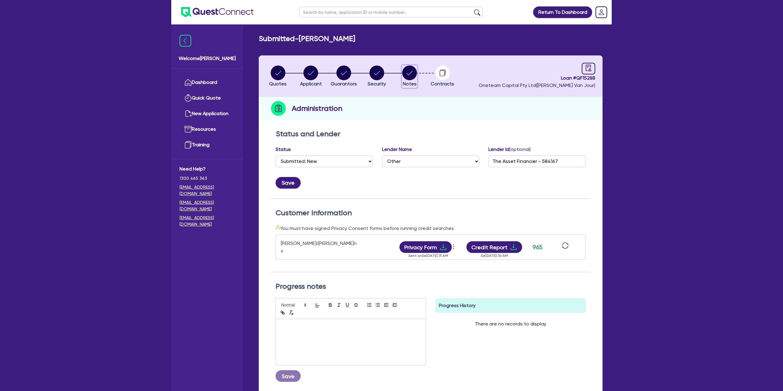
drag, startPoint x: 409, startPoint y: 73, endPoint x: 406, endPoint y: 75, distance: 3.7
click at [408, 73] on circle "button" at bounding box center [409, 72] width 15 height 15
select select "Other"
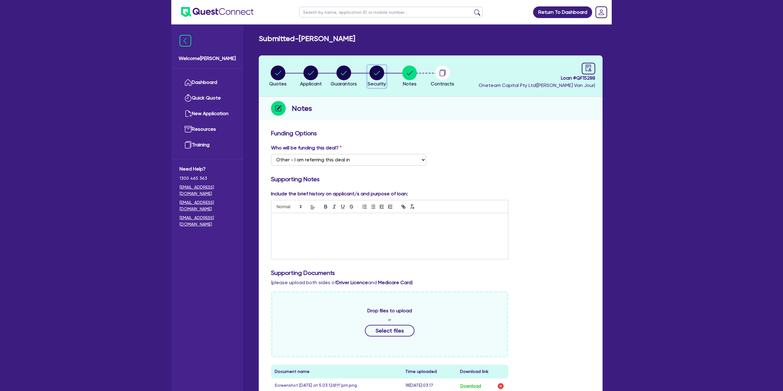
click at [379, 75] on circle "button" at bounding box center [377, 72] width 15 height 15
select select "CARS_AND_LIGHT_TRUCKS"
select select "PASSENGER_VEHICLES"
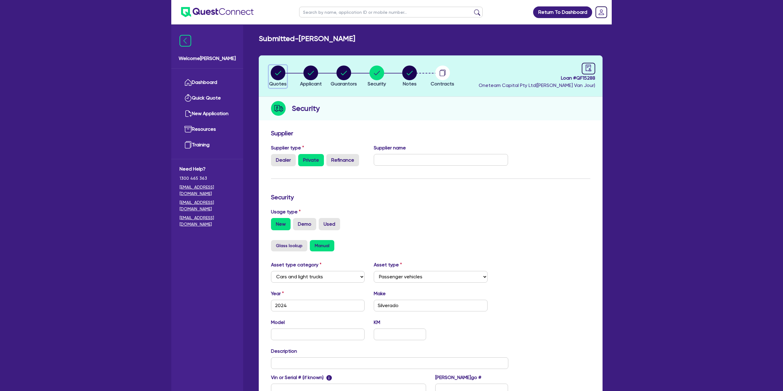
click at [277, 70] on circle "button" at bounding box center [278, 72] width 15 height 15
select select "CARS_AND_LIGHT_TRUCKS"
select select "PASSENGER_VEHICLES"
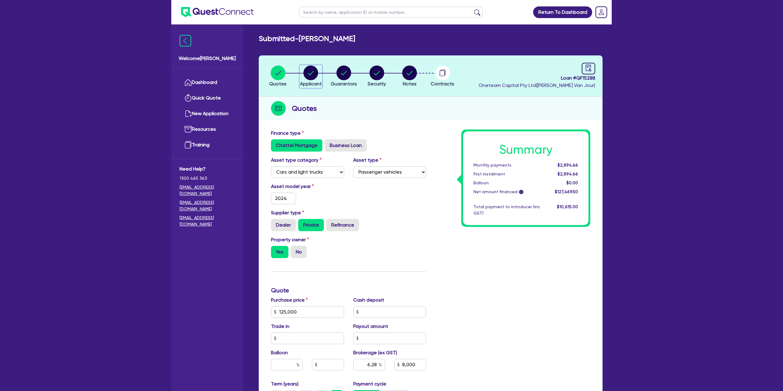
click at [311, 73] on icon "button" at bounding box center [311, 73] width 6 height 4
select select "SOLE_TRADER"
select select "BUILDING_CONSTRUCTION"
select select "BUSINESSES_CONSTRUCTION_SERVICES"
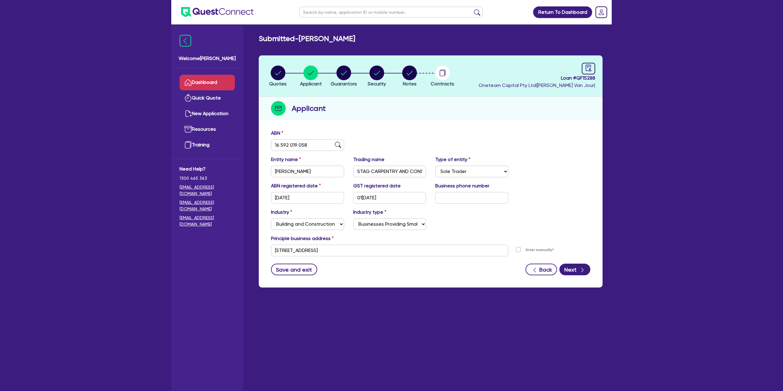
click at [208, 86] on link "Dashboard" at bounding box center [207, 83] width 55 height 16
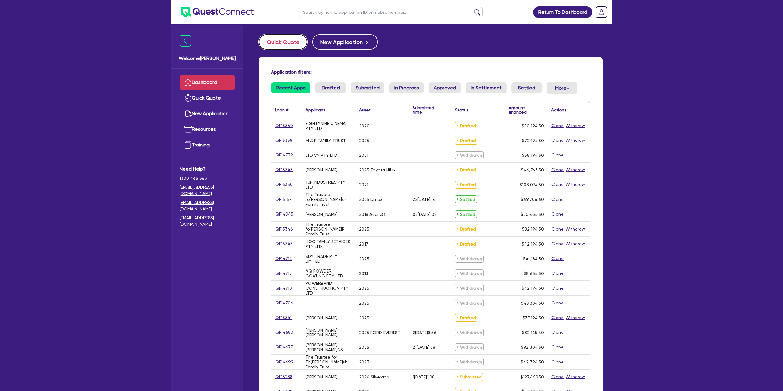
click at [289, 39] on button "Quick Quote" at bounding box center [283, 41] width 49 height 15
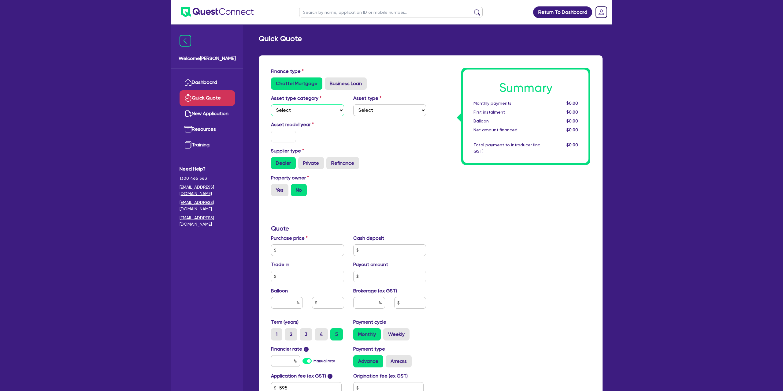
click at [292, 113] on select "Select Cars and light trucks Primary assets Secondary assets Tertiary assets" at bounding box center [307, 110] width 73 height 12
select select "CARS_AND_LIGHT_TRUCKS"
click at [271, 104] on select "Select Cars and light trucks Primary assets Secondary assets Tertiary assets" at bounding box center [307, 110] width 73 height 12
click at [368, 109] on select "Select Passenger vehicles Vans and utes Light trucks up to 4.5 tonne" at bounding box center [389, 110] width 73 height 12
select select "PASSENGER_VEHICLES"
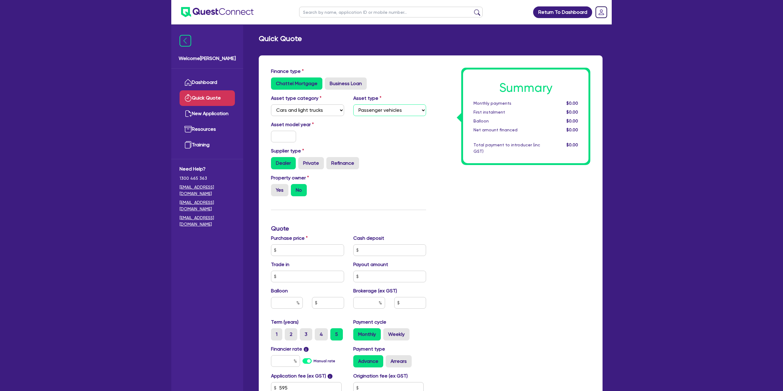
click at [353, 104] on select "Select Passenger vehicles Vans and utes Light trucks up to 4.5 tonne" at bounding box center [389, 110] width 73 height 12
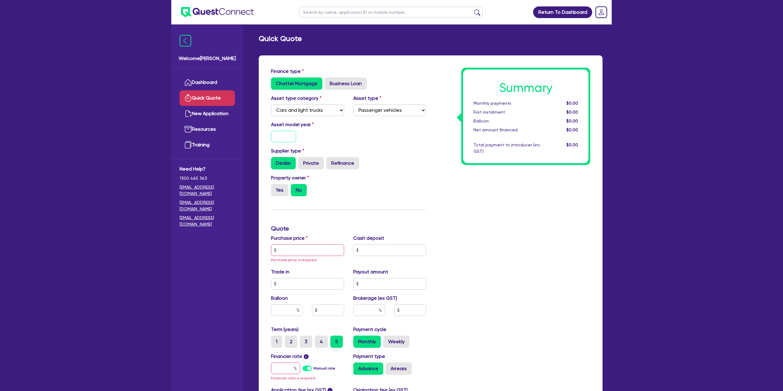
click at [282, 140] on input "text" at bounding box center [283, 137] width 25 height 12
type input "2025"
click at [479, 170] on div "Summary Monthly payments $0.00 First instalment $0.00 Balloon $0.00 Net amount …" at bounding box center [513, 254] width 164 height 372
click at [283, 186] on label "Yes" at bounding box center [279, 190] width 17 height 12
click at [275, 186] on input "Yes" at bounding box center [273, 186] width 4 height 4
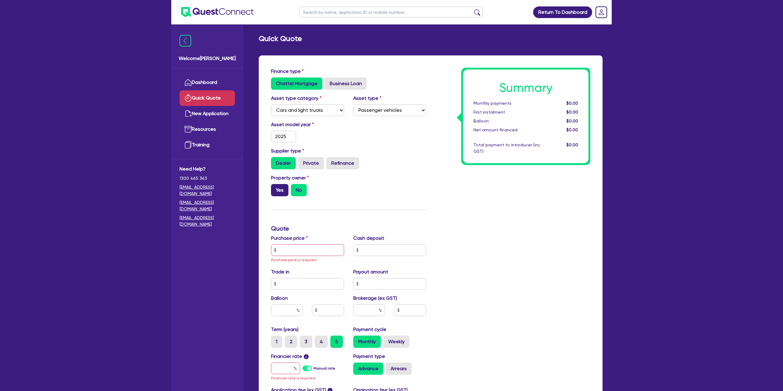
radio input "true"
click at [312, 247] on input "text" at bounding box center [307, 250] width 73 height 12
click at [408, 153] on div "Supplier type Dealer Private Refinance" at bounding box center [348, 158] width 164 height 22
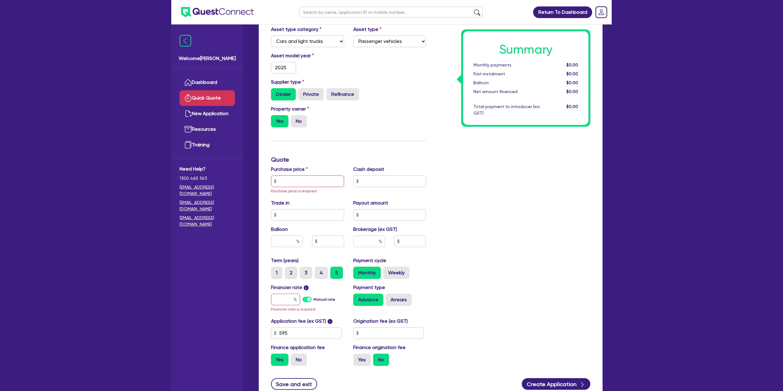
scroll to position [117, 0]
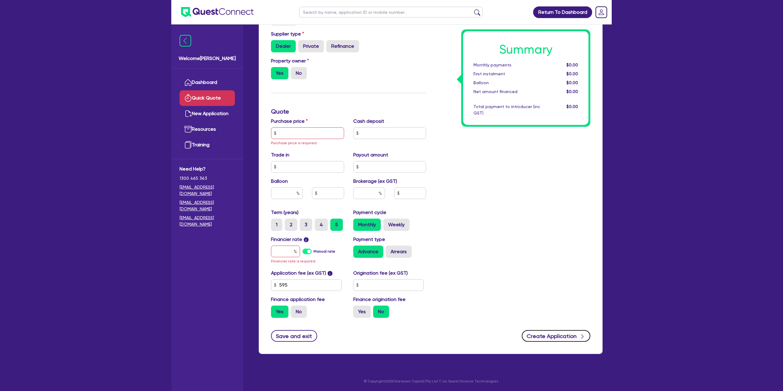
click at [564, 336] on button "Create Application" at bounding box center [556, 336] width 69 height 12
click at [315, 127] on input "text" at bounding box center [307, 133] width 73 height 12
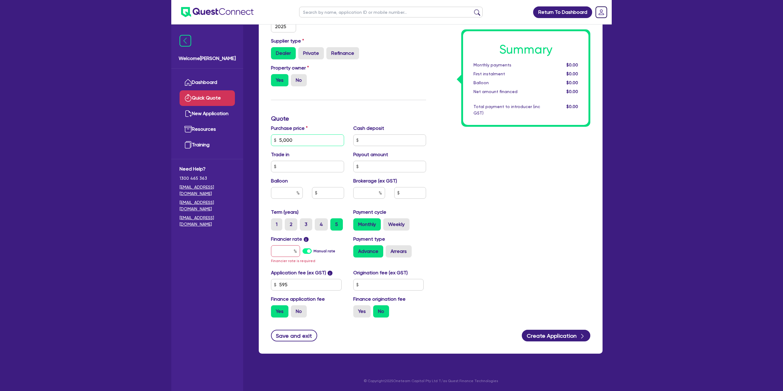
scroll to position [110, 0]
type input "50,000"
click at [296, 193] on input "text" at bounding box center [287, 193] width 32 height 12
click at [288, 254] on input "text" at bounding box center [285, 251] width 29 height 12
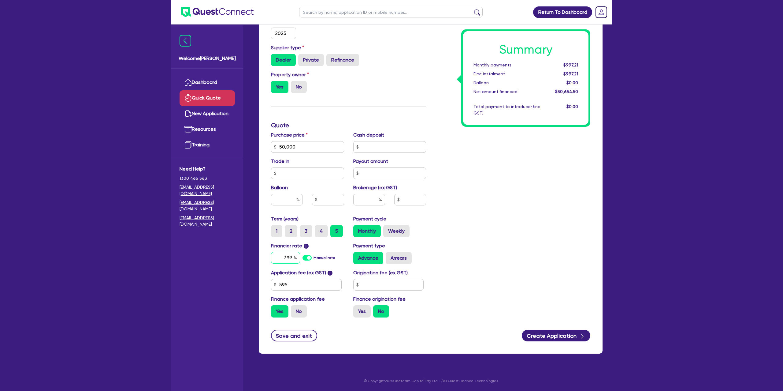
type input "7.99"
click at [385, 281] on input "text" at bounding box center [388, 285] width 71 height 12
type input "1,400"
drag, startPoint x: 566, startPoint y: 339, endPoint x: 562, endPoint y: 333, distance: 7.0
click at [566, 339] on button "Create Application" at bounding box center [556, 335] width 69 height 12
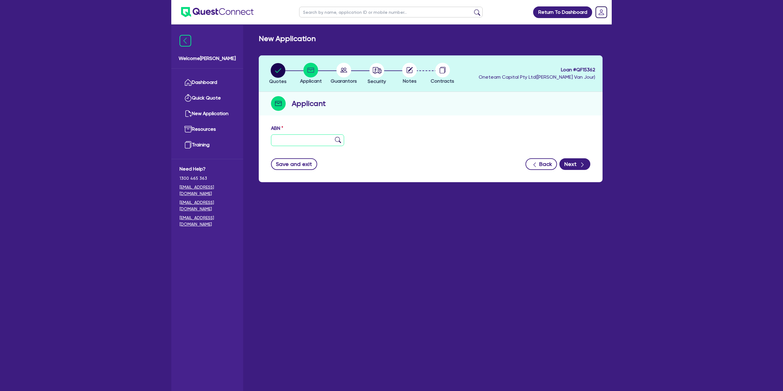
click at [288, 135] on input "text" at bounding box center [307, 140] width 73 height 12
type input "29 683 901 500"
drag, startPoint x: 463, startPoint y: 132, endPoint x: 469, endPoint y: 144, distance: 13.3
click at [463, 132] on div "ABN 29 683 901 500" at bounding box center [430, 138] width 329 height 26
type input "JOB DONE SPARKYS PTY LTD"
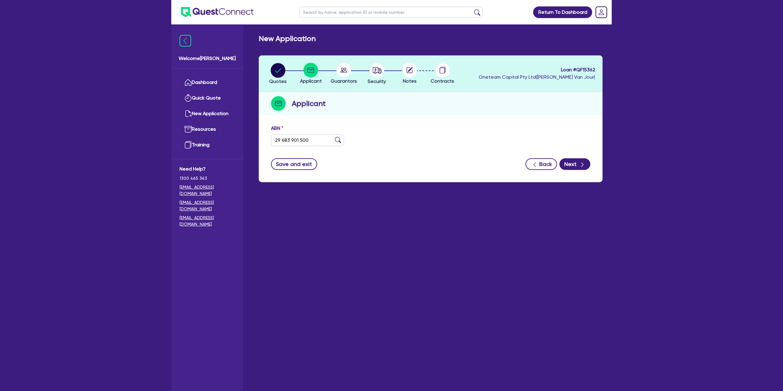
select select "COMPANY"
type input "22/01/2025"
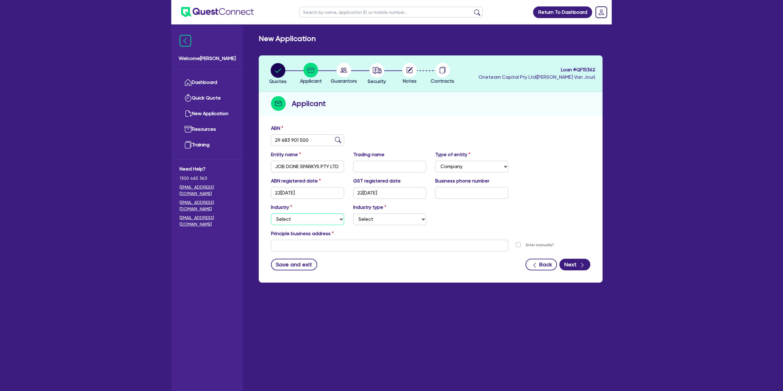
click at [298, 222] on select "Select Accomodation & Food Services Administrative & Support Services Agricultu…" at bounding box center [307, 219] width 73 height 12
select select "BUILDING_CONSTRUCTION"
click at [271, 213] on select "Select Accomodation & Food Services Administrative & Support Services Agricultu…" at bounding box center [307, 219] width 73 height 12
click at [365, 218] on select "Select Trades People Providing Services Direct to Consumers Trades People Provi…" at bounding box center [389, 219] width 73 height 12
select select "TRADES_SERVICES_CONSUMERS"
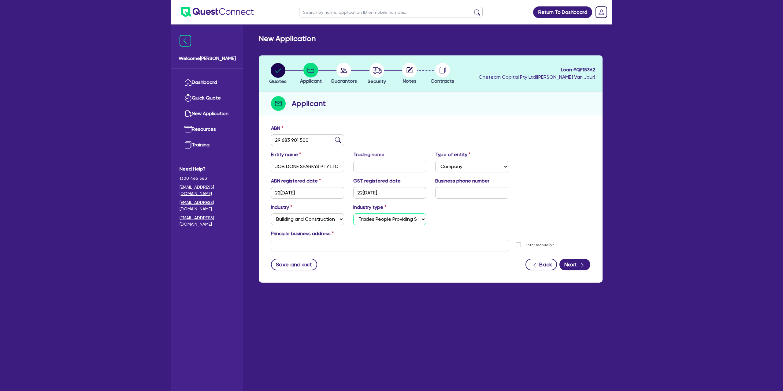
click at [353, 213] on select "Select Trades People Providing Services Direct to Consumers Trades People Provi…" at bounding box center [389, 219] width 73 height 12
click at [467, 218] on div "Industry Select Accomodation & Food Services Administrative & Support Services …" at bounding box center [430, 216] width 329 height 26
drag, startPoint x: 312, startPoint y: 246, endPoint x: 314, endPoint y: 227, distance: 18.5
click at [313, 246] on input "text" at bounding box center [389, 246] width 237 height 12
paste input "82 Centennial Way"
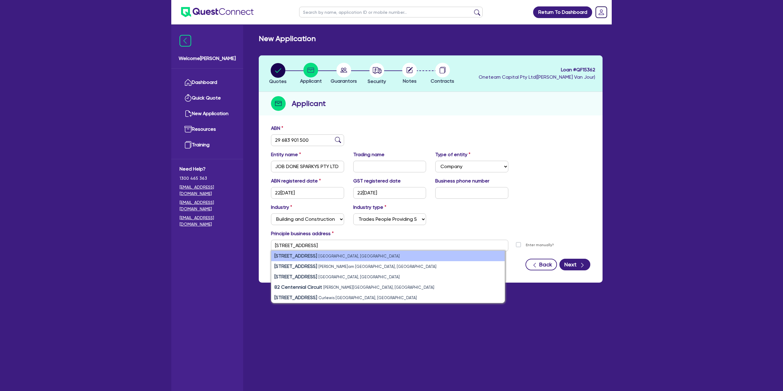
click at [367, 255] on li "82 Centennial Way Forest Lake QLD, Australia" at bounding box center [387, 256] width 233 height 10
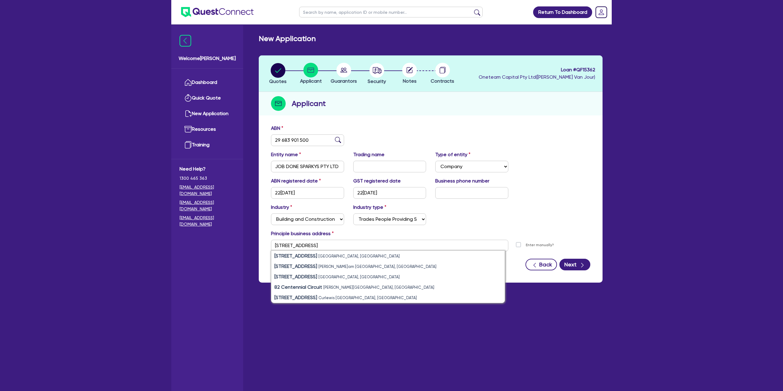
type input "82 Centennial Way Forest Lake QLD 4078"
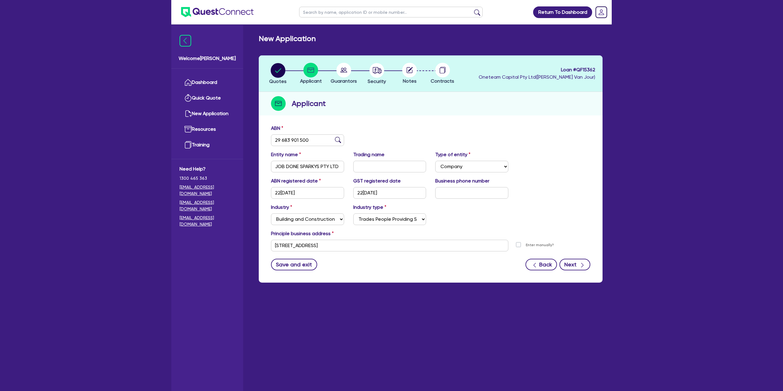
drag, startPoint x: 427, startPoint y: 268, endPoint x: 563, endPoint y: 268, distance: 135.8
click at [427, 268] on div "Save and exit Back Next" at bounding box center [430, 265] width 329 height 12
click at [588, 265] on button "Next" at bounding box center [575, 265] width 31 height 12
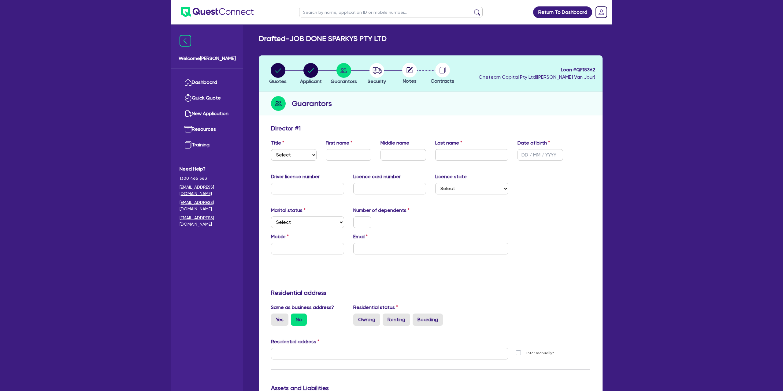
click at [291, 148] on div "Title Select Mr Mrs Ms Miss Dr" at bounding box center [293, 149] width 55 height 21
click at [299, 155] on select "Select Mr Mrs Ms Miss Dr" at bounding box center [294, 155] width 46 height 12
select select "MR"
click at [271, 149] on select "Select Mr Mrs Ms Miss Dr" at bounding box center [294, 155] width 46 height 12
click at [345, 153] on input "text" at bounding box center [349, 155] width 46 height 12
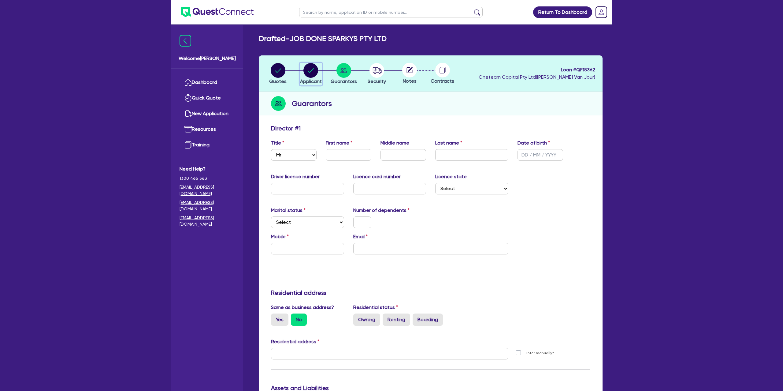
click at [310, 71] on circle "button" at bounding box center [310, 70] width 15 height 15
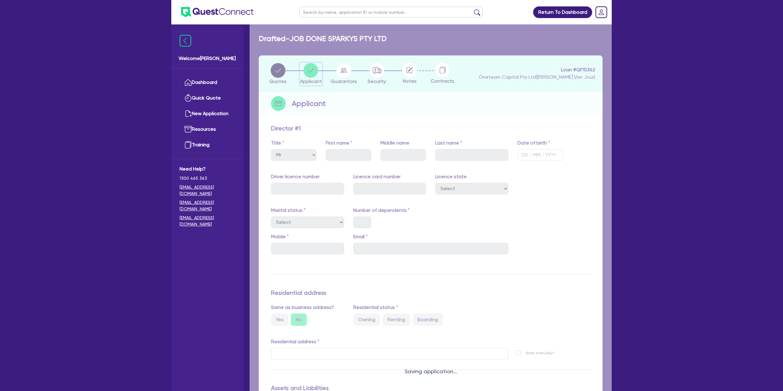
select select "COMPANY"
select select "BUILDING_CONSTRUCTION"
select select "TRADES_SERVICES_CONSUMERS"
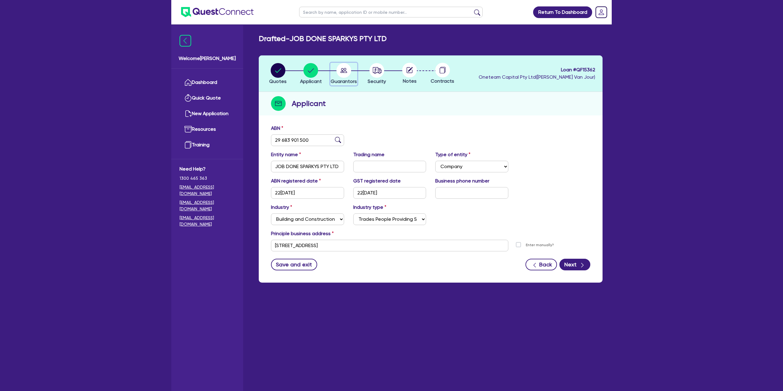
drag, startPoint x: 334, startPoint y: 75, endPoint x: 346, endPoint y: 69, distance: 14.0
click at [340, 75] on div "button" at bounding box center [344, 70] width 26 height 15
select select "MR"
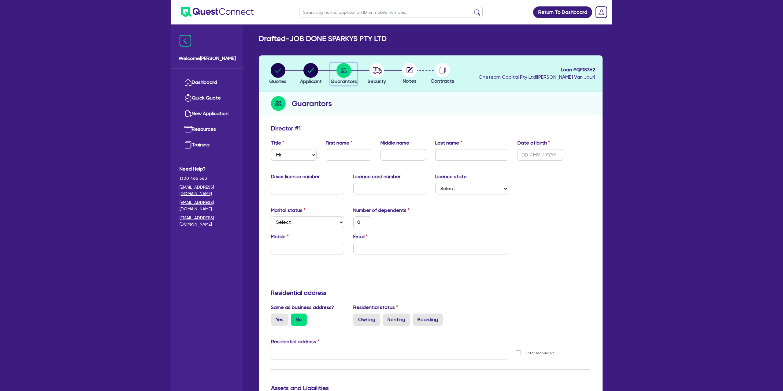
click at [346, 68] on circle "button" at bounding box center [344, 70] width 15 height 15
click at [342, 153] on input "text" at bounding box center [349, 155] width 46 height 12
type input "J"
type input "0"
type input "Jo"
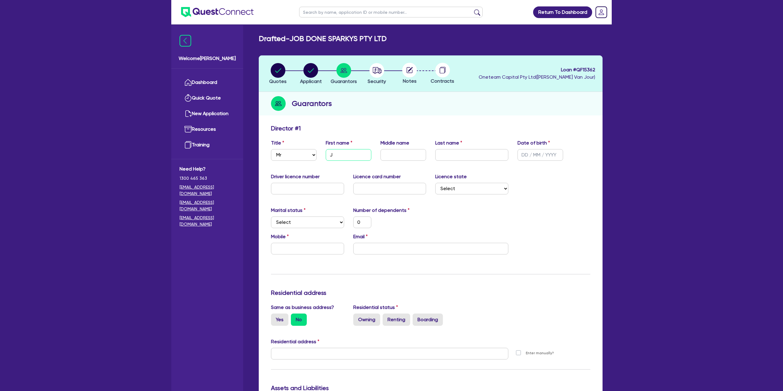
type input "0"
type input "Jor"
type input "0"
type input "Jord"
type input "0"
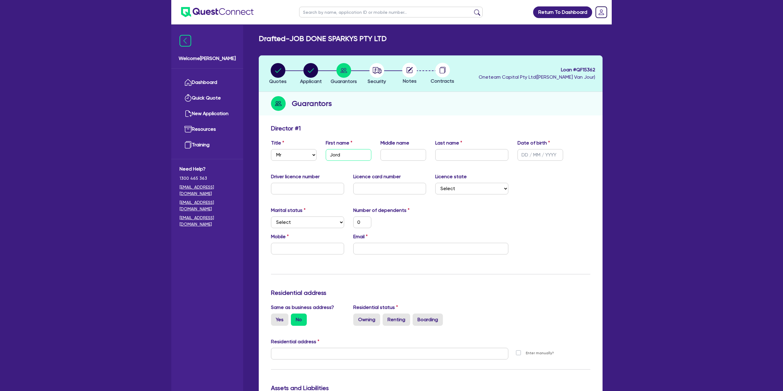
type input "Jorda"
type input "0"
type input "Jordan"
type input "0"
type input "Jordan"
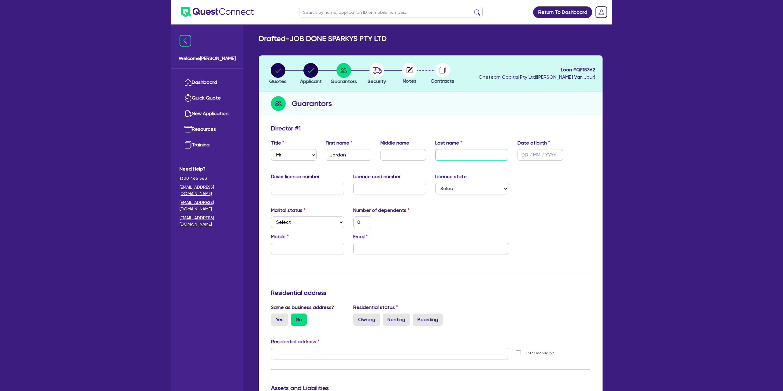
type input "W"
type input "0"
type input "Wo"
type input "0"
type input "Wot"
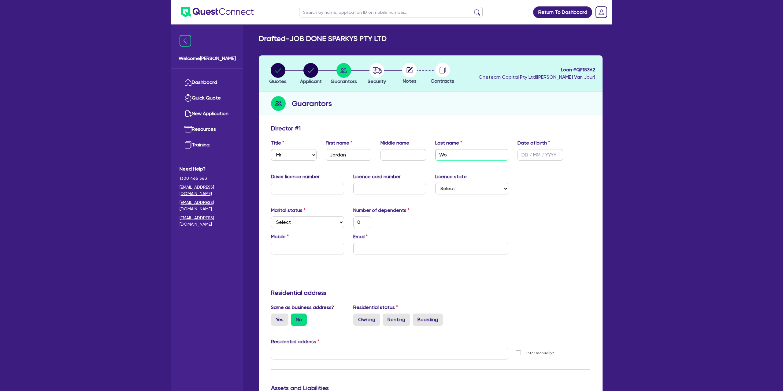
type input "0"
type input "Wo"
type input "0"
type input "Woo"
type input "0"
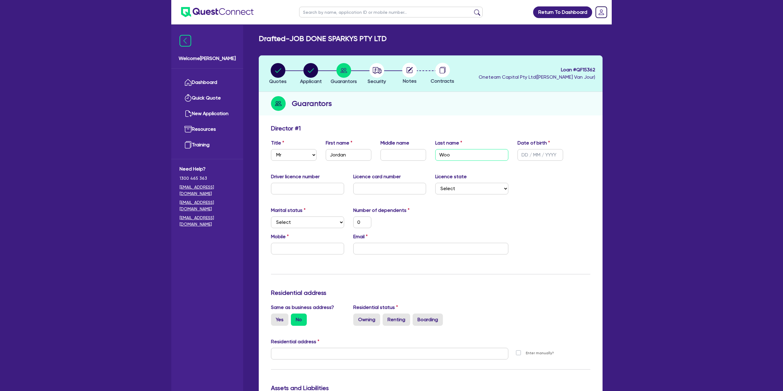
type input "Woot"
type input "0"
type input "Woott"
type input "0"
type input "Wootto"
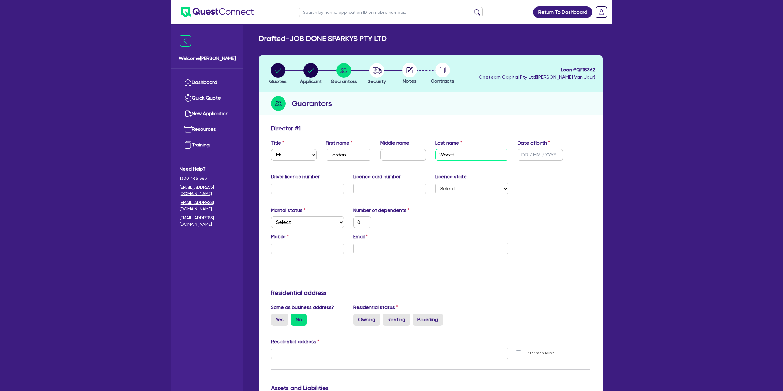
type input "0"
type input "Wootton"
type input "0"
type input "Wootton"
type input "0"
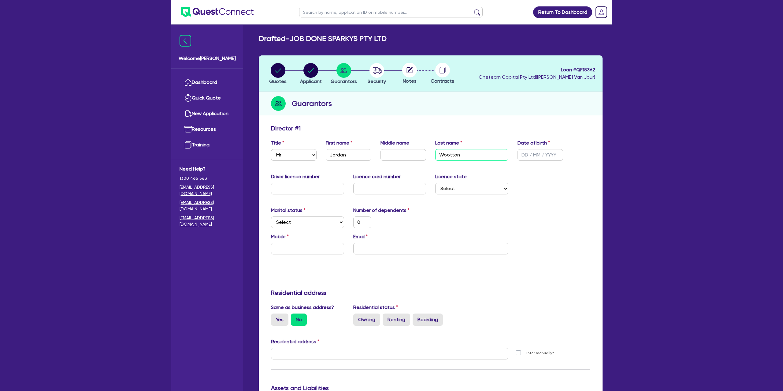
type input "Wootton"
drag, startPoint x: 396, startPoint y: 153, endPoint x: 391, endPoint y: 153, distance: 4.9
click at [394, 154] on input "text" at bounding box center [404, 155] width 46 height 12
click at [524, 150] on input "text" at bounding box center [541, 155] width 46 height 12
paste input "05/02/1991"
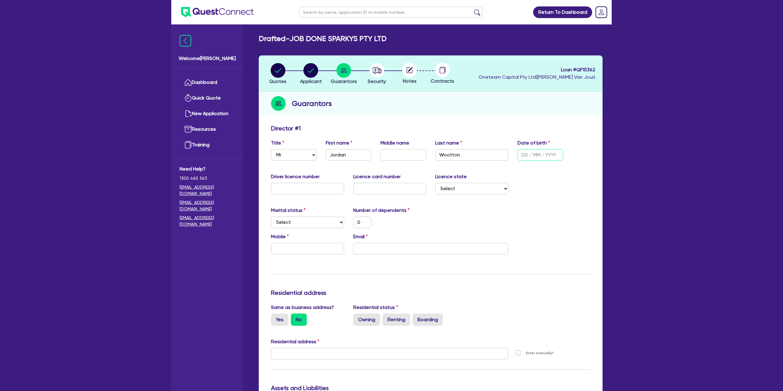
type input "05/02/1991"
type input "0"
type input "05/02/1991"
click at [584, 180] on div "Driver licence number Licence card number Licence state Select [GEOGRAPHIC_DATA…" at bounding box center [430, 186] width 329 height 26
click at [589, 174] on div "Driver licence number Licence card number Licence state Select [GEOGRAPHIC_DATA…" at bounding box center [430, 186] width 329 height 26
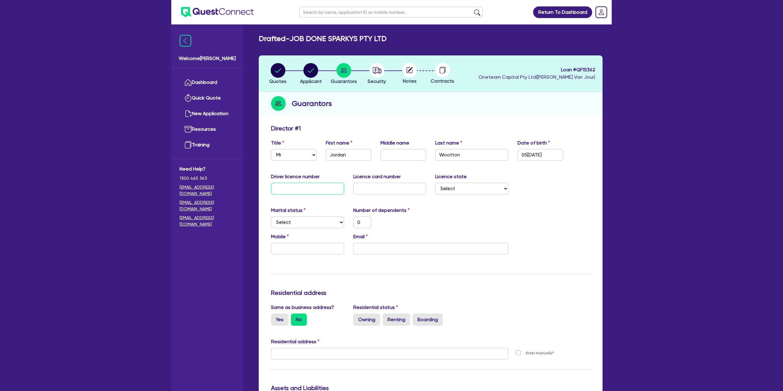
click at [321, 190] on input "text" at bounding box center [307, 189] width 73 height 12
type input "0"
type input "09"
type input "0"
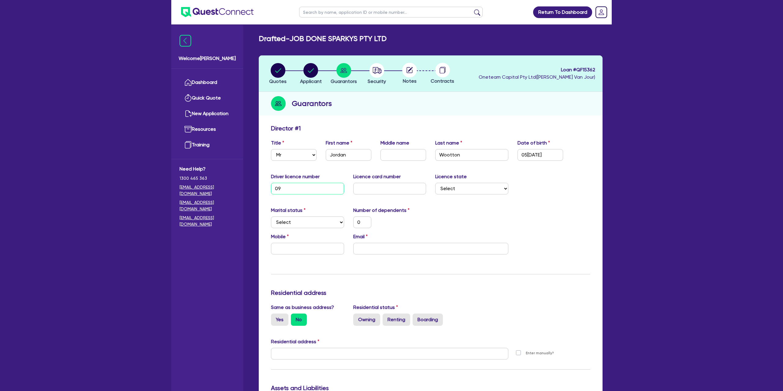
type input "091"
type input "0"
type input "0913"
type input "0"
type input "091"
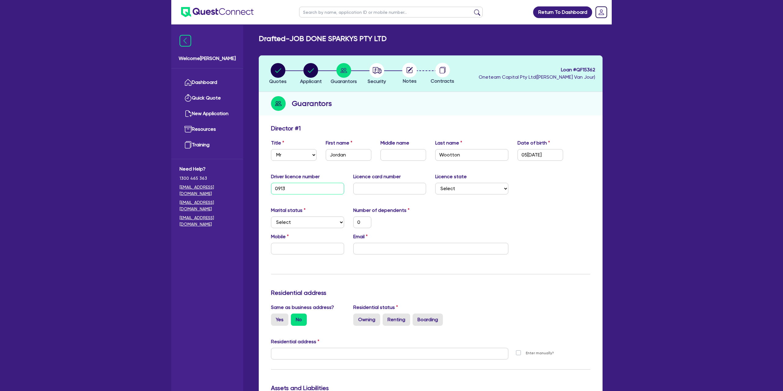
type input "0"
type input "0913"
type input "0"
type input "09138"
type input "0"
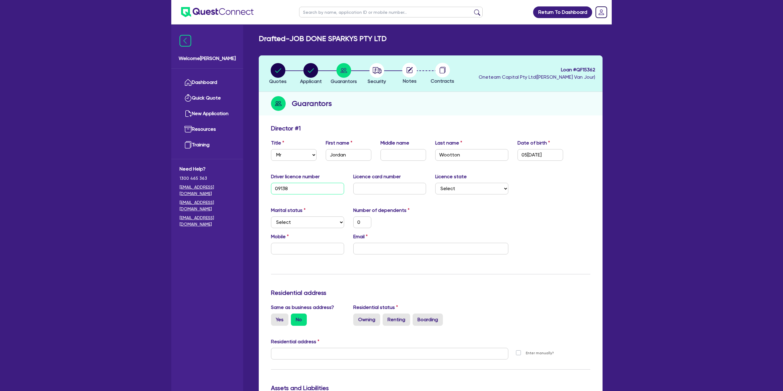
type input "091387"
type input "0"
type input "0913879"
type input "0"
type input "09138795"
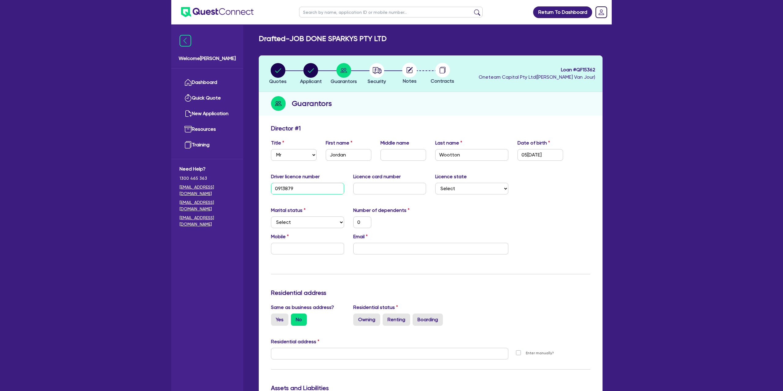
type input "0"
type input "091387953"
type input "0"
type input "091387953"
drag, startPoint x: 460, startPoint y: 219, endPoint x: 434, endPoint y: 217, distance: 26.4
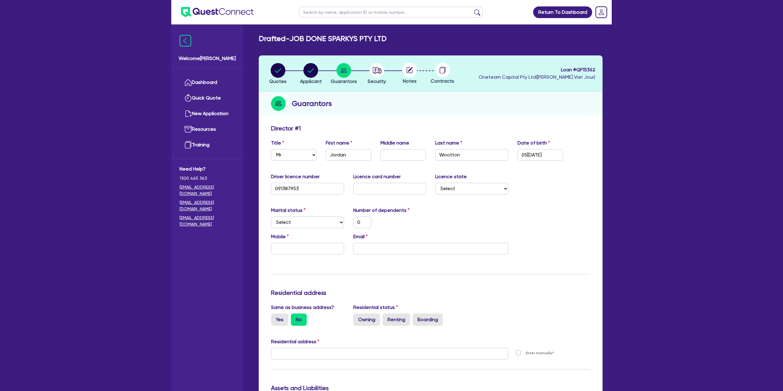
click at [452, 218] on div "Marital status Select [DEMOGRAPHIC_DATA] Married De Facto / Partner Number of d…" at bounding box center [430, 220] width 329 height 26
click at [361, 188] on input "text" at bounding box center [389, 189] width 73 height 12
click at [460, 191] on select "Select [GEOGRAPHIC_DATA] [GEOGRAPHIC_DATA] [GEOGRAPHIC_DATA] [GEOGRAPHIC_DATA] …" at bounding box center [471, 189] width 73 height 12
drag, startPoint x: 387, startPoint y: 185, endPoint x: 345, endPoint y: 203, distance: 45.8
click at [386, 186] on input "text" at bounding box center [389, 189] width 73 height 12
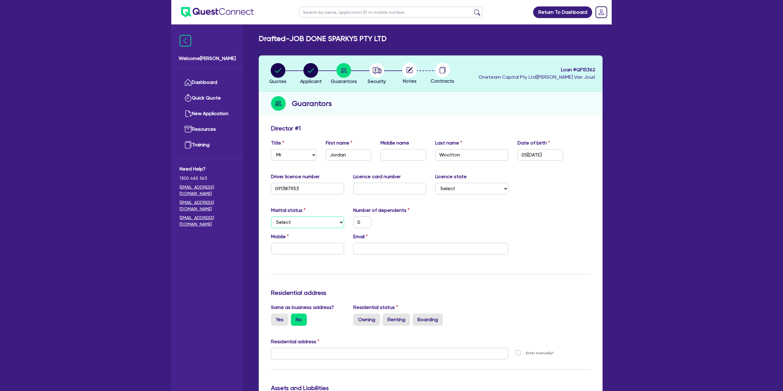
click at [288, 224] on select "Select Single Married De Facto / Partner" at bounding box center [307, 222] width 73 height 12
click at [404, 183] on input "text" at bounding box center [389, 189] width 73 height 12
type input "B"
type input "0"
type input "B3"
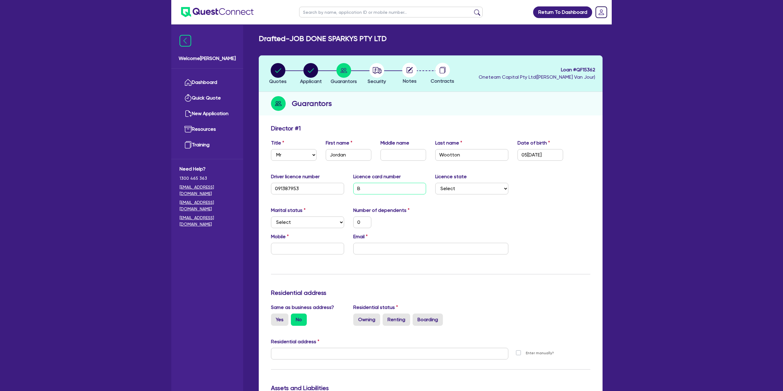
type input "0"
type input "B33"
type input "0"
type input "B335"
type input "0"
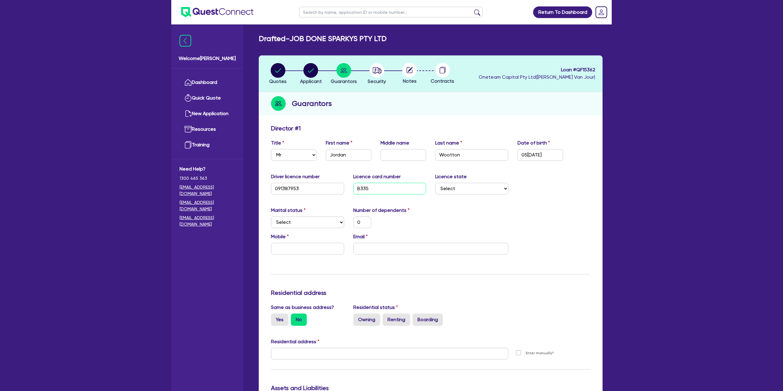
type input "B3351"
type input "0"
type input "B3351A"
type input "0"
type input "B3351A8"
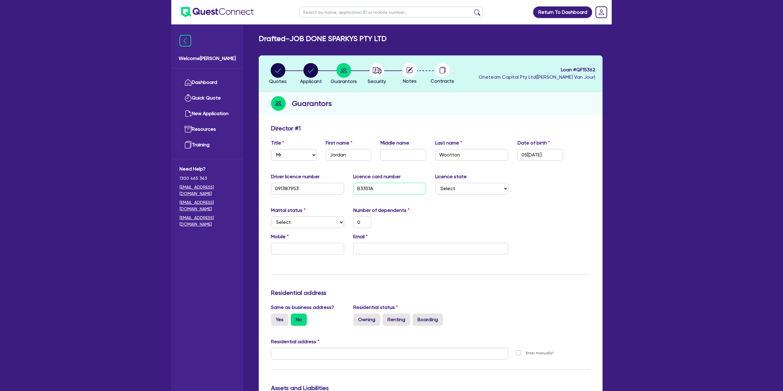
type input "0"
type input "B3351A80"
type input "0"
type input "B3351A80A"
type input "0"
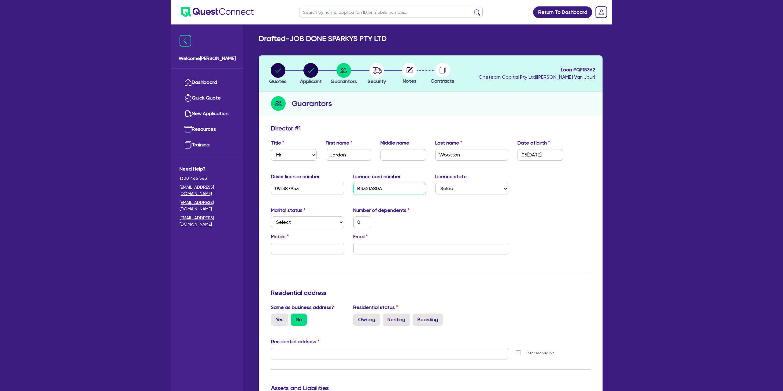
type input "B3351A80Ad"
type input "0"
type input "B3351A80Ad"
drag, startPoint x: 468, startPoint y: 207, endPoint x: 456, endPoint y: 195, distance: 17.1
click at [467, 207] on div "Marital status Select [DEMOGRAPHIC_DATA] Married De Facto / Partner Number of d…" at bounding box center [430, 220] width 329 height 26
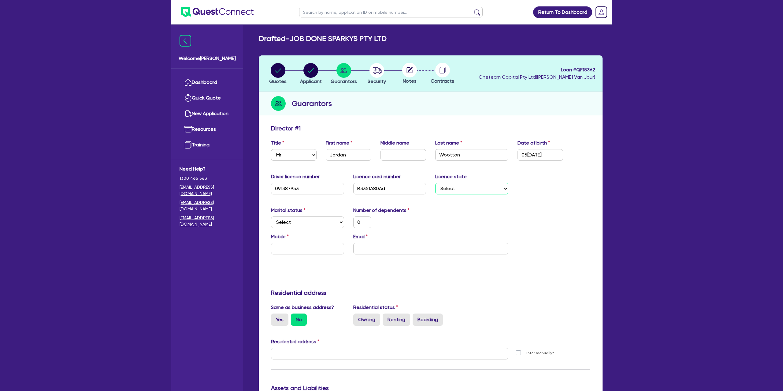
click at [454, 193] on select "Select [GEOGRAPHIC_DATA] [GEOGRAPHIC_DATA] [GEOGRAPHIC_DATA] [GEOGRAPHIC_DATA] …" at bounding box center [471, 189] width 73 height 12
select select "QLD"
click at [435, 183] on select "Select [GEOGRAPHIC_DATA] [GEOGRAPHIC_DATA] [GEOGRAPHIC_DATA] [GEOGRAPHIC_DATA] …" at bounding box center [471, 189] width 73 height 12
type input "0"
click at [305, 222] on select "Select Single Married De Facto / Partner" at bounding box center [307, 222] width 73 height 12
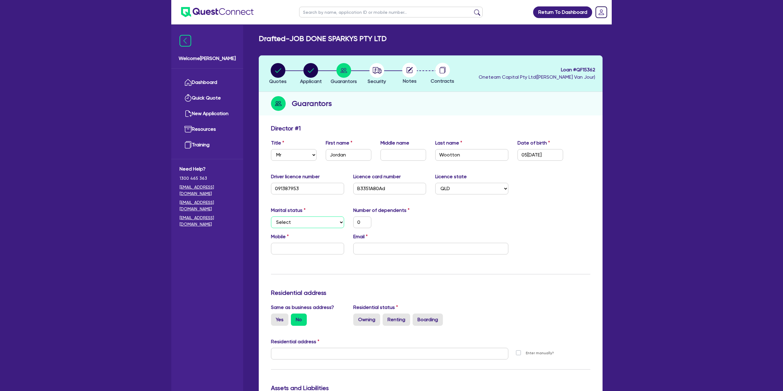
select select "DE_FACTO"
click at [271, 216] on select "Select Single Married De Facto / Partner" at bounding box center [307, 222] width 73 height 12
type input "0"
drag, startPoint x: 365, startPoint y: 223, endPoint x: 366, endPoint y: 216, distance: 6.9
click at [366, 216] on input "0" at bounding box center [362, 222] width 18 height 12
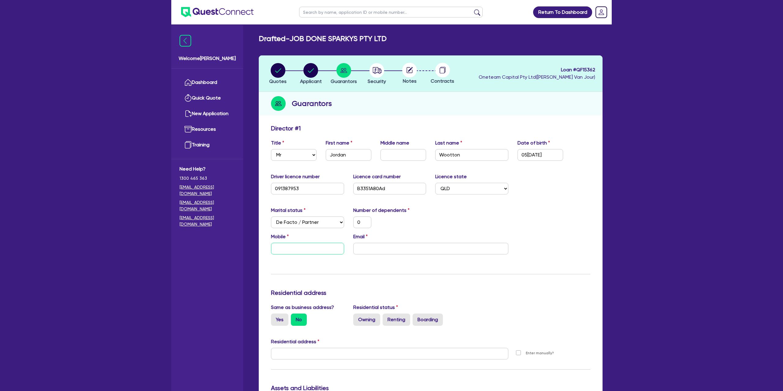
drag, startPoint x: 320, startPoint y: 243, endPoint x: 315, endPoint y: 249, distance: 8.3
click at [316, 246] on input "text" at bounding box center [307, 249] width 73 height 12
type input "0"
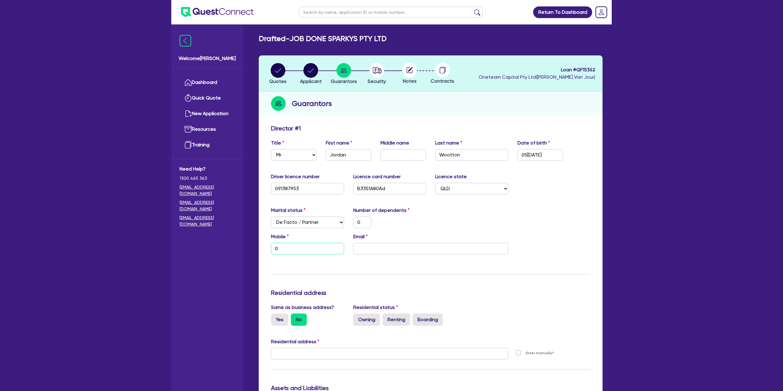
type input "04"
type input "0"
type input "041"
type input "0"
type input "0414"
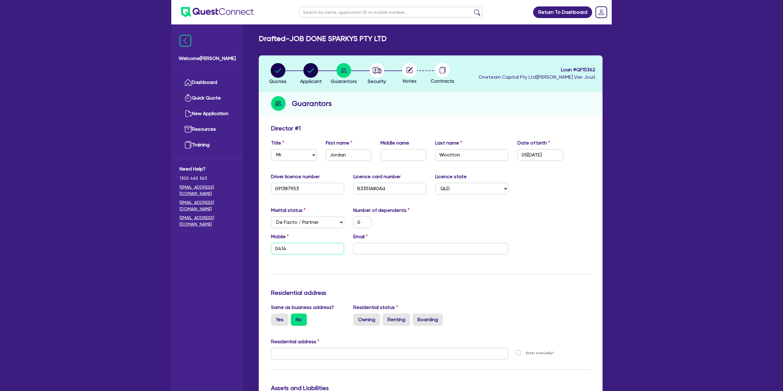
type input "0"
type input "0414 9"
type input "0"
type input "0414 97"
type input "0"
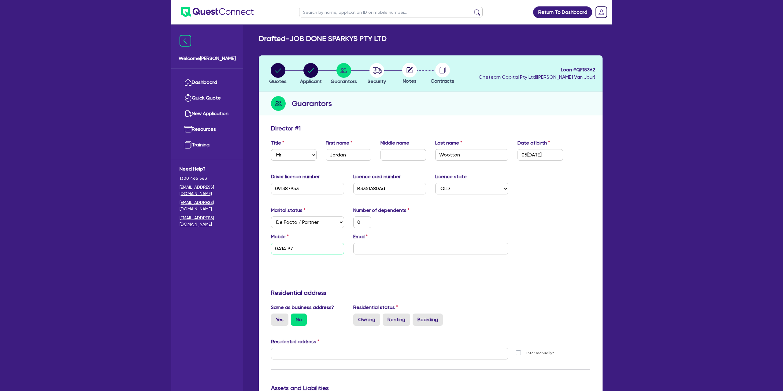
type input "0414 972"
type input "0"
type input "0414 972 1"
type input "0"
type input "0414 972 15"
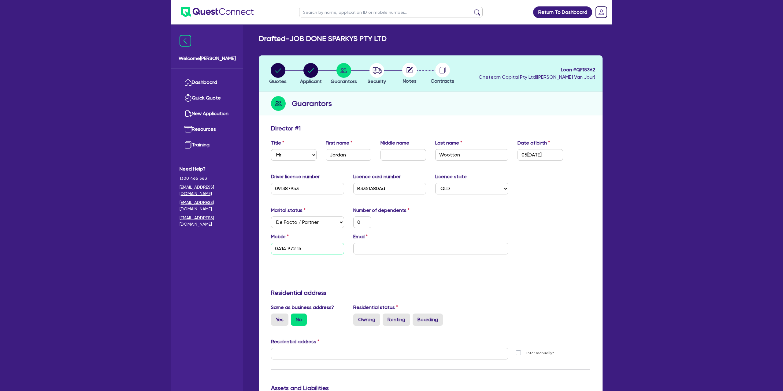
type input "0"
type input "0414 972 157"
click at [390, 244] on input "email" at bounding box center [430, 249] width 155 height 12
paste input "office@jobdonesparkys.com.au"
type input "0"
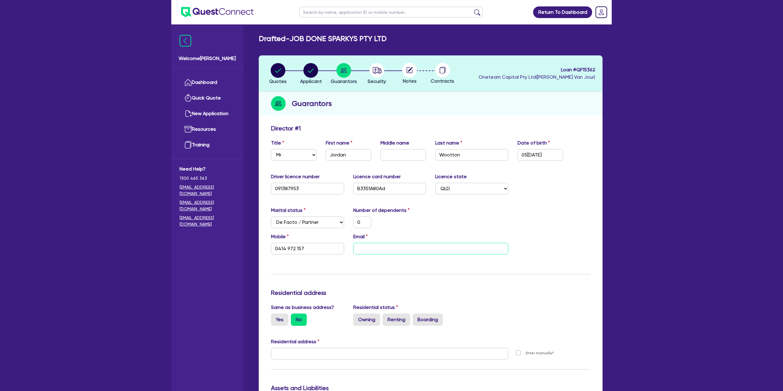
type input "0414 972 157"
type input "office@jobdonesparkys.com.au"
click at [443, 219] on div "Marital status Select [DEMOGRAPHIC_DATA] Married De Facto / Partner Number of d…" at bounding box center [430, 220] width 329 height 26
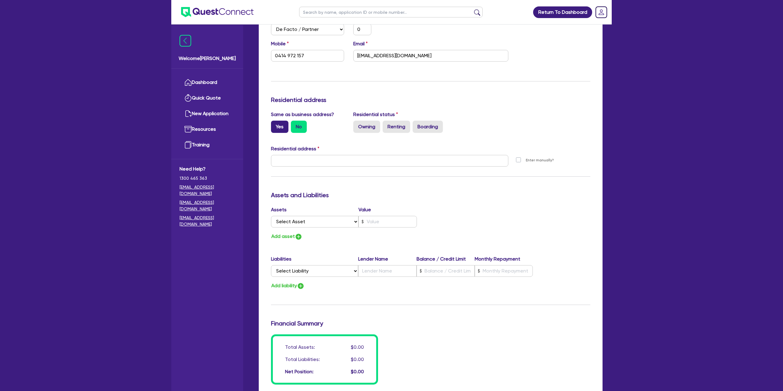
scroll to position [193, 0]
click at [283, 123] on label "Yes" at bounding box center [279, 126] width 17 height 12
click at [275, 123] on input "Yes" at bounding box center [273, 122] width 4 height 4
radio input "true"
type input "0"
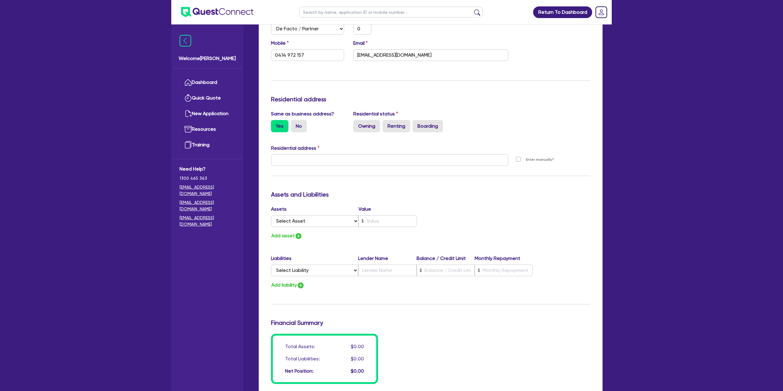
type input "0414 972 157"
type input "82 Centennial Way Forest Lake QLD 4078"
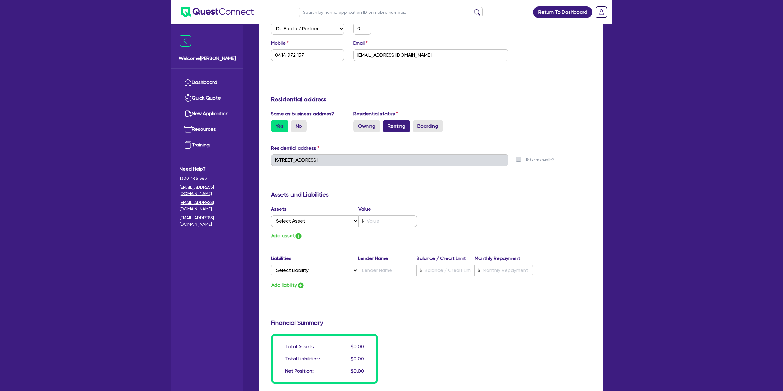
click at [397, 125] on label "Renting" at bounding box center [397, 126] width 28 height 12
click at [387, 124] on input "Renting" at bounding box center [385, 122] width 4 height 4
radio input "true"
type input "0"
type input "0414 972 157"
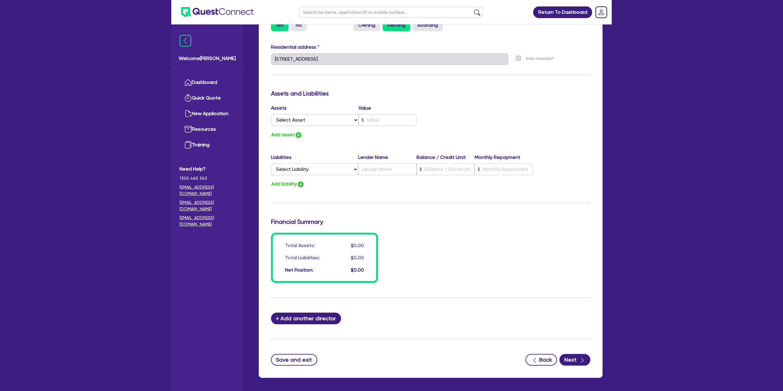
scroll to position [319, 0]
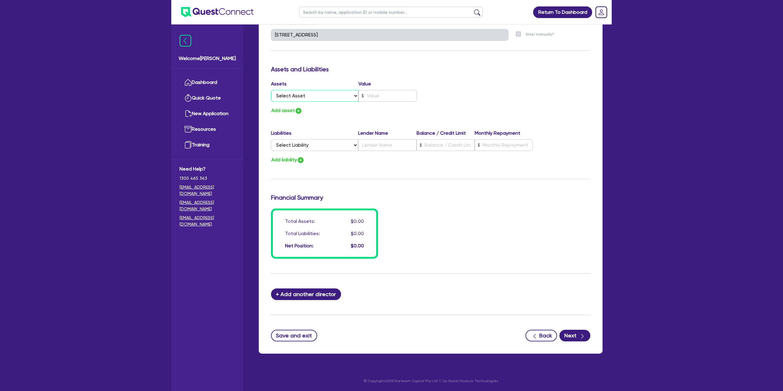
click at [319, 93] on select "Select Asset Cash Property Investment property Vehicle Truck Trailer Equipment …" at bounding box center [314, 96] width 87 height 12
select select "CASH"
click at [271, 90] on select "Select Asset Cash Property Investment property Vehicle Truck Trailer Equipment …" at bounding box center [314, 96] width 87 height 12
type input "0"
type input "0414 972 157"
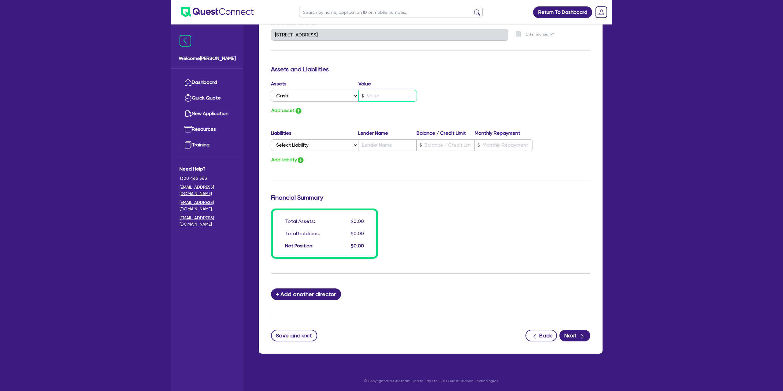
click at [376, 91] on input "text" at bounding box center [388, 96] width 58 height 12
click at [288, 109] on button "Add asset" at bounding box center [287, 110] width 32 height 8
type input "0"
type input "0414 972 157"
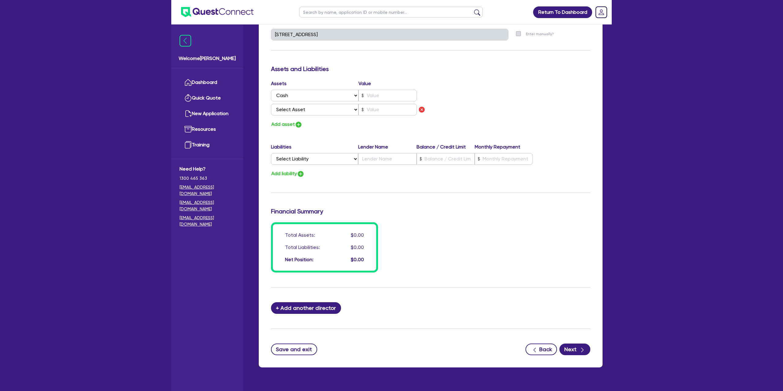
click at [322, 102] on div "Assets Value Select Asset Cash Property Investment property Vehicle Truck Trail…" at bounding box center [348, 99] width 164 height 38
click at [316, 110] on select "Select Asset Cash Property Investment property Vehicle Truck Trailer Equipment …" at bounding box center [314, 110] width 87 height 12
select select "EQUIPMENT"
click at [271, 104] on select "Select Asset Cash Property Investment property Vehicle Truck Trailer Equipment …" at bounding box center [314, 110] width 87 height 12
type input "0"
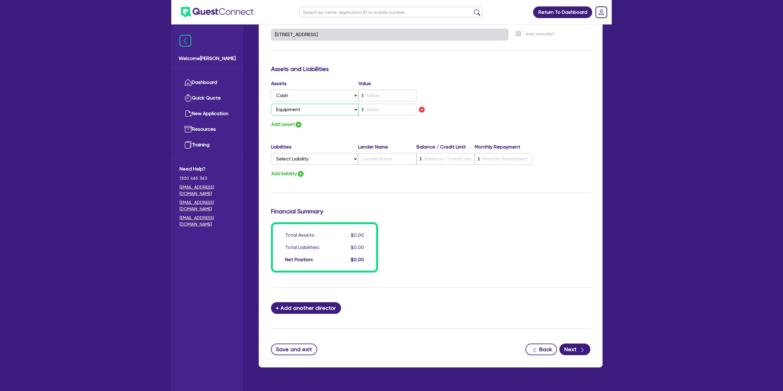
type input "0414 972 157"
click at [379, 109] on input "text" at bounding box center [388, 110] width 58 height 12
type input "0"
type input "0414 972 157"
type input "1"
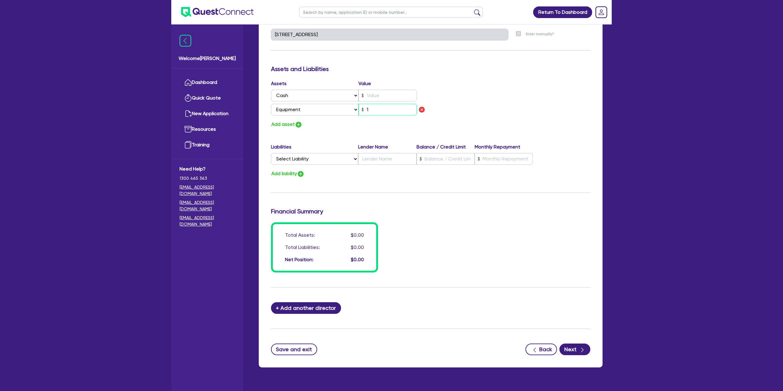
type input "0"
type input "0414 972 157"
type input "10"
type input "0"
type input "0414 972 157"
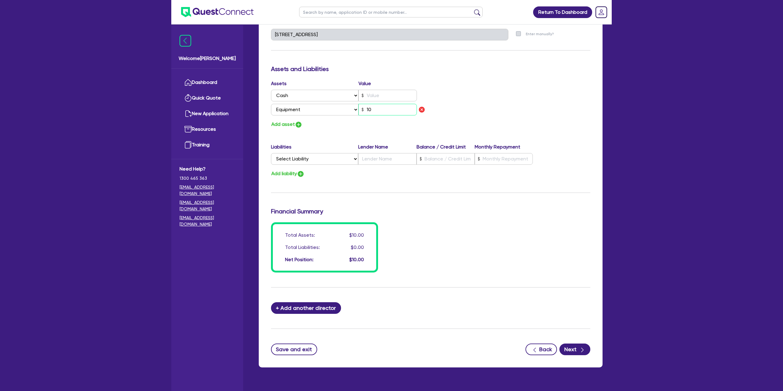
type input "100"
type input "0"
type input "0414 972 157"
type input "1,000"
type input "0"
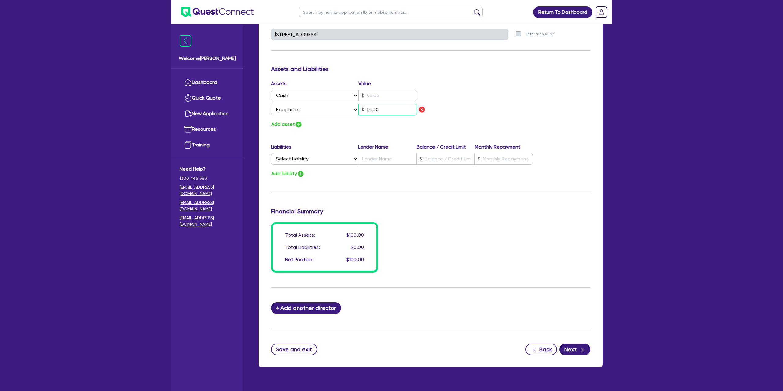
type input "0414 972 157"
type input "10,000"
click at [289, 128] on button "Add asset" at bounding box center [287, 124] width 32 height 8
type input "0"
type input "0414 972 157"
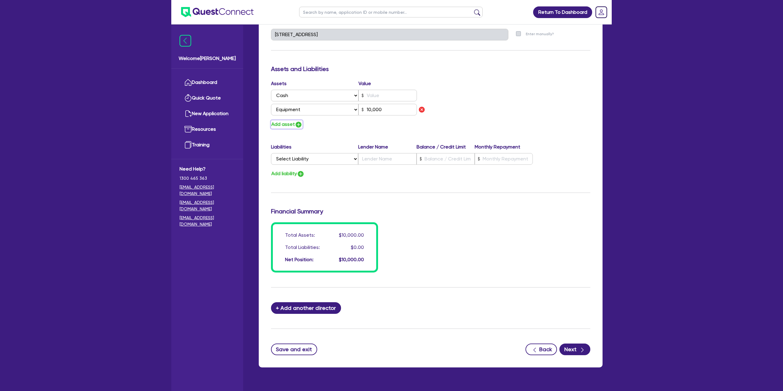
type input "10,000"
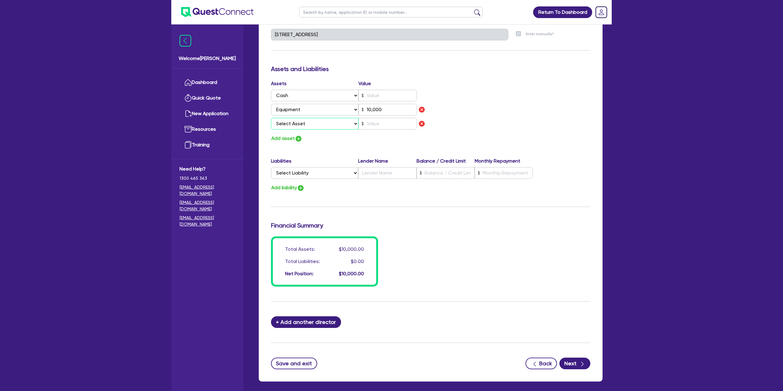
click at [301, 124] on select "Select Asset Cash Property Investment property Vehicle Truck Trailer Equipment …" at bounding box center [314, 124] width 87 height 12
select select "HOUSEHOLD_PERSONAL"
click at [271, 118] on select "Select Asset Cash Property Investment property Vehicle Truck Trailer Equipment …" at bounding box center [314, 124] width 87 height 12
type input "0"
type input "0414 972 157"
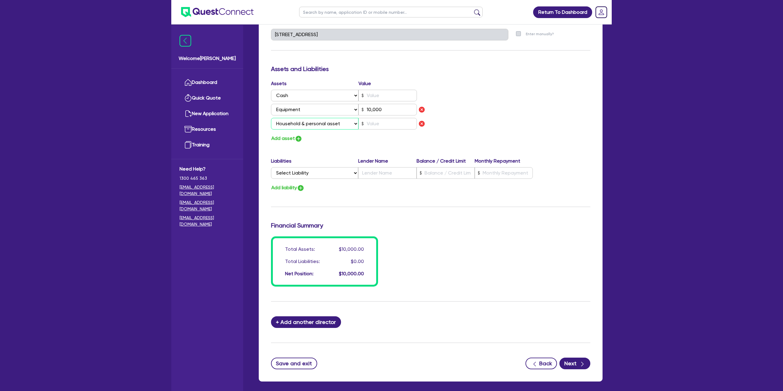
type input "10,000"
click at [396, 124] on input "text" at bounding box center [388, 124] width 58 height 12
type input "0"
type input "0414 972 157"
type input "10,000"
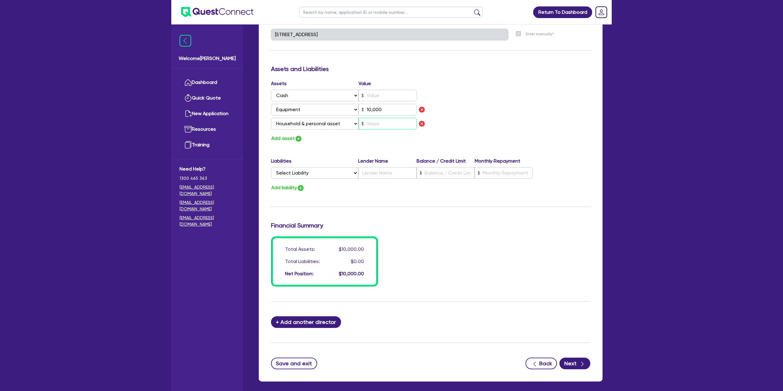
type input "1"
type input "0"
type input "0414 972 157"
type input "10,000"
type input "10"
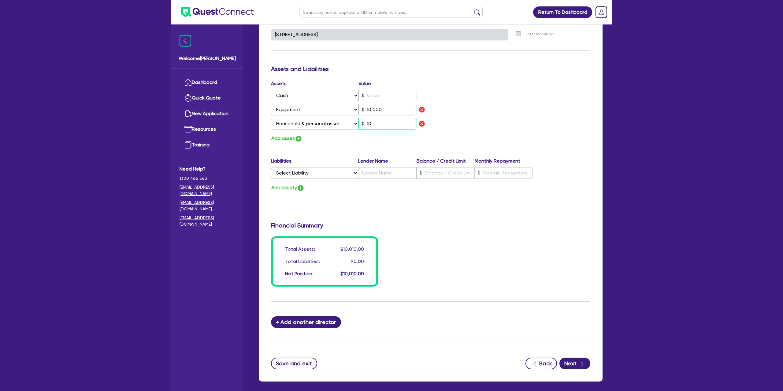
type input "0"
type input "0414 972 157"
type input "10,000"
type input "100"
type input "0"
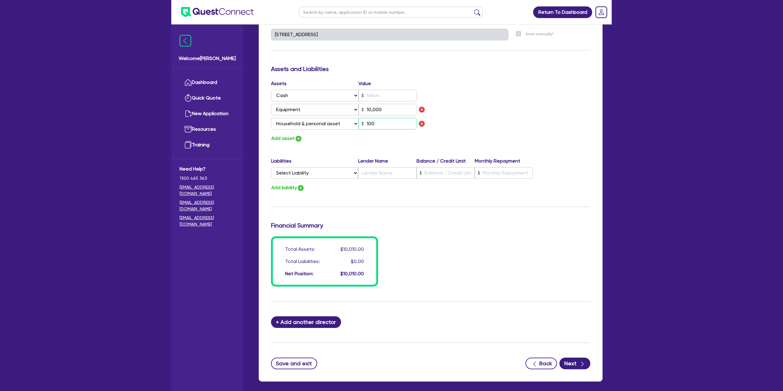
type input "0414 972 157"
type input "10,000"
type input "1,000"
type input "0"
type input "0414 972 157"
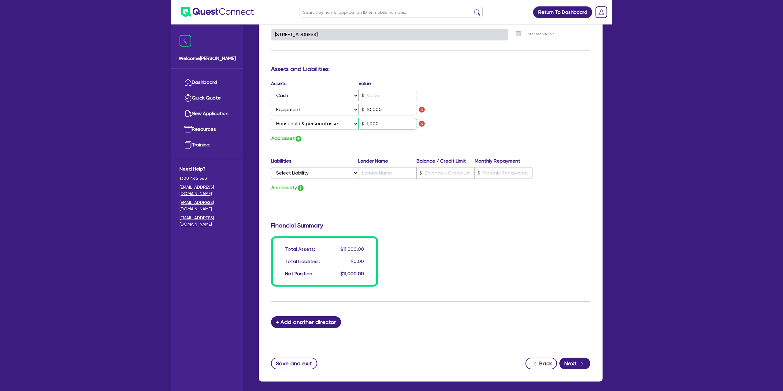
type input "10,000"
click at [374, 143] on div "Update residential status for Director #1 Boarding is only acceptable when the …" at bounding box center [430, 46] width 319 height 481
drag, startPoint x: 385, startPoint y: 102, endPoint x: 386, endPoint y: 95, distance: 6.5
click at [385, 101] on div "Assets Value Select Asset Cash Property Investment property Vehicle Truck Trail…" at bounding box center [348, 106] width 164 height 52
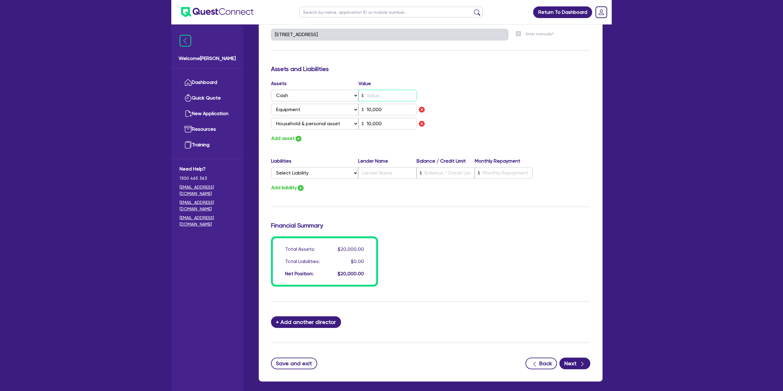
click at [386, 94] on input "text" at bounding box center [388, 96] width 58 height 12
type input "0"
type input "0414 972 157"
click at [447, 88] on div "Assets Value Select Asset Cash Property Investment property Vehicle Truck Trail…" at bounding box center [430, 111] width 329 height 63
click at [384, 96] on input "5,000" at bounding box center [388, 96] width 58 height 12
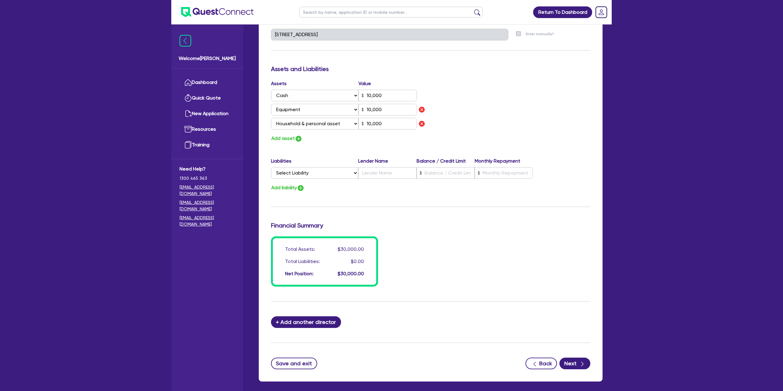
click at [475, 87] on div "Assets Value Select Asset Cash Property Investment property Vehicle Truck Trail…" at bounding box center [430, 111] width 329 height 63
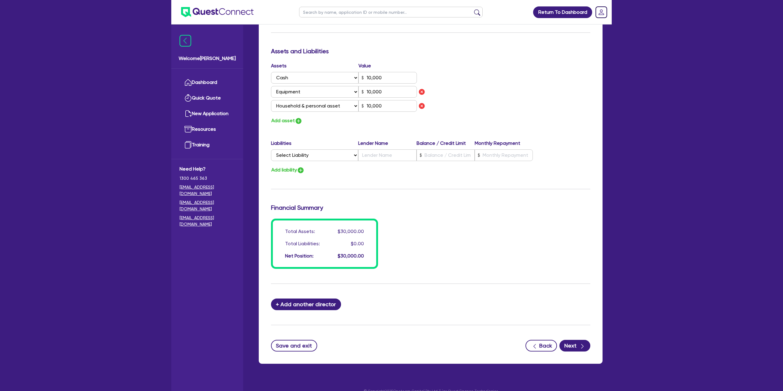
scroll to position [337, 0]
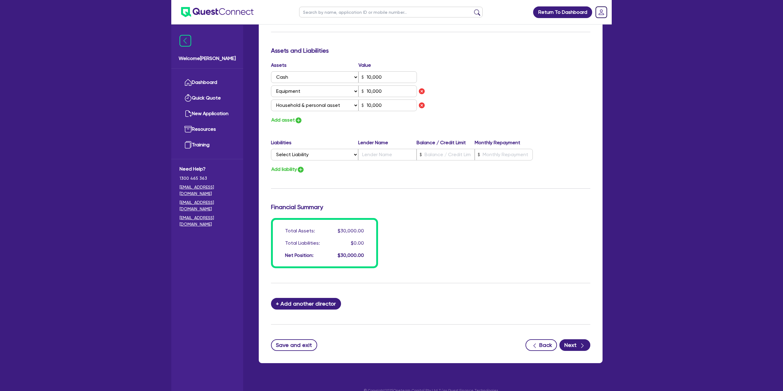
click at [535, 124] on div "Update residential status for Director #1 Boarding is only acceptable when the …" at bounding box center [430, 27] width 319 height 481
click at [583, 348] on div "Save and exit Back Next" at bounding box center [430, 345] width 329 height 12
click at [583, 346] on icon "button" at bounding box center [582, 345] width 6 height 6
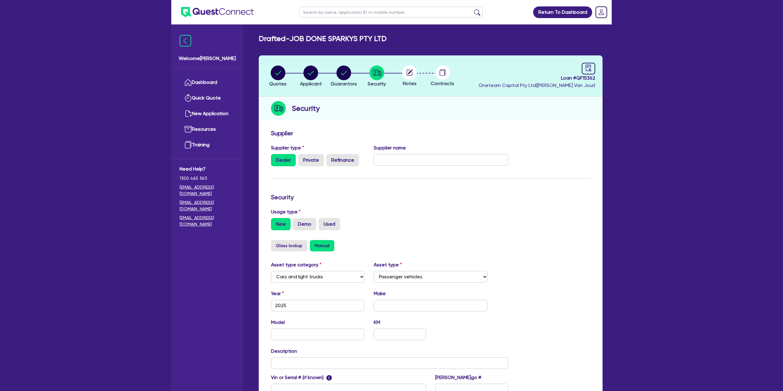
click at [589, 77] on span "Loan # QF15362" at bounding box center [537, 77] width 117 height 7
click at [588, 72] on link at bounding box center [588, 69] width 13 height 12
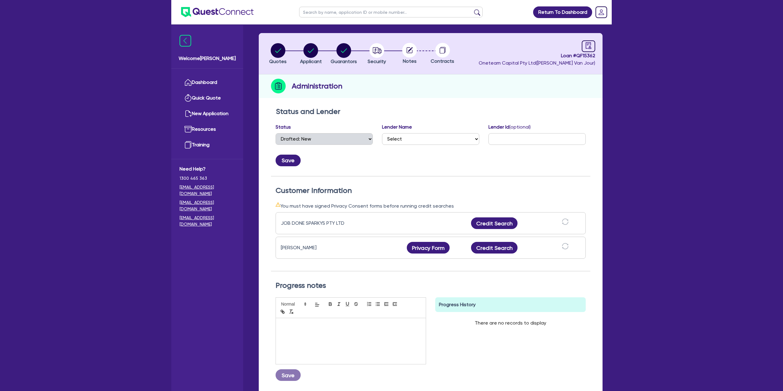
scroll to position [37, 0]
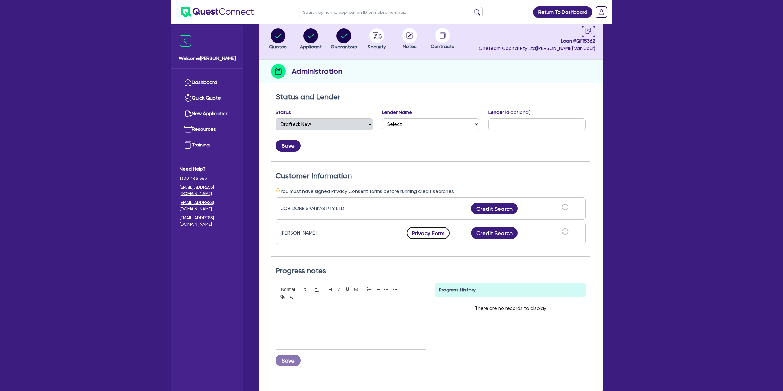
click at [443, 233] on button "Privacy Form" at bounding box center [428, 233] width 43 height 12
click at [488, 229] on button "Credit Search" at bounding box center [494, 233] width 47 height 12
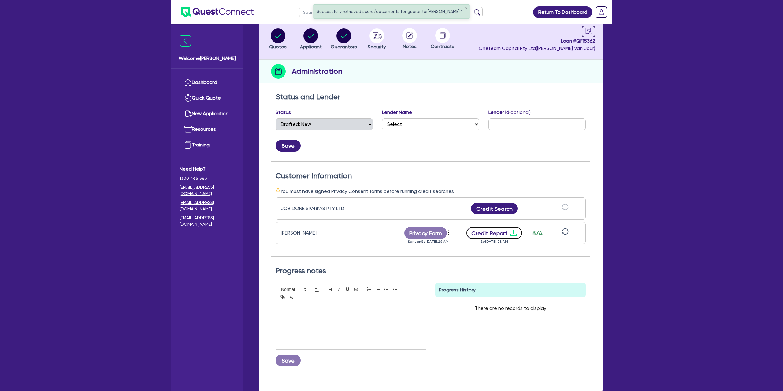
click at [510, 233] on icon "download" at bounding box center [513, 232] width 7 height 7
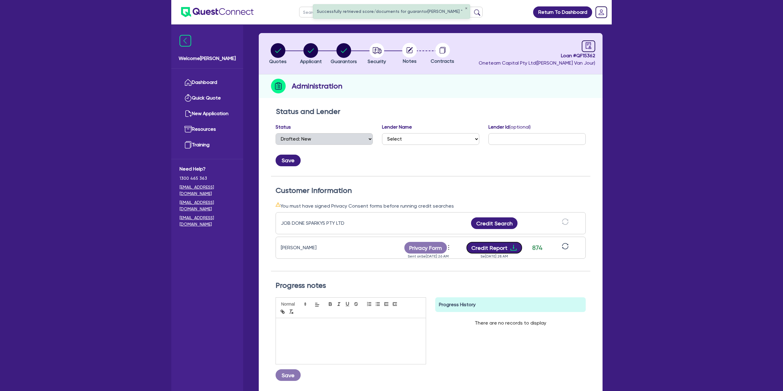
scroll to position [20, 0]
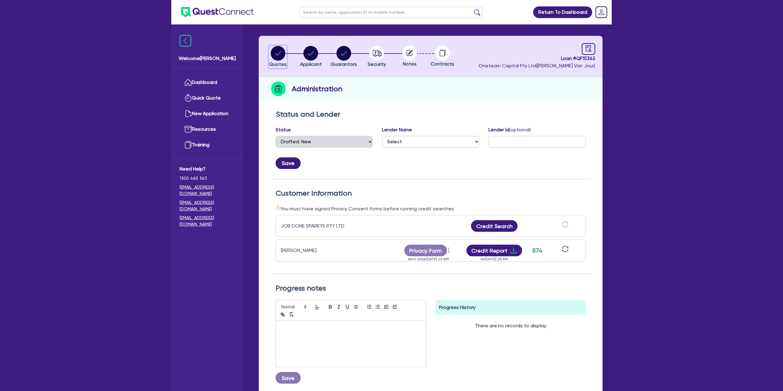
drag, startPoint x: 272, startPoint y: 55, endPoint x: 275, endPoint y: 55, distance: 3.1
click at [273, 55] on circle "button" at bounding box center [278, 53] width 15 height 15
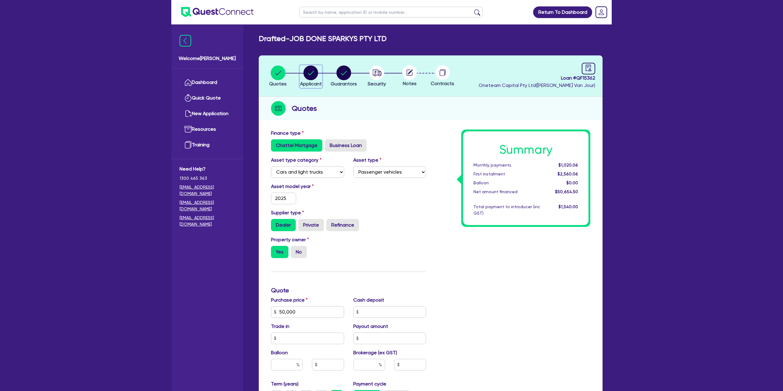
click at [302, 70] on div "button" at bounding box center [311, 72] width 22 height 15
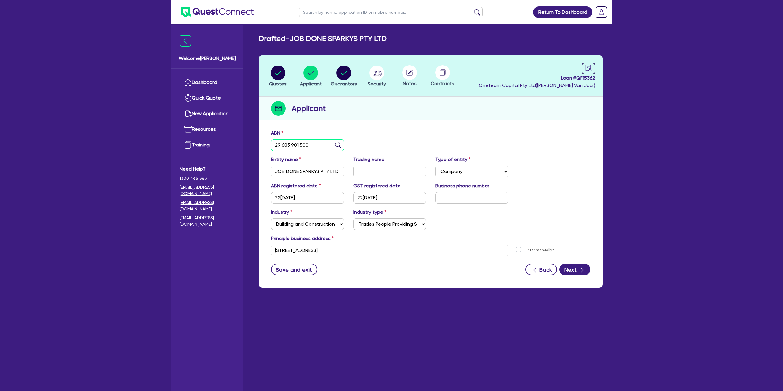
click at [291, 143] on input "29 683 901 500" at bounding box center [307, 145] width 73 height 12
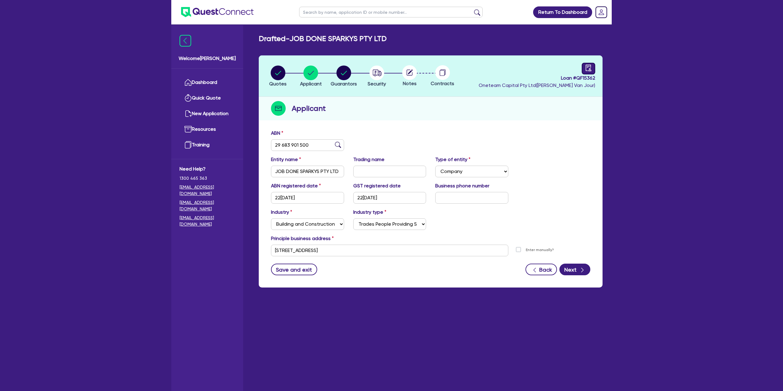
click at [589, 67] on icon "audit" at bounding box center [588, 68] width 7 height 7
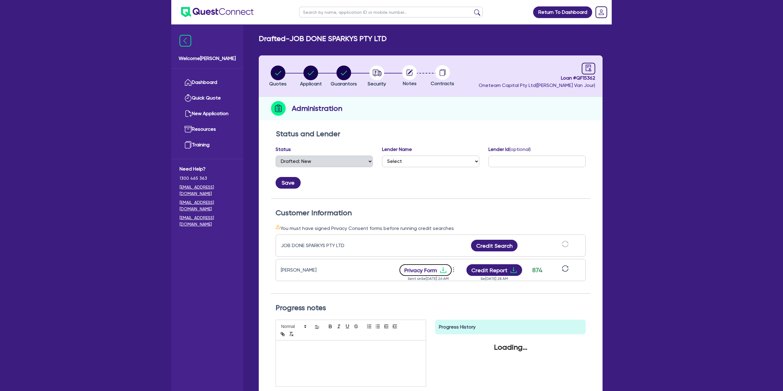
click at [444, 268] on icon "download" at bounding box center [443, 269] width 7 height 7
drag, startPoint x: 394, startPoint y: 84, endPoint x: 389, endPoint y: 86, distance: 5.3
click at [392, 85] on ul "Quotes Applicant Guarantors Security Notes Contracts" at bounding box center [361, 75] width 198 height 21
click at [215, 82] on link "Dashboard" at bounding box center [207, 83] width 55 height 16
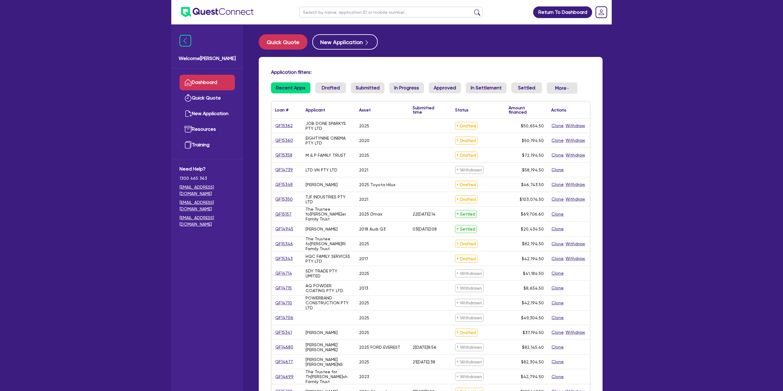
click at [324, 14] on input "text" at bounding box center [391, 12] width 184 height 11
click at [472, 9] on button "submit" at bounding box center [477, 13] width 10 height 9
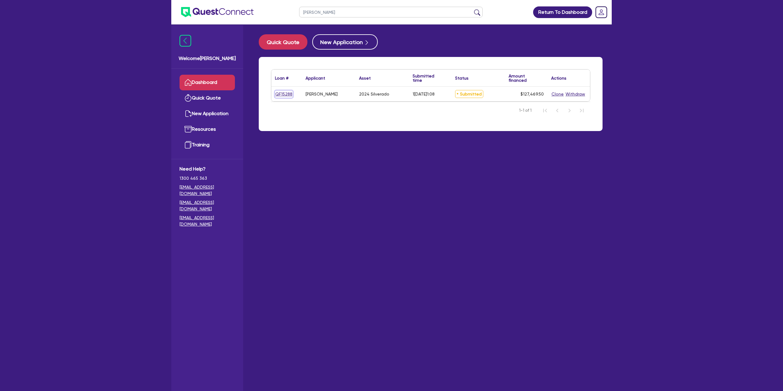
click at [285, 94] on link "QF15288" at bounding box center [284, 94] width 18 height 7
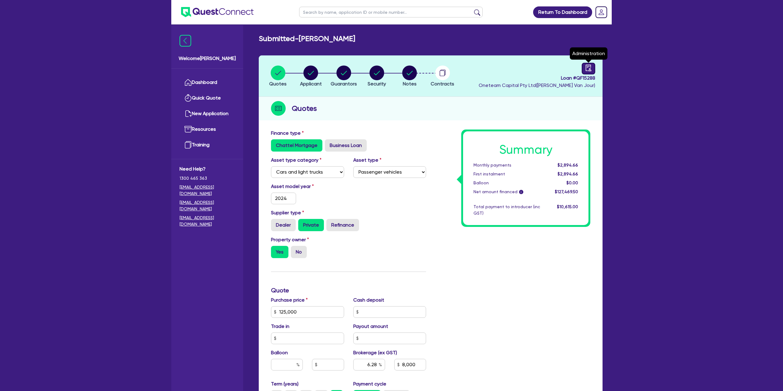
click at [592, 71] on link at bounding box center [588, 69] width 13 height 12
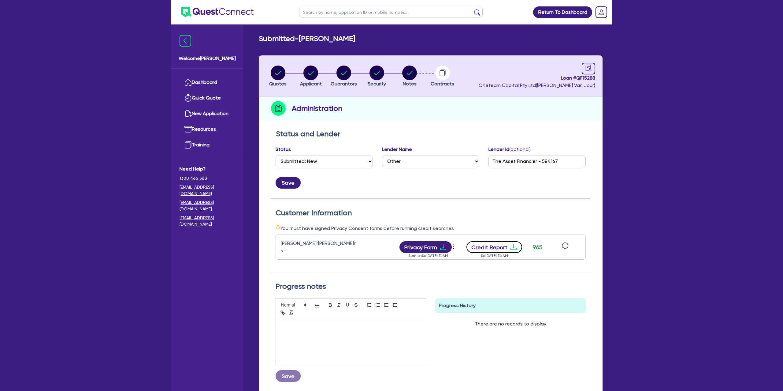
click at [515, 244] on icon "download" at bounding box center [513, 246] width 7 height 7
click at [342, 108] on div "Administration" at bounding box center [431, 109] width 344 height 24
click at [311, 70] on circle "button" at bounding box center [310, 72] width 15 height 15
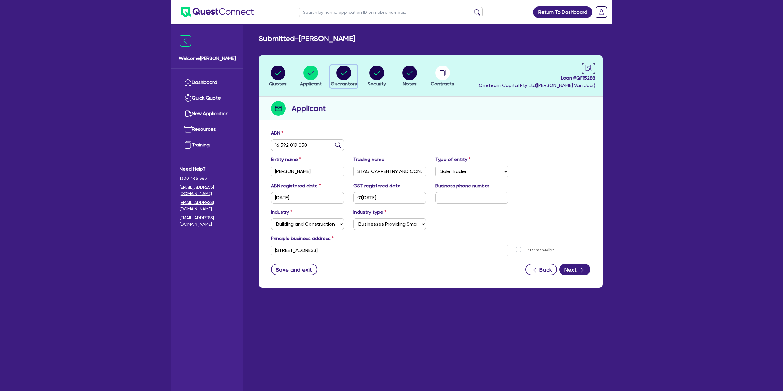
click at [341, 74] on icon "button" at bounding box center [344, 72] width 15 height 15
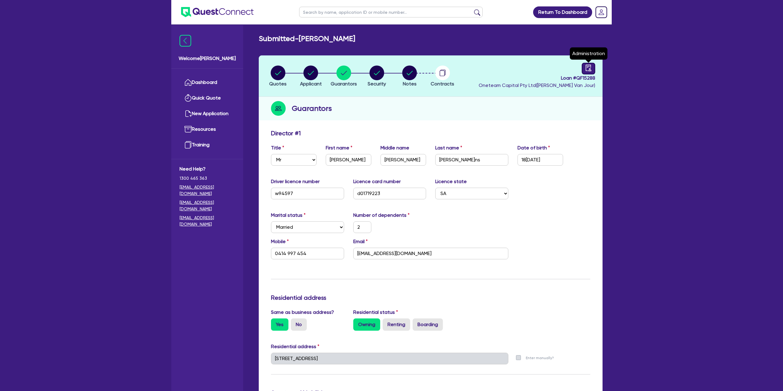
click at [593, 67] on link at bounding box center [588, 69] width 13 height 12
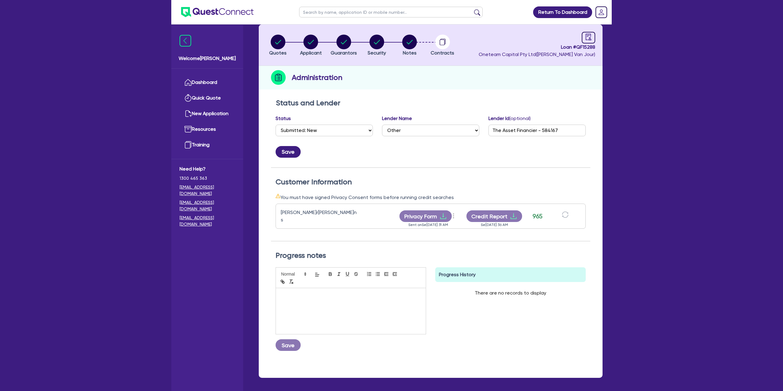
scroll to position [32, 0]
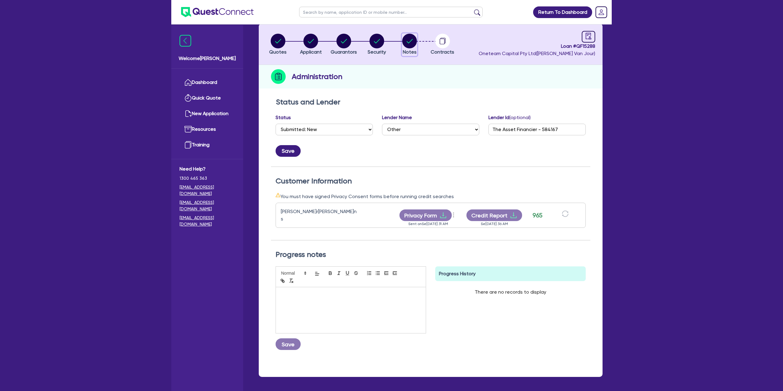
click at [409, 42] on icon "button" at bounding box center [410, 41] width 6 height 4
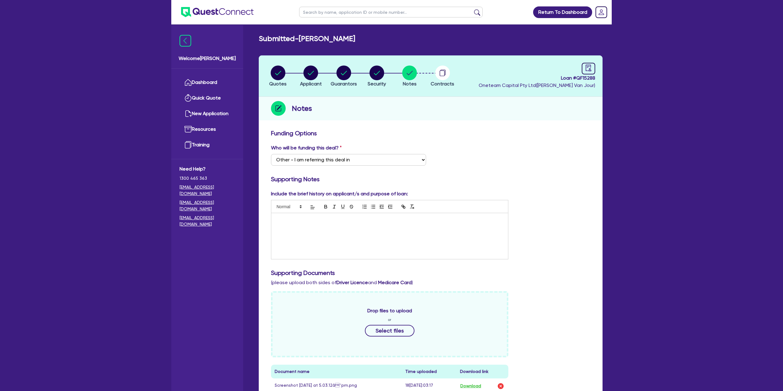
click at [280, 229] on div at bounding box center [389, 236] width 237 height 46
click at [292, 218] on p "4300" at bounding box center [390, 220] width 228 height 6
drag, startPoint x: 275, startPoint y: 220, endPoint x: 298, endPoint y: 224, distance: 23.3
click at [298, 224] on div "4300k 8000k" at bounding box center [389, 236] width 237 height 46
copy div "4300k 8000k"
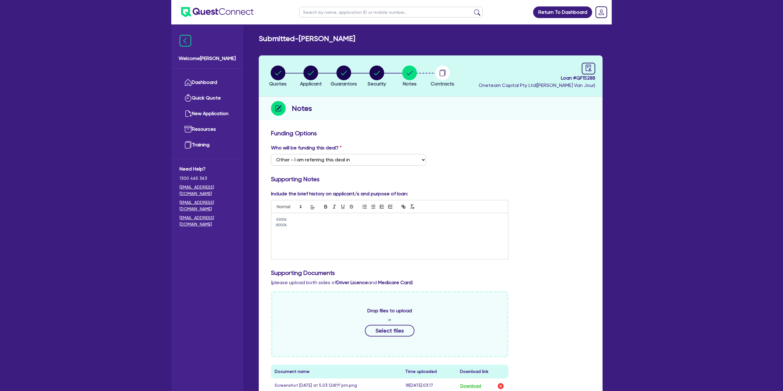
drag, startPoint x: 436, startPoint y: 124, endPoint x: 420, endPoint y: 107, distance: 23.8
click at [436, 124] on div "Quotes Applicant Guarantors Security Notes Contracts Loan # QF15288 Oneteam Cap…" at bounding box center [431, 292] width 344 height 475
drag, startPoint x: 487, startPoint y: 121, endPoint x: 386, endPoint y: 133, distance: 102.0
click at [487, 121] on div "Quotes Applicant Guarantors Security Notes Contracts Loan # QF15288 Oneteam Cap…" at bounding box center [431, 292] width 344 height 475
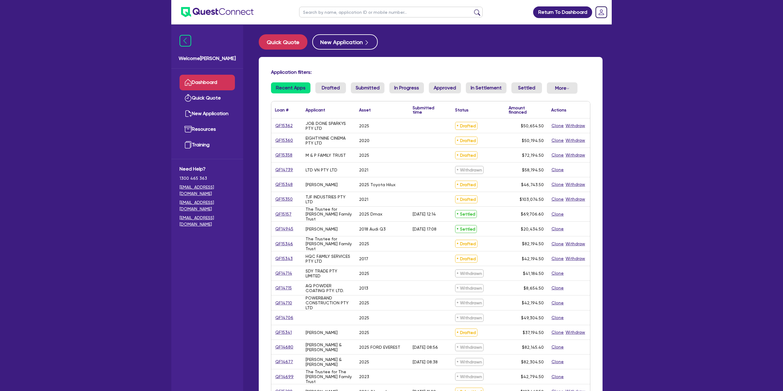
click at [339, 13] on input "text" at bounding box center [391, 12] width 184 height 11
type input "Q"
type input "Range rover"
click at [472, 9] on button "submit" at bounding box center [477, 13] width 10 height 9
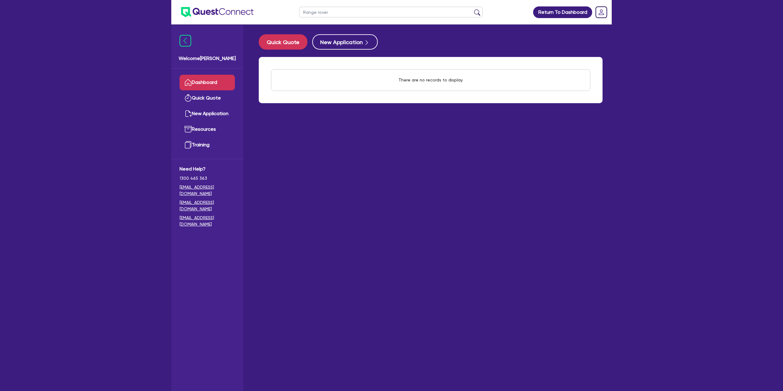
click at [319, 14] on input "Range rover" at bounding box center [391, 12] width 184 height 11
click at [319, 13] on input "Range rover" at bounding box center [391, 12] width 184 height 11
drag, startPoint x: 783, startPoint y: 91, endPoint x: 694, endPoint y: 48, distance: 99.1
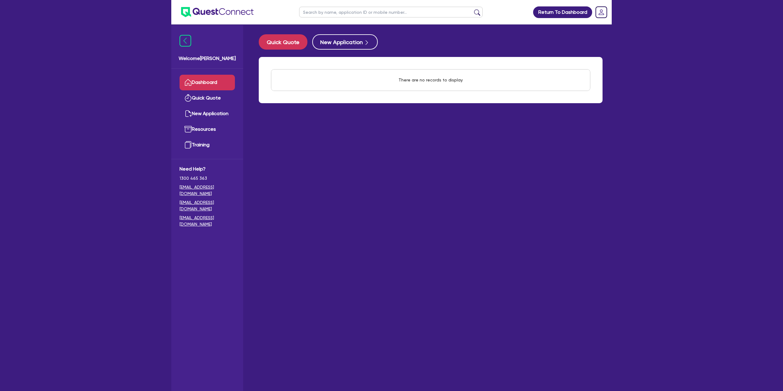
click at [768, 82] on div "Return To Dashboard Edit Profile Logout Welcome Gabriel Dashboard Quick Quote N…" at bounding box center [391, 207] width 783 height 415
